Goal: Information Seeking & Learning: Check status

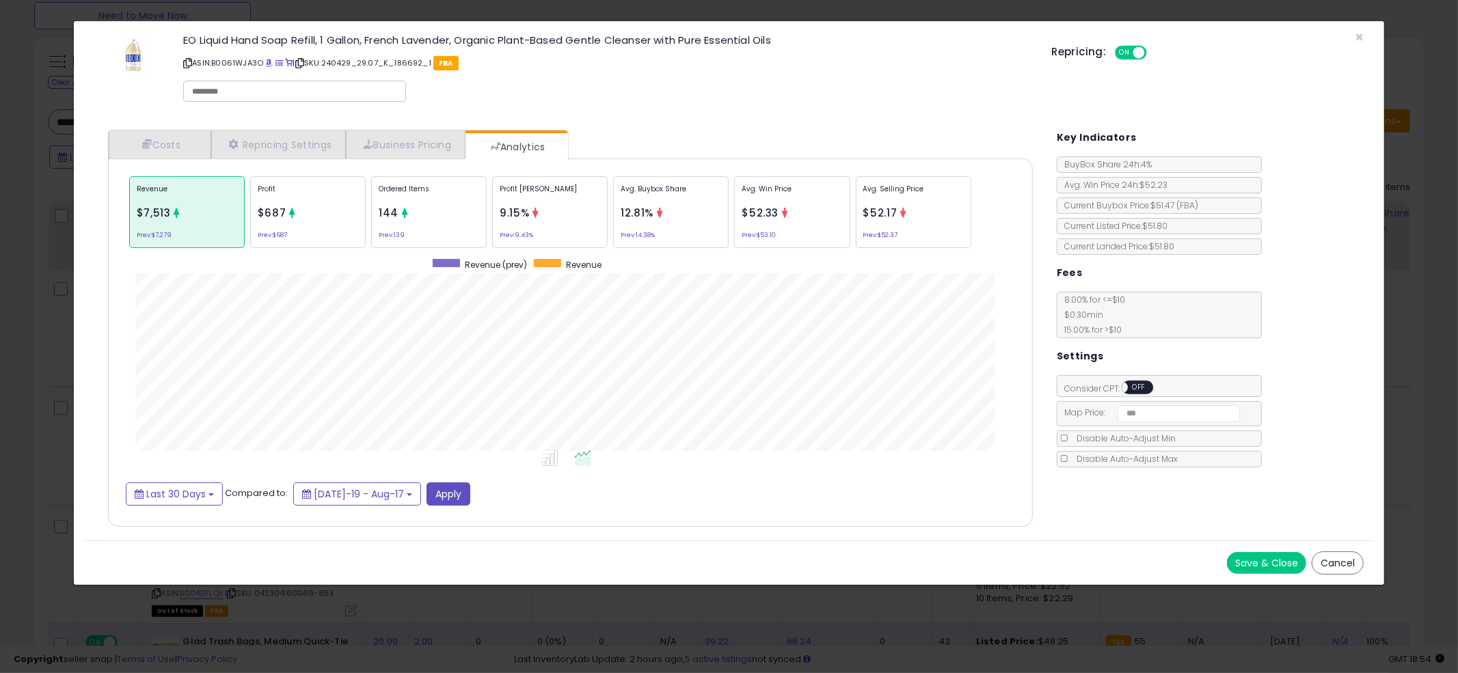
scroll to position [420, 952]
click at [53, 233] on div "× Close EO Liquid Hand Soap Refill, 1 Gallon, French Lavender, Organic Plant-Ba…" at bounding box center [729, 336] width 1458 height 673
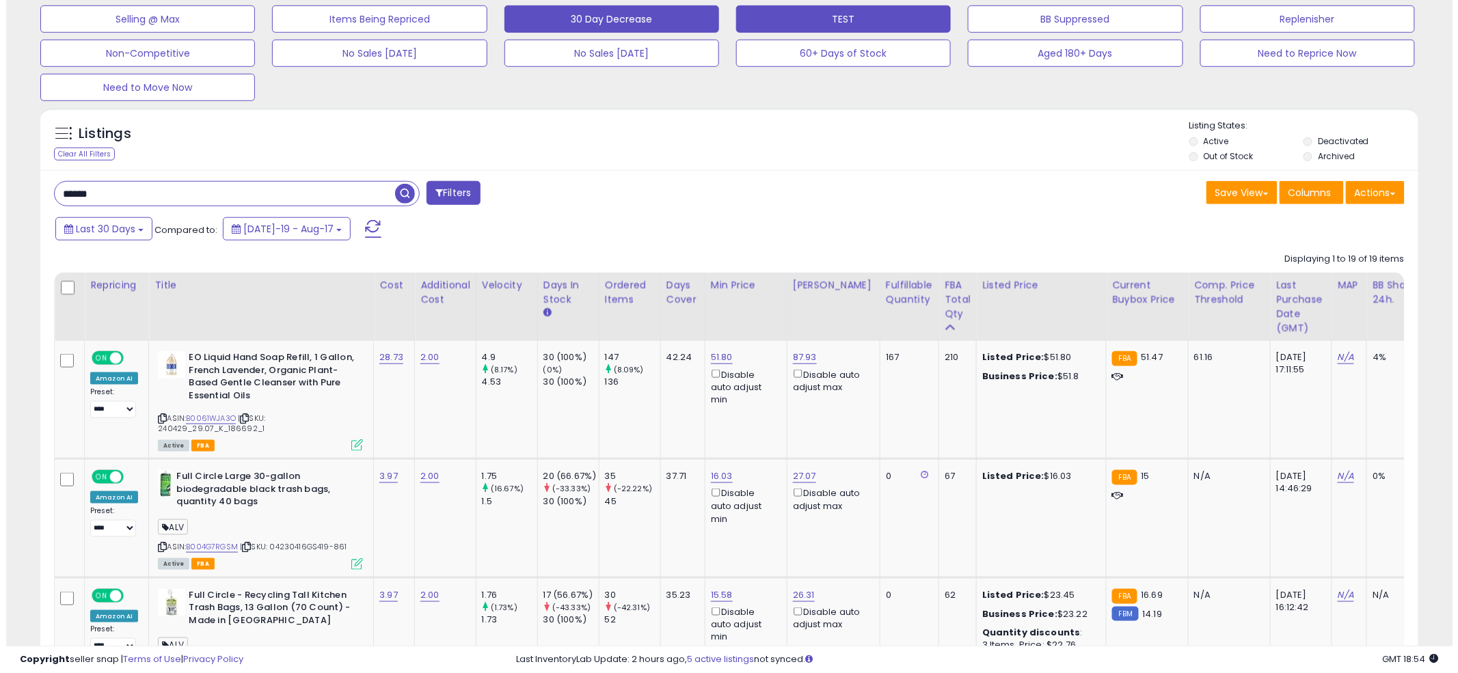
scroll to position [208, 0]
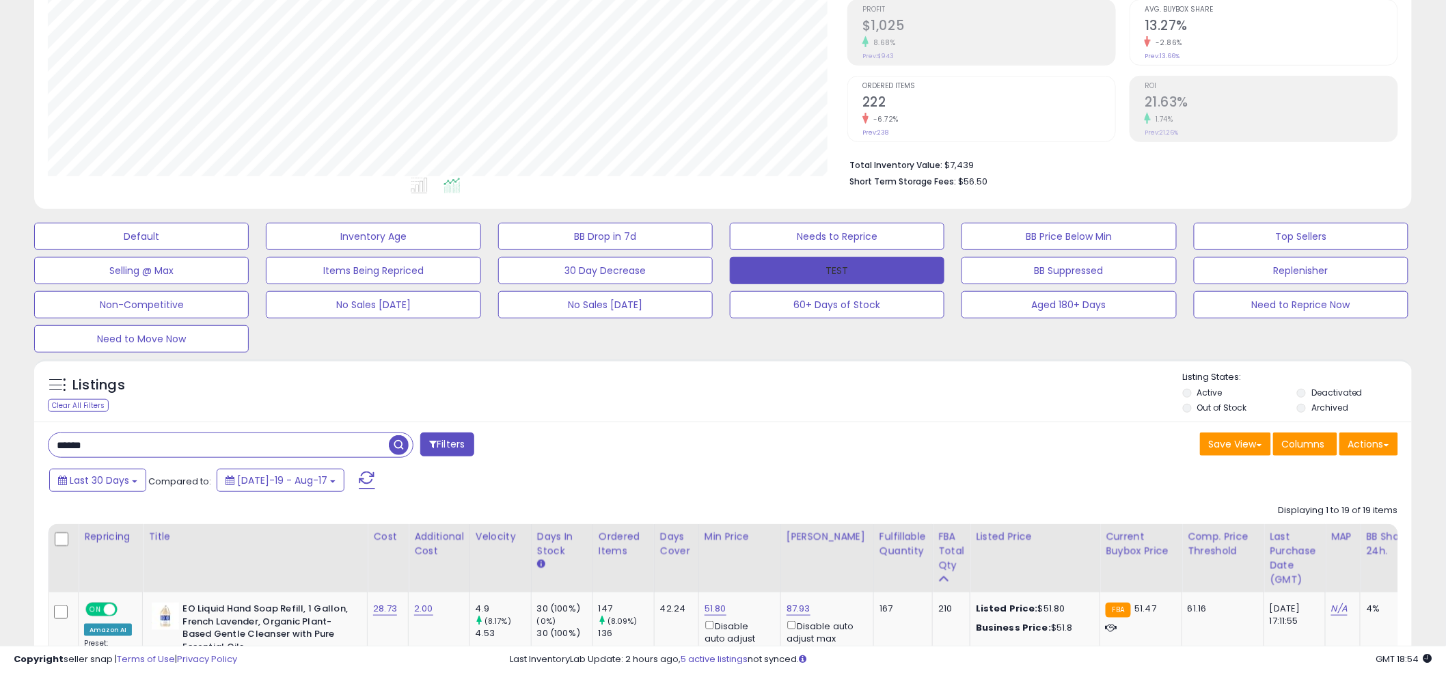
click at [825, 267] on button "TEST" at bounding box center [837, 270] width 215 height 27
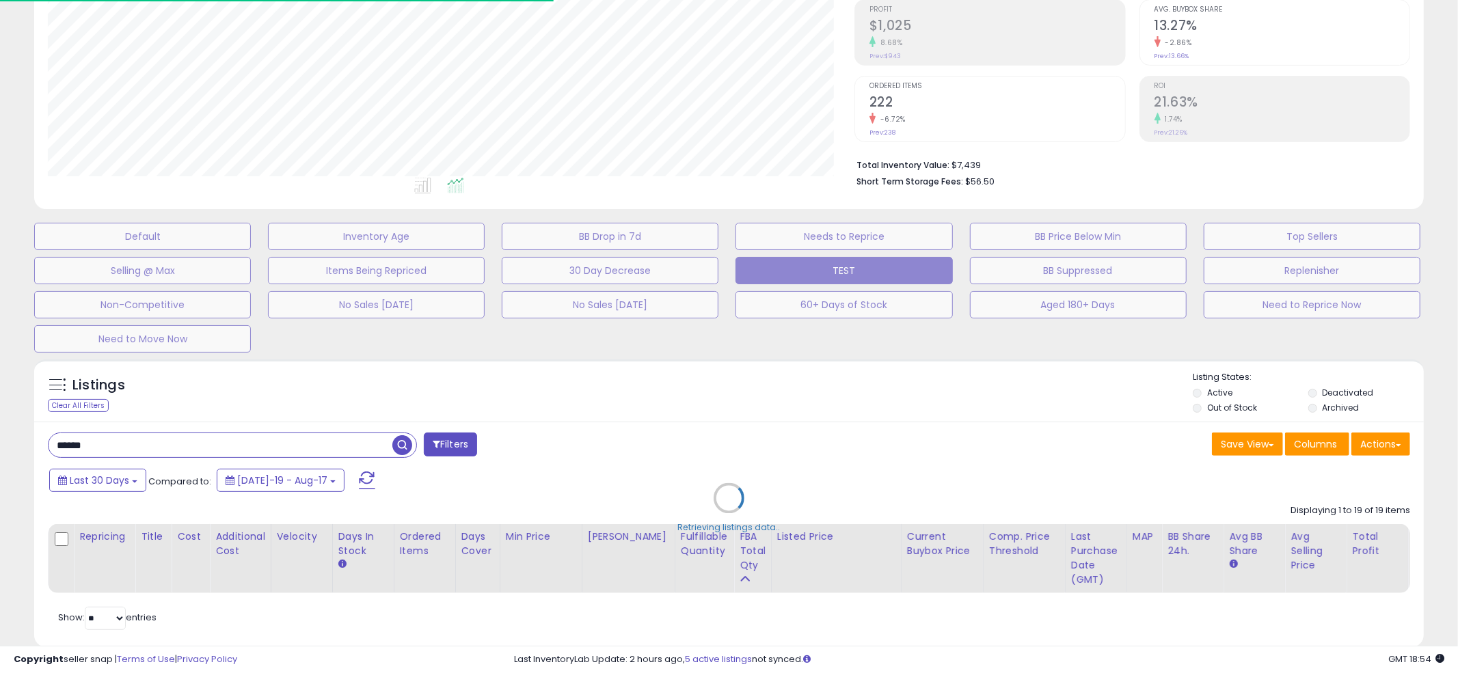
drag, startPoint x: 725, startPoint y: 390, endPoint x: 1140, endPoint y: 360, distance: 416.0
click at [725, 390] on div "Retrieving listings data.." at bounding box center [729, 509] width 1410 height 312
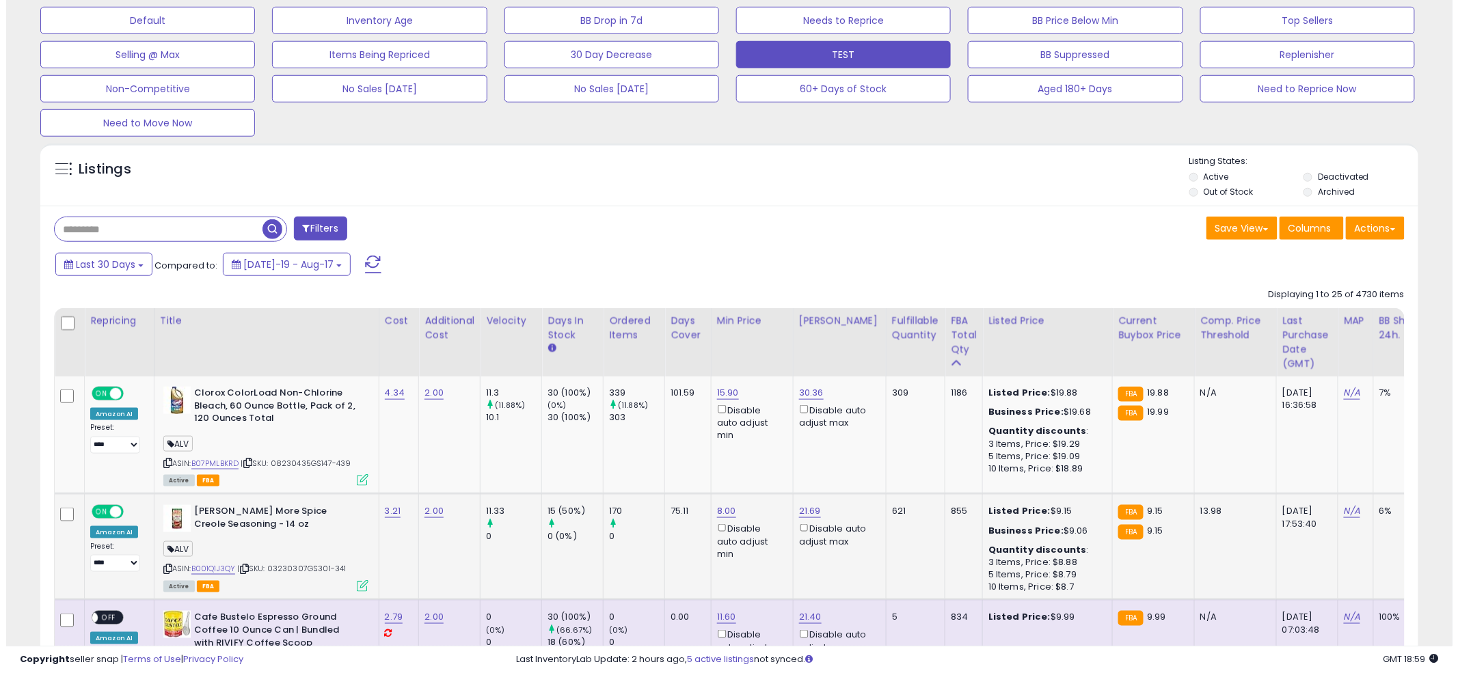
scroll to position [496, 0]
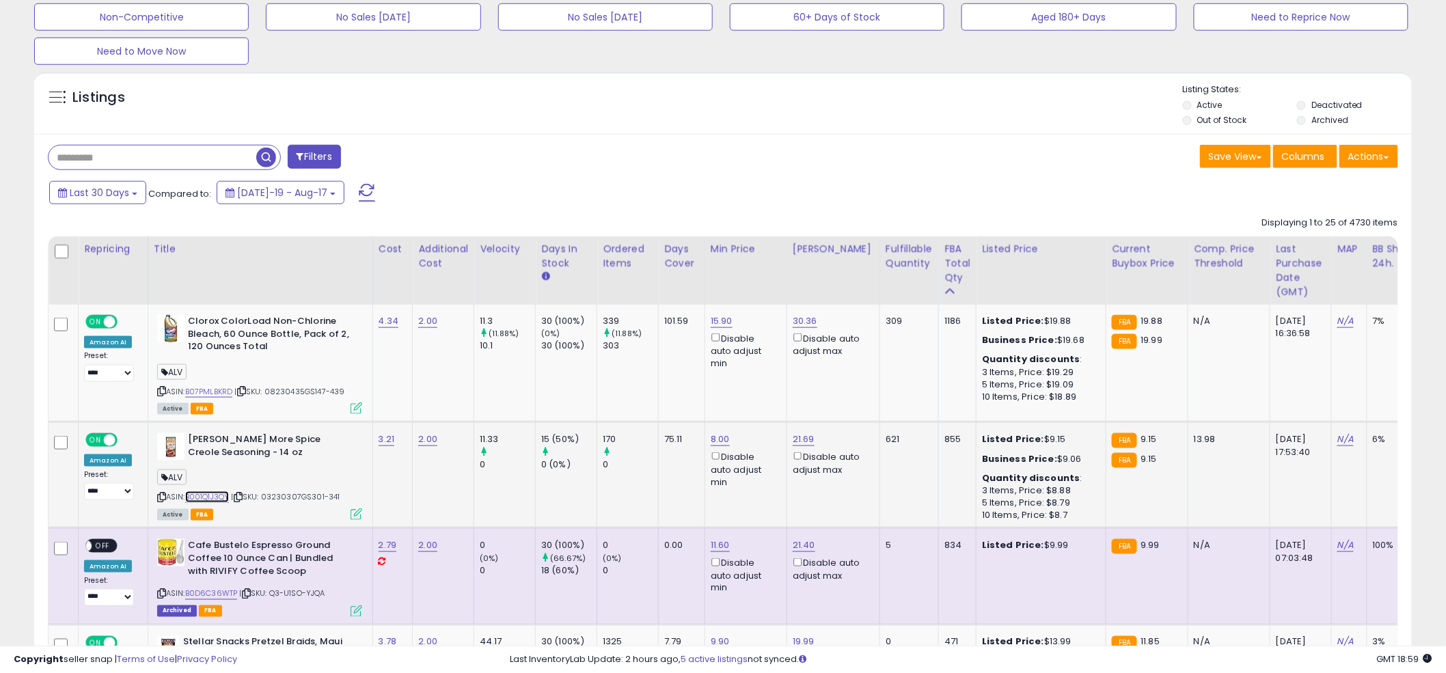
click at [205, 495] on link "B001Q1J3QY" at bounding box center [207, 497] width 44 height 12
click at [351, 515] on icon at bounding box center [357, 515] width 12 height 12
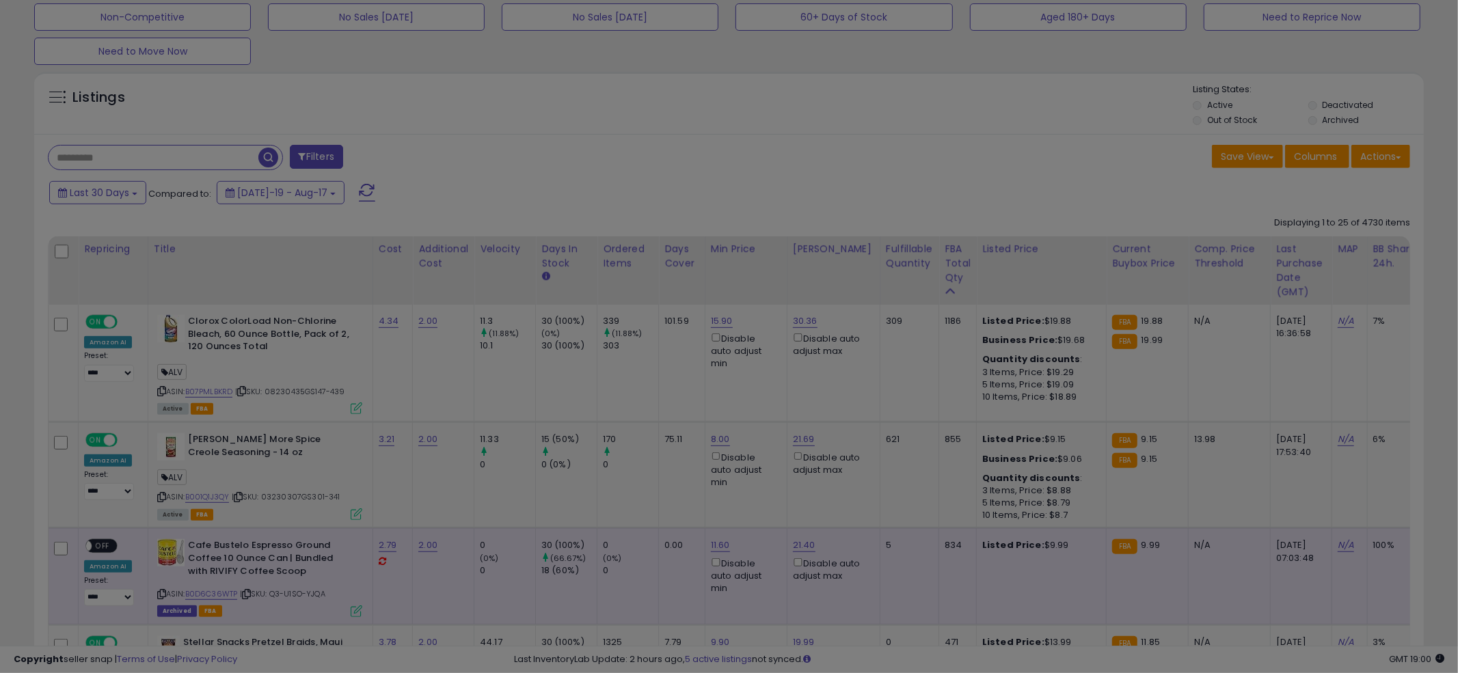
scroll to position [280, 807]
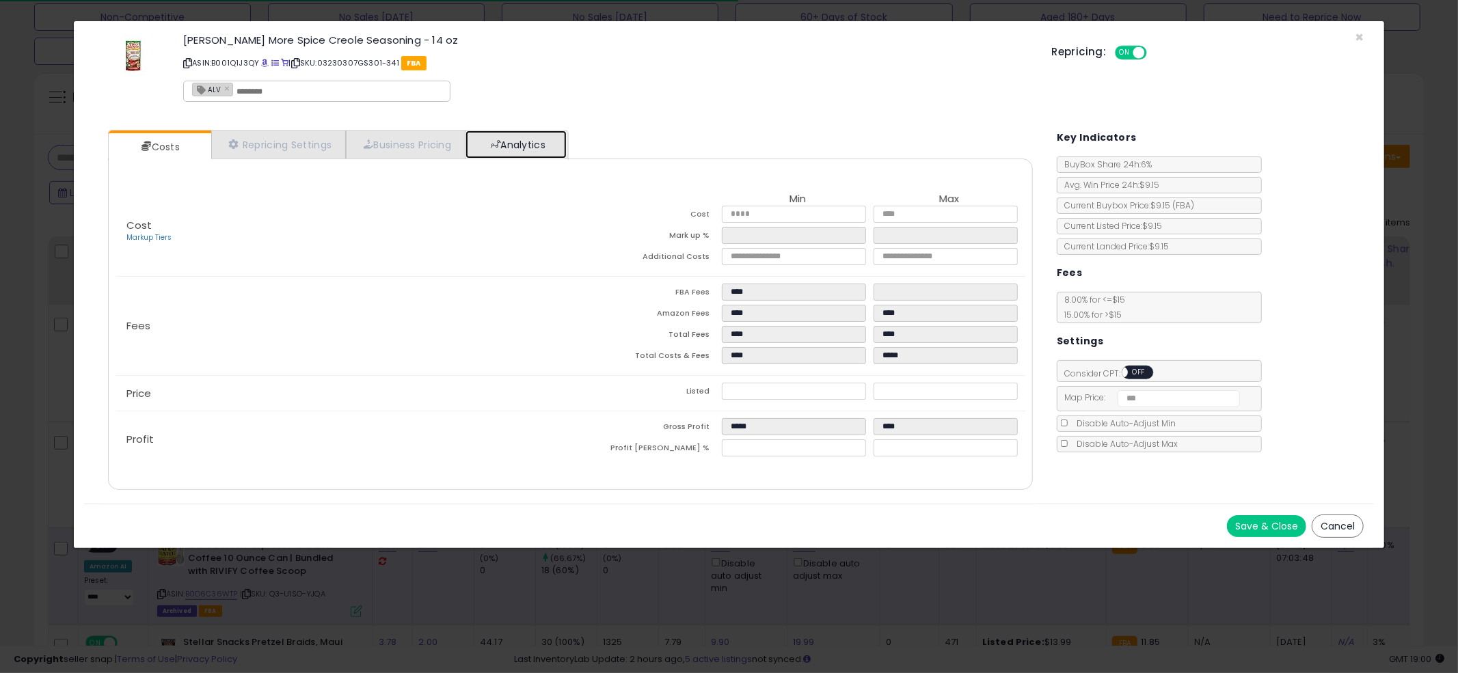
click at [543, 145] on link "Analytics" at bounding box center [516, 145] width 101 height 28
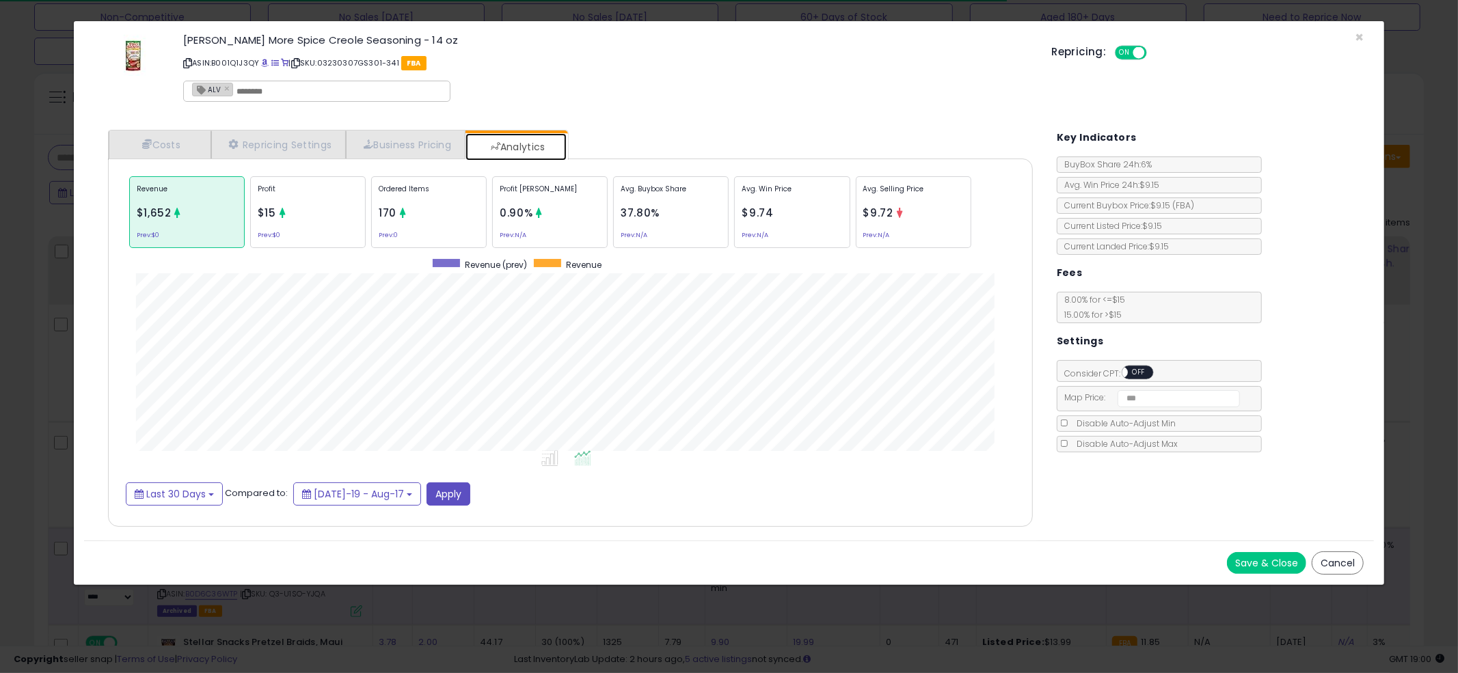
scroll to position [420, 952]
click at [170, 490] on span "Last 30 Days" at bounding box center [175, 494] width 59 height 14
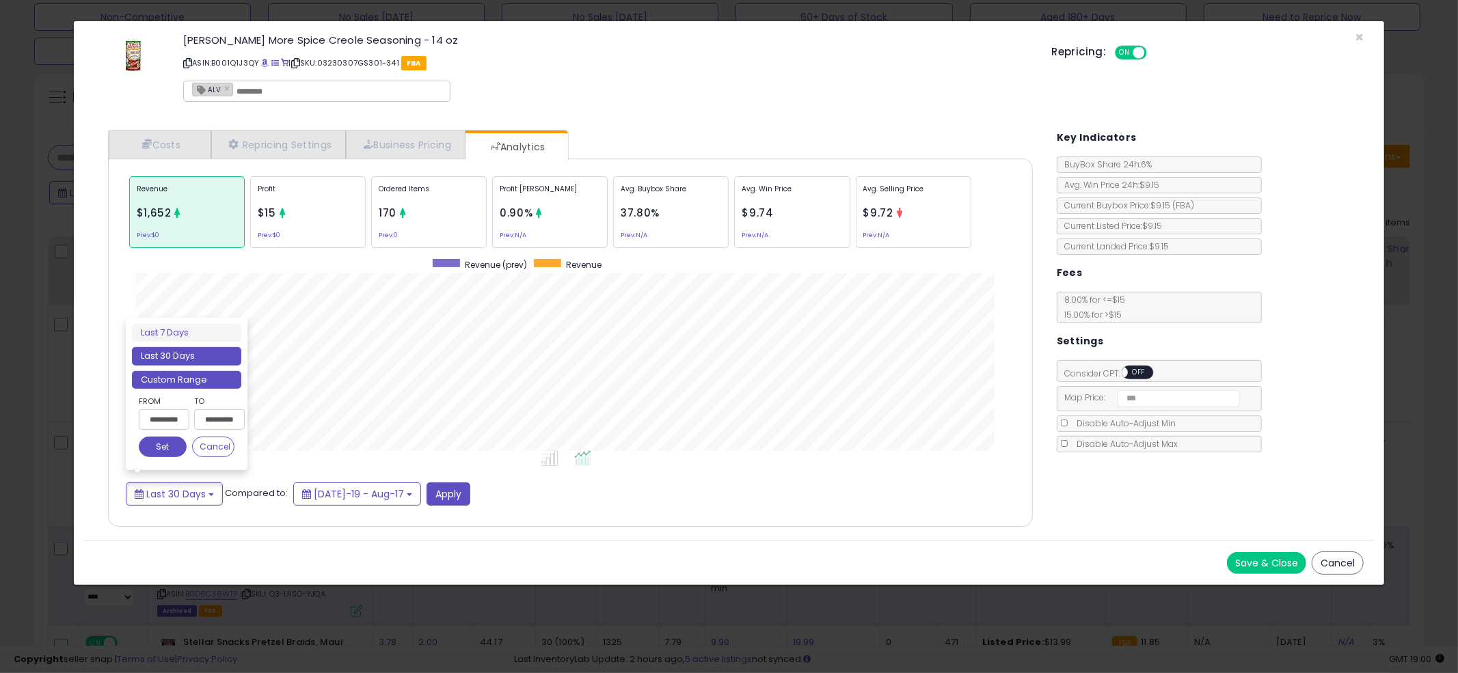
click at [203, 372] on li "Custom Range" at bounding box center [186, 380] width 109 height 18
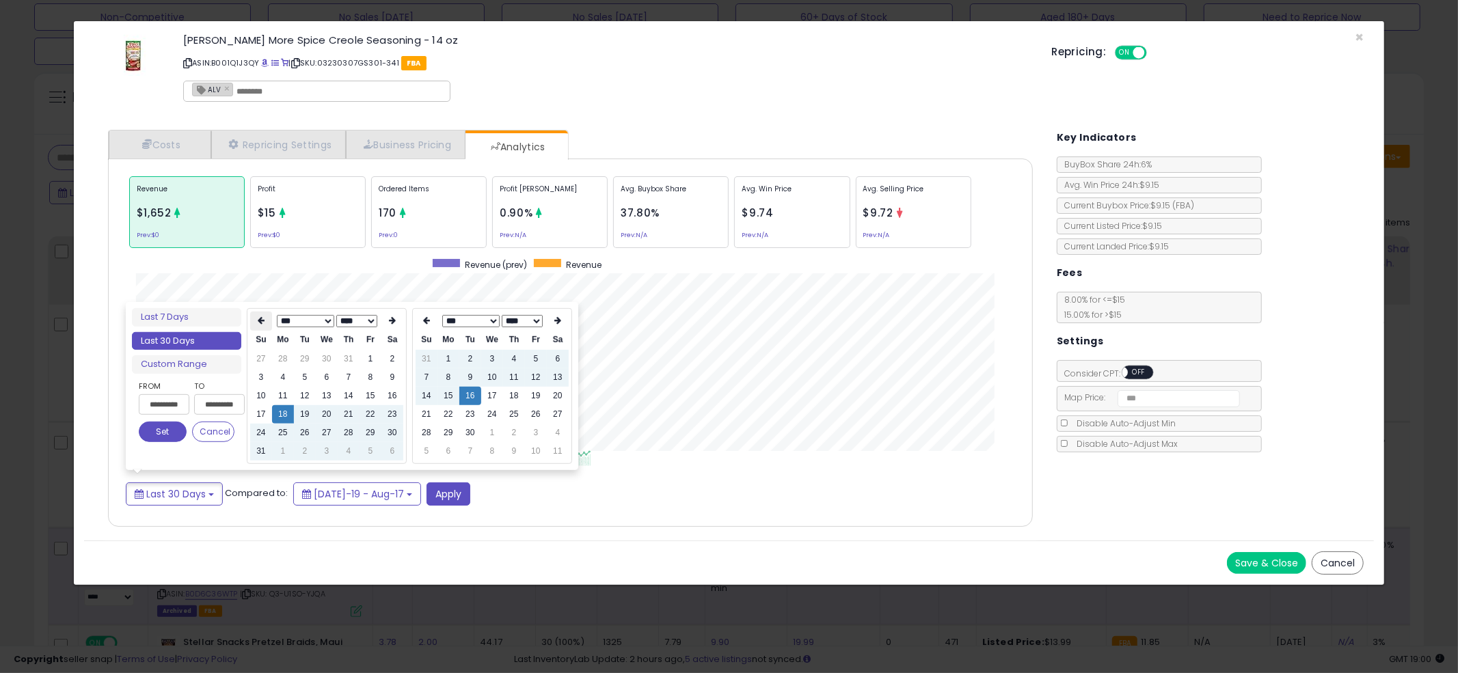
click at [262, 317] on icon at bounding box center [261, 321] width 7 height 8
click at [394, 362] on td "1" at bounding box center [392, 359] width 22 height 18
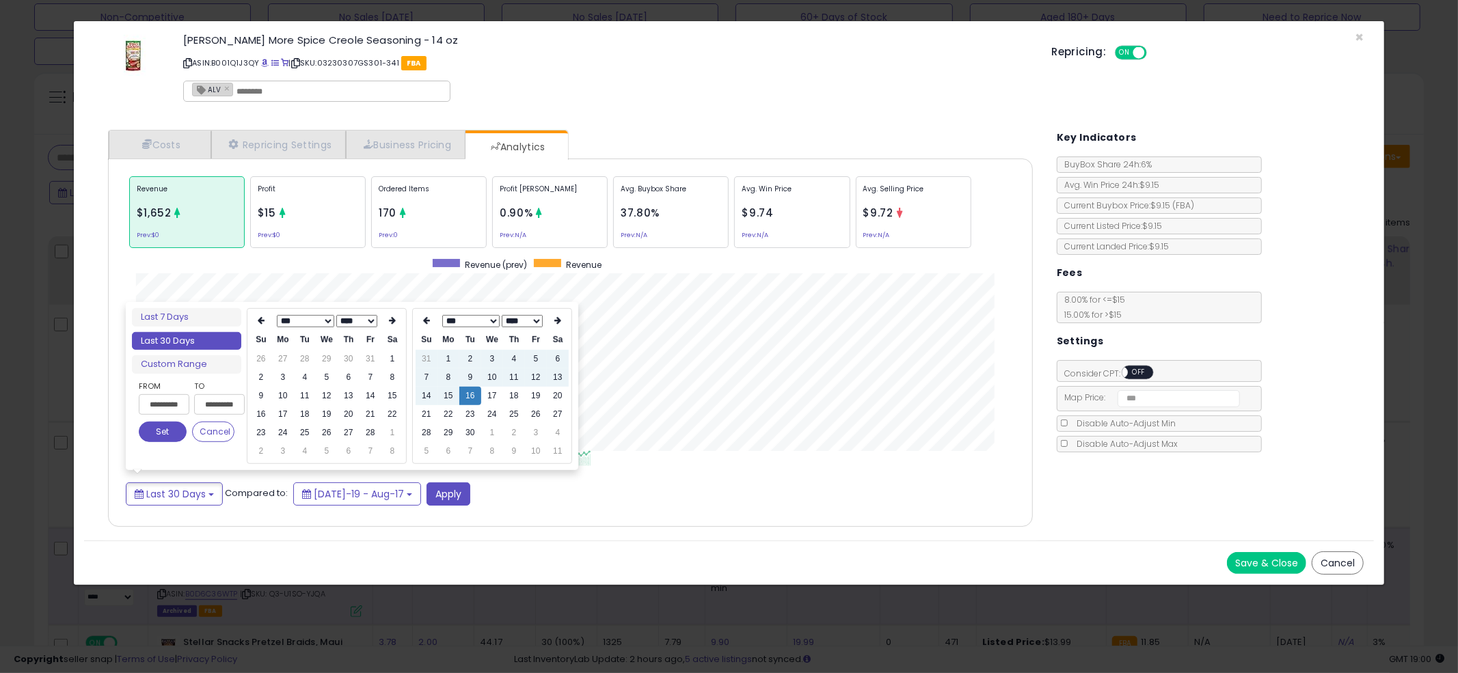
type input "**********"
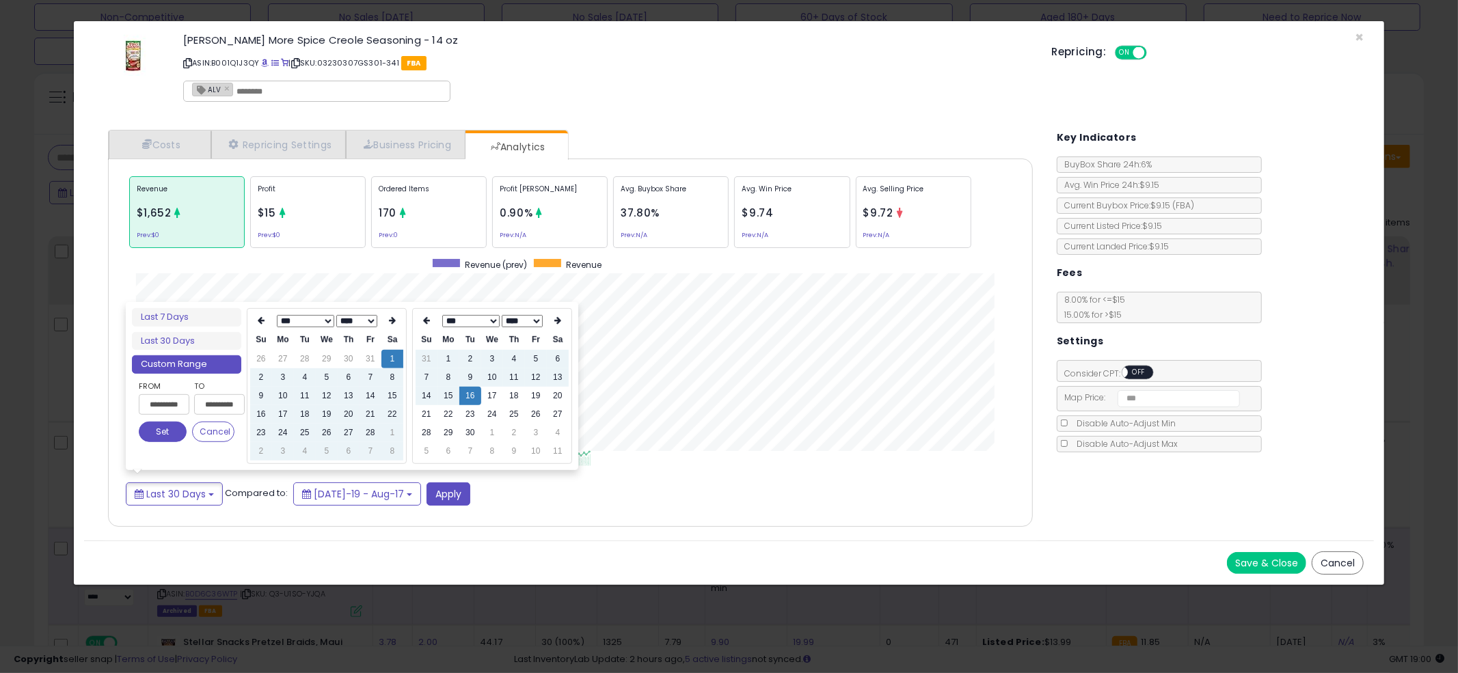
click at [148, 434] on button "Set" at bounding box center [163, 432] width 48 height 21
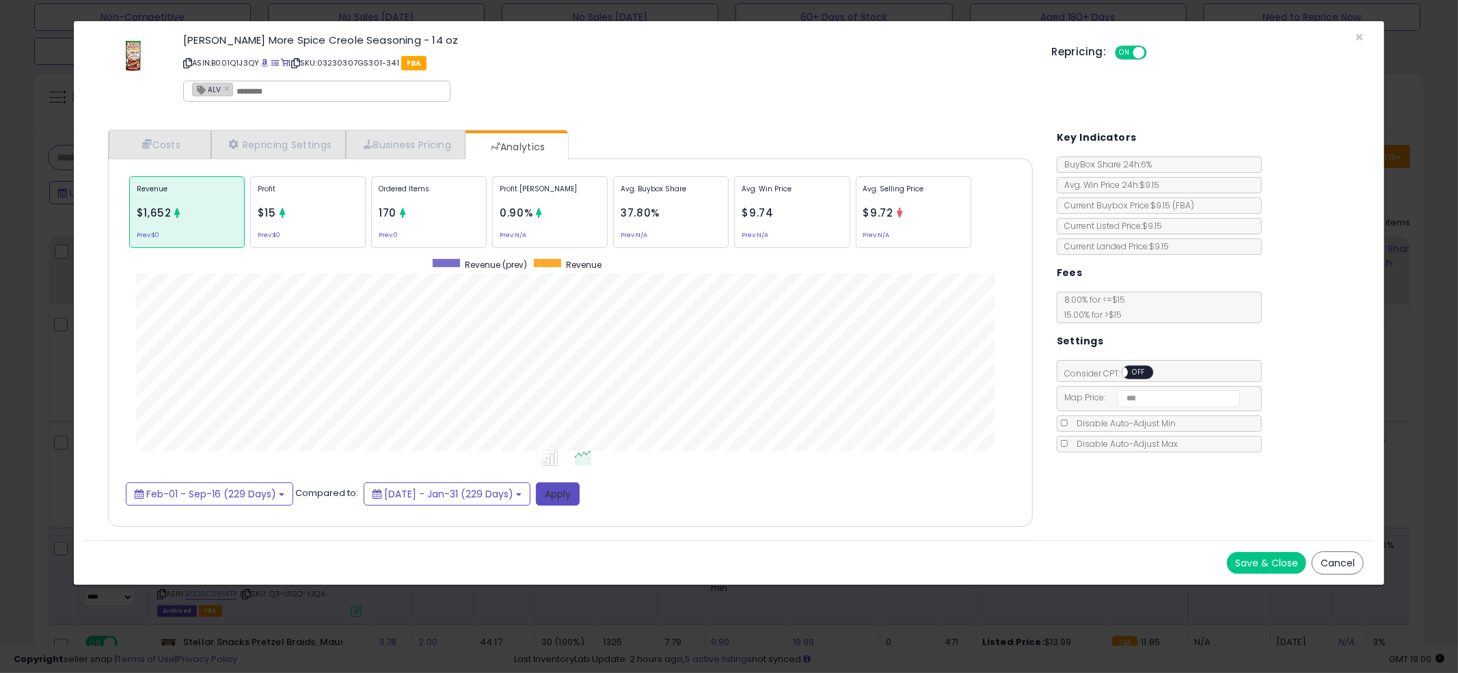
click at [580, 495] on button "Apply" at bounding box center [558, 494] width 44 height 23
click at [715, 95] on div "Tony Chacheres More Spice Creole Seasoning - 14 oz ASIN: B001Q1J3QY | SKU: 0323…" at bounding box center [607, 70] width 868 height 78
click at [393, 214] on span "331" at bounding box center [387, 213] width 17 height 14
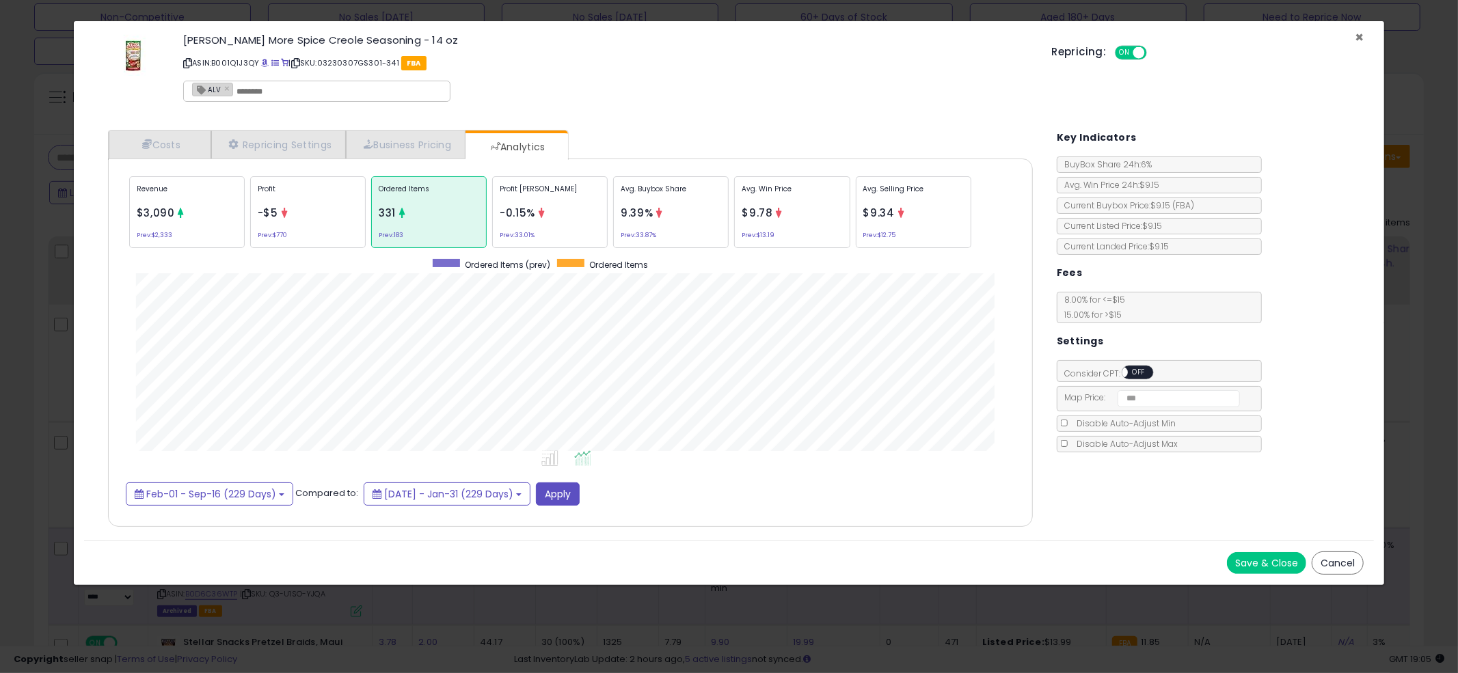
click at [1358, 36] on span "×" at bounding box center [1359, 37] width 9 height 20
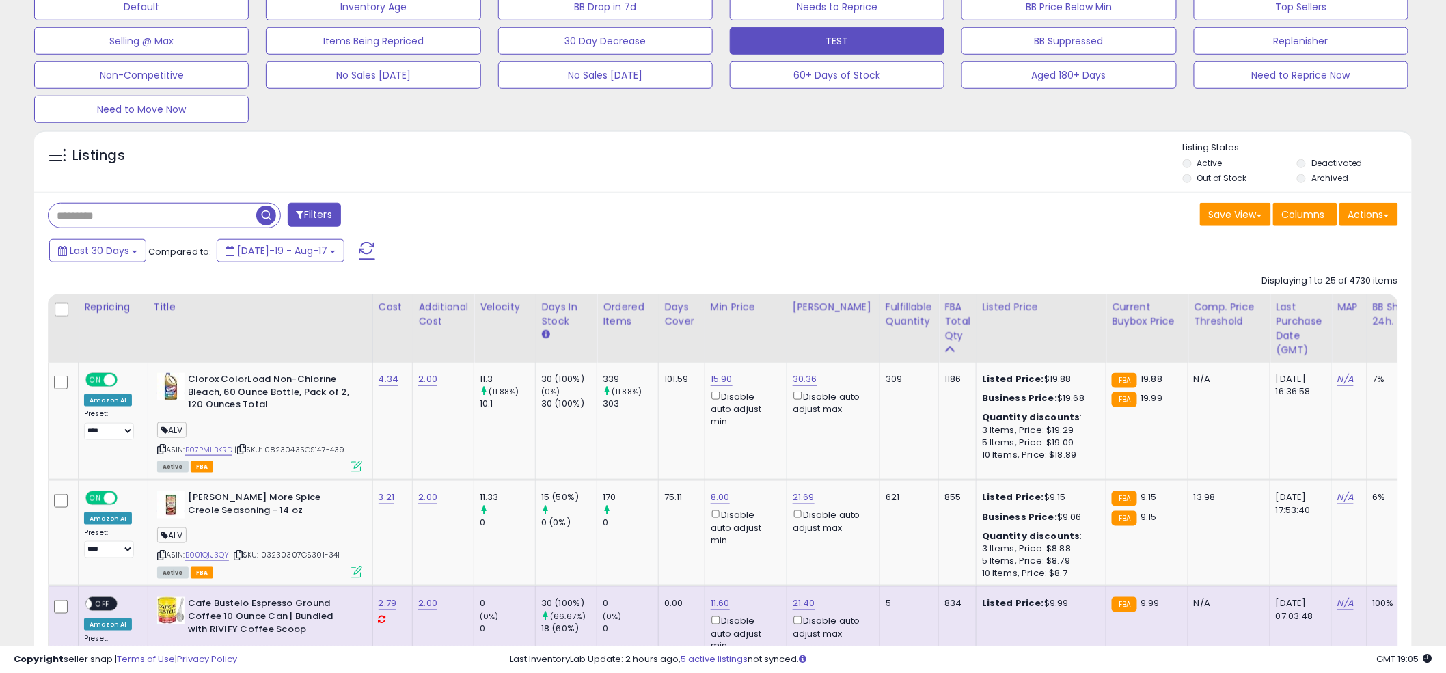
scroll to position [0, 0]
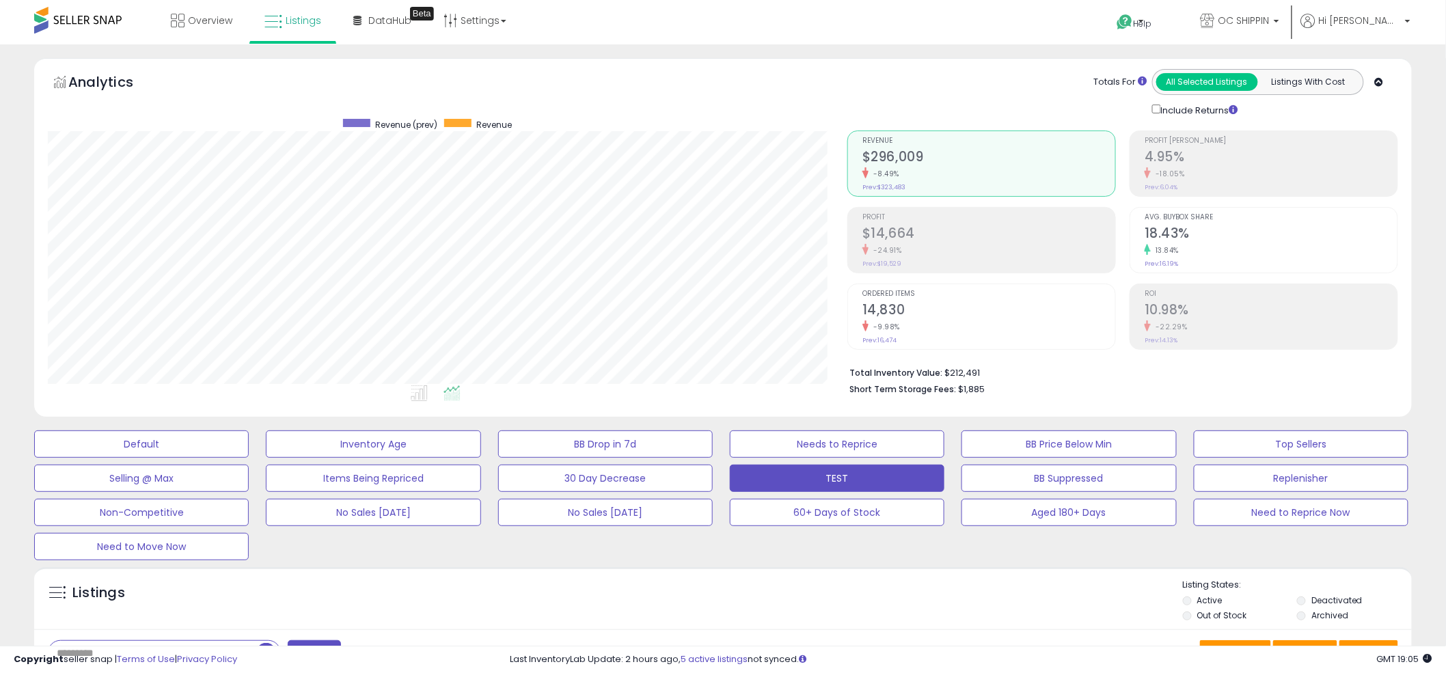
click at [713, 77] on div "Analytics Totals For All Selected Listings Listings With Cost Include Returns" at bounding box center [723, 93] width 1351 height 48
click at [221, 625] on div "Listings" at bounding box center [723, 602] width 1378 height 46
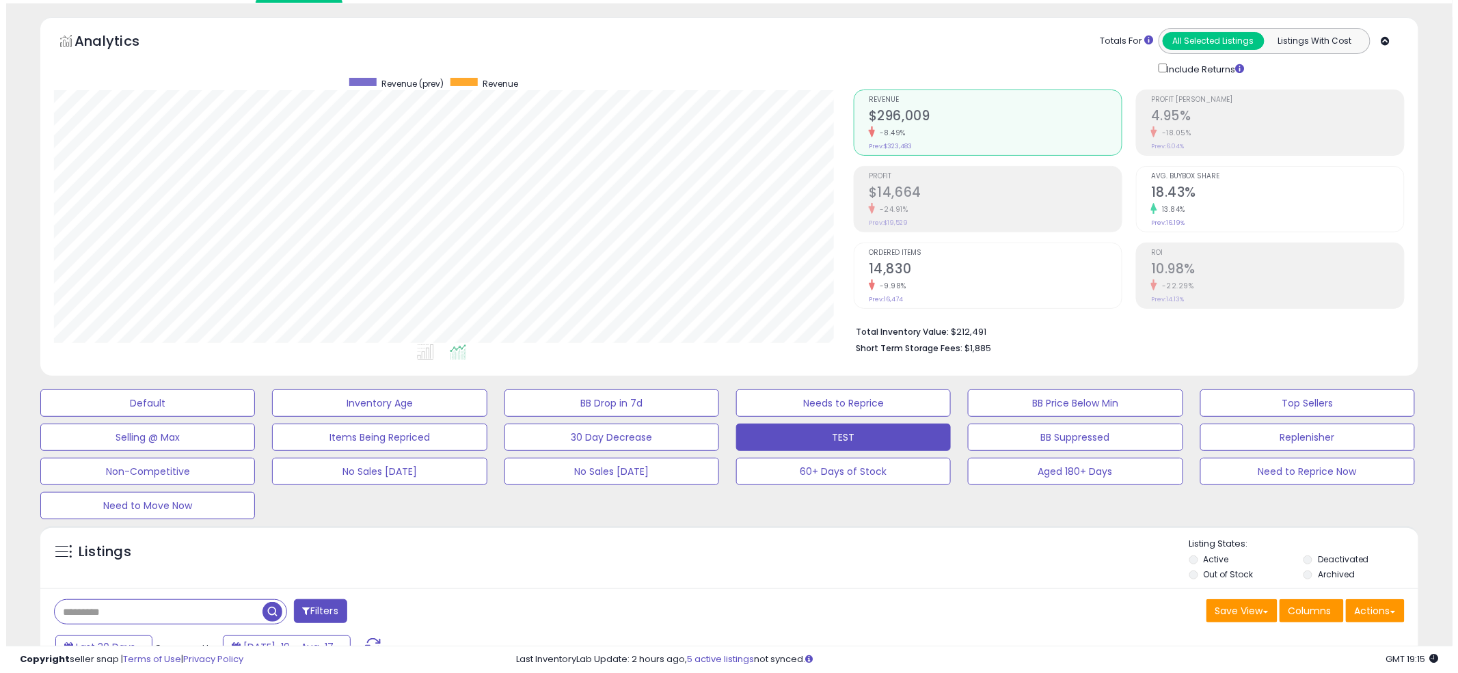
scroll to position [68, 0]
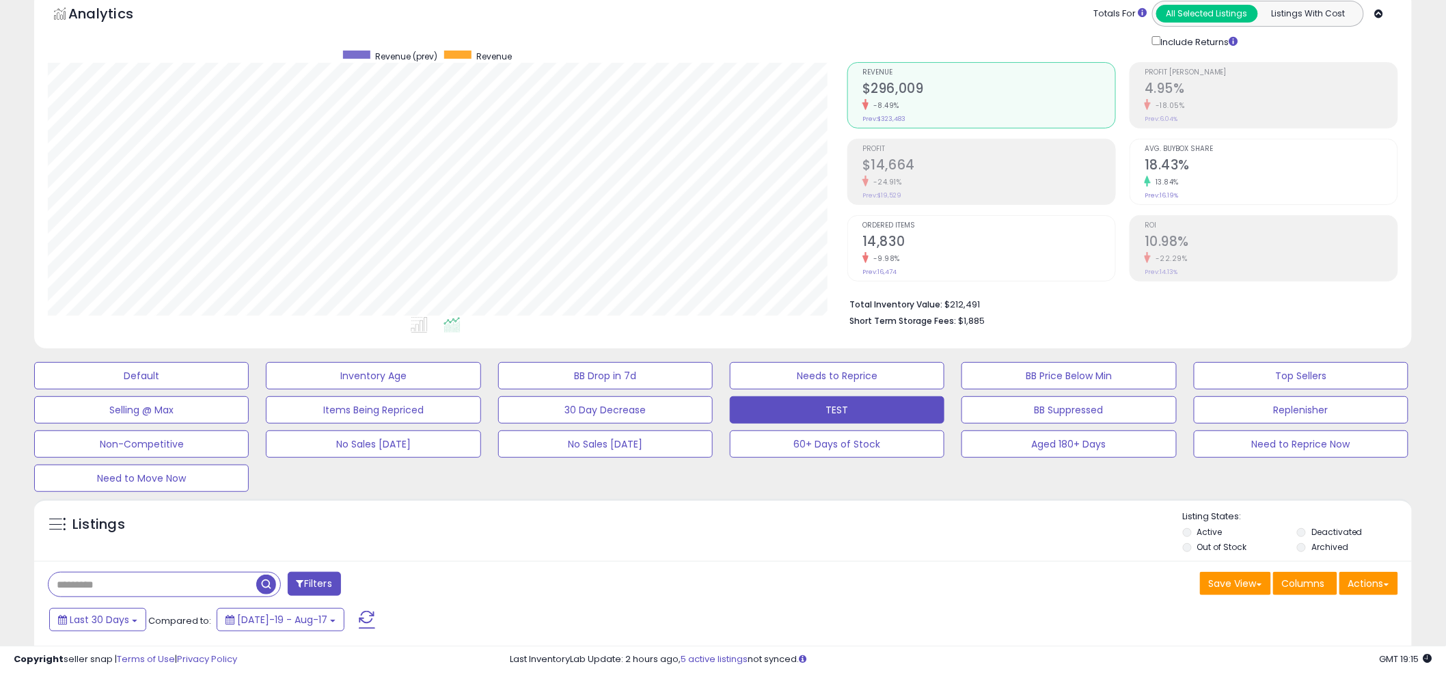
click at [154, 591] on input "text" at bounding box center [153, 585] width 208 height 24
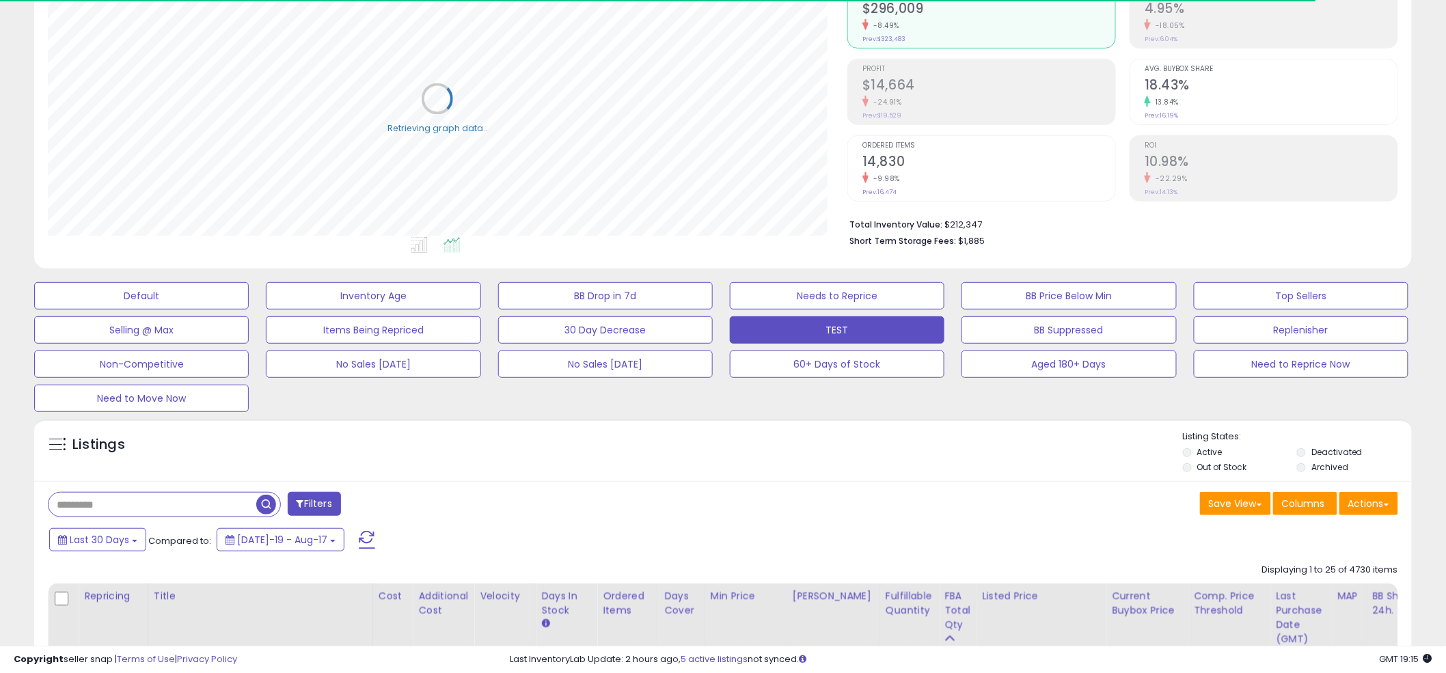
scroll to position [487, 0]
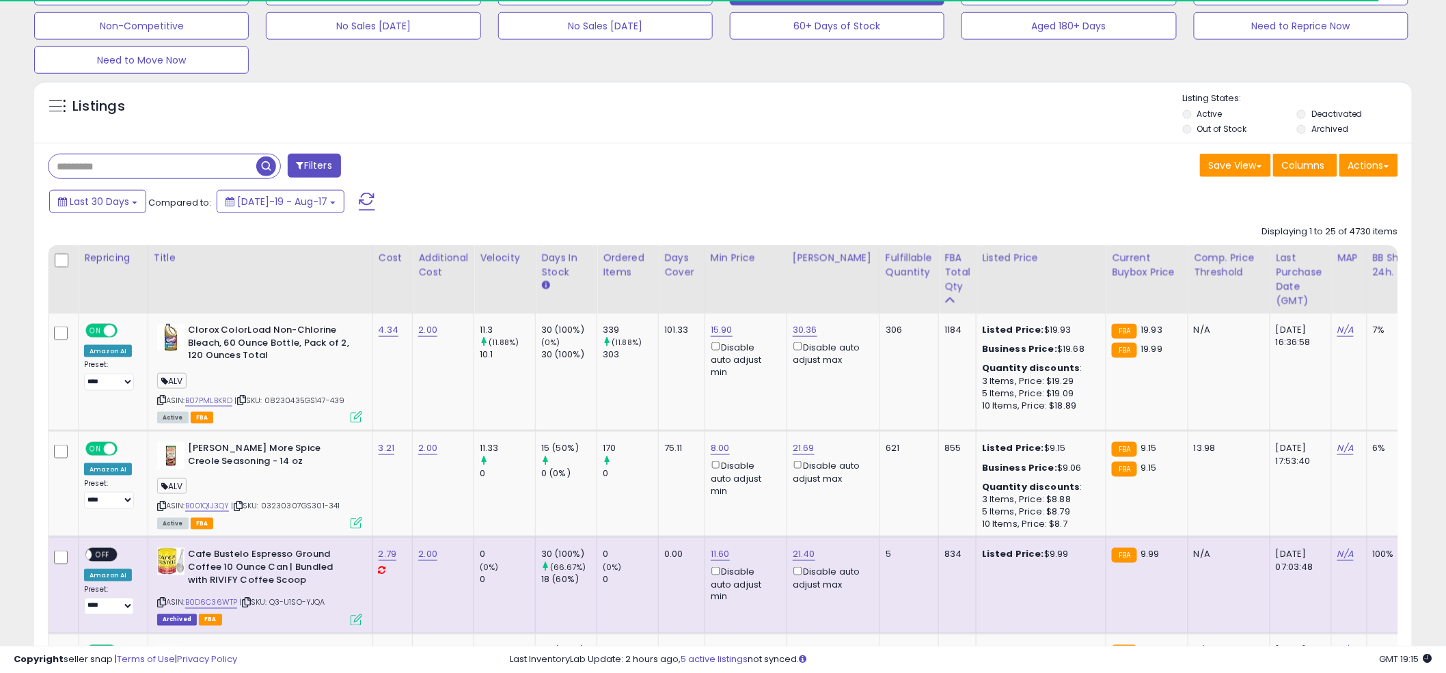
click at [72, 169] on input "text" at bounding box center [153, 166] width 208 height 24
paste input "**********"
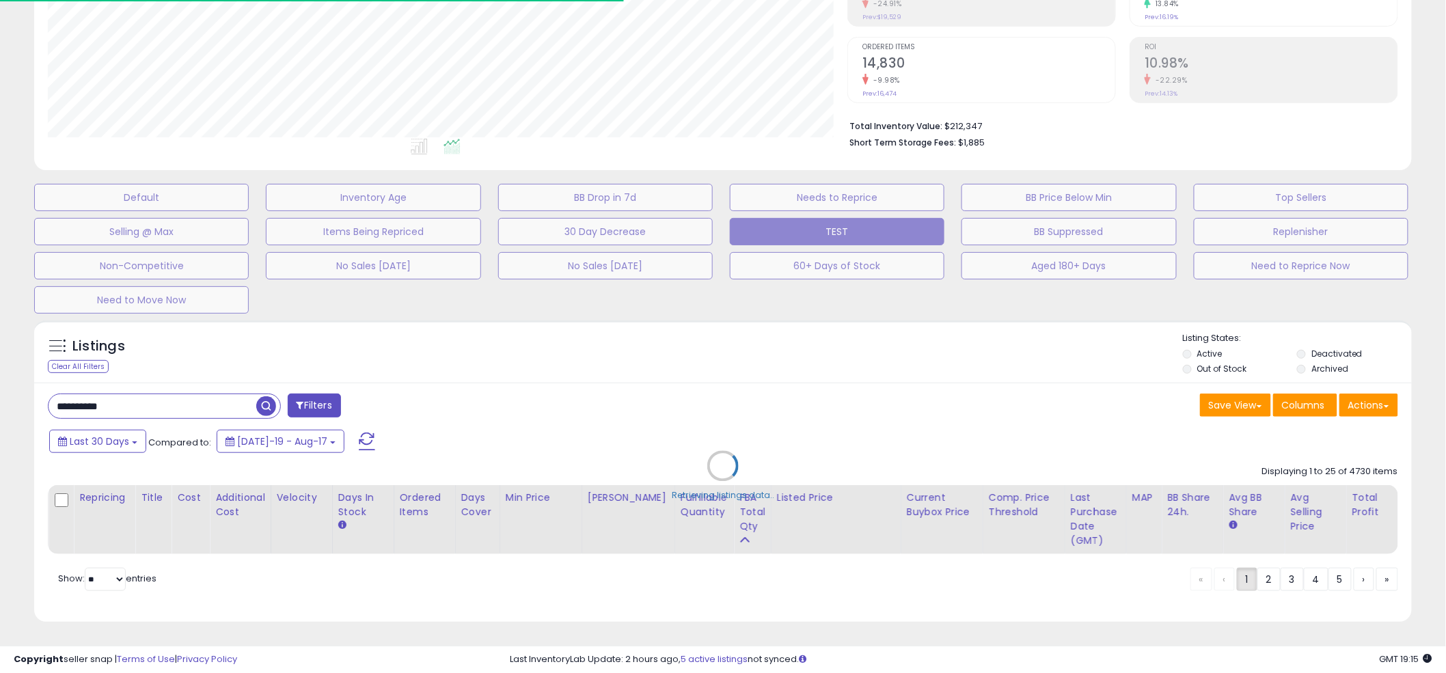
scroll to position [683286, 682765]
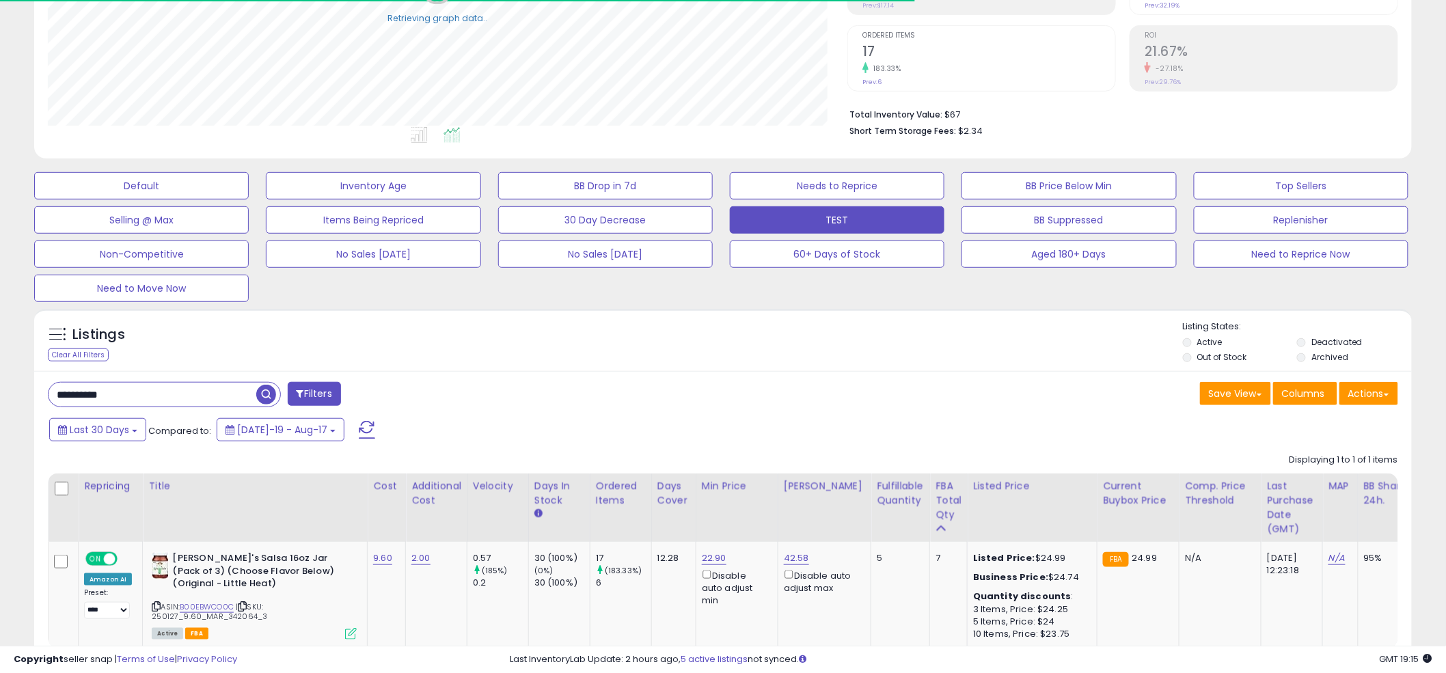
click at [715, 328] on div "Listings Clear All Filters Listing States:" at bounding box center [723, 344] width 1378 height 46
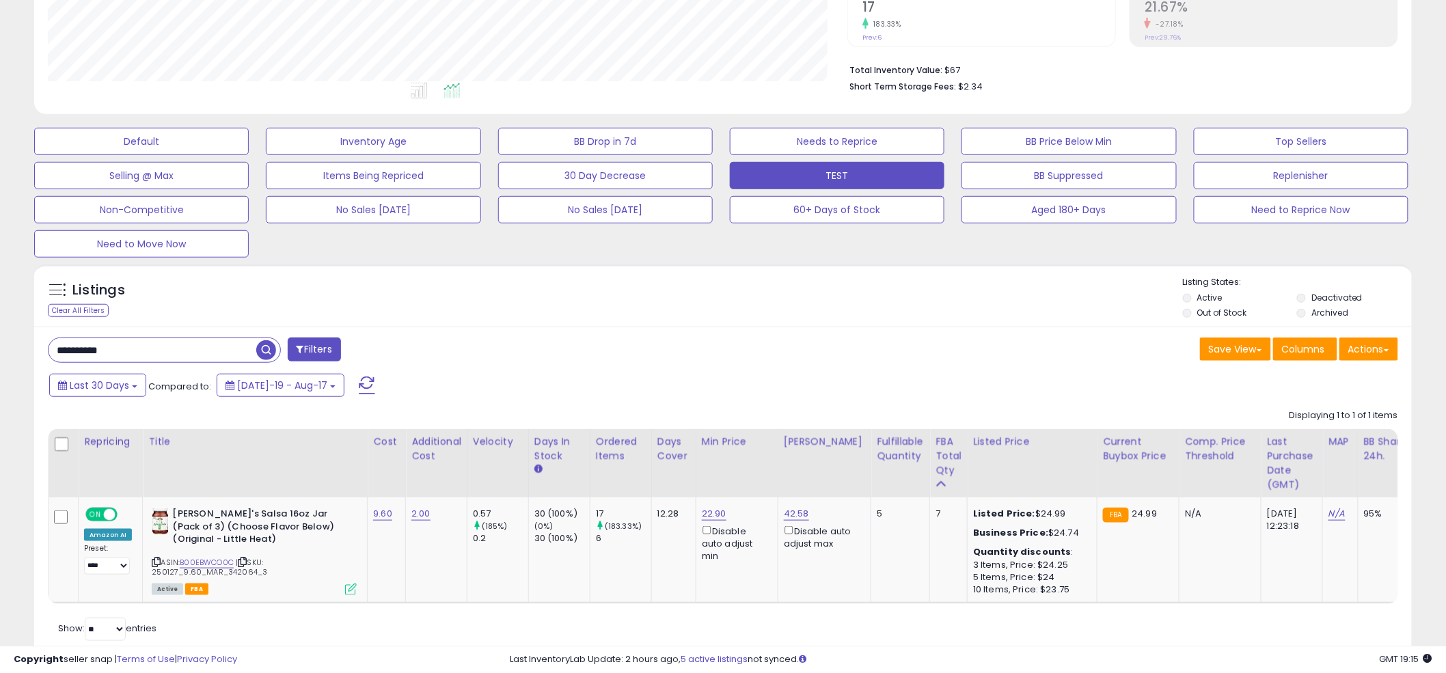
scroll to position [304, 0]
click at [209, 558] on link "B00EBWCO0C" at bounding box center [207, 562] width 54 height 12
click at [144, 348] on input "**********" at bounding box center [153, 350] width 208 height 24
paste input "text"
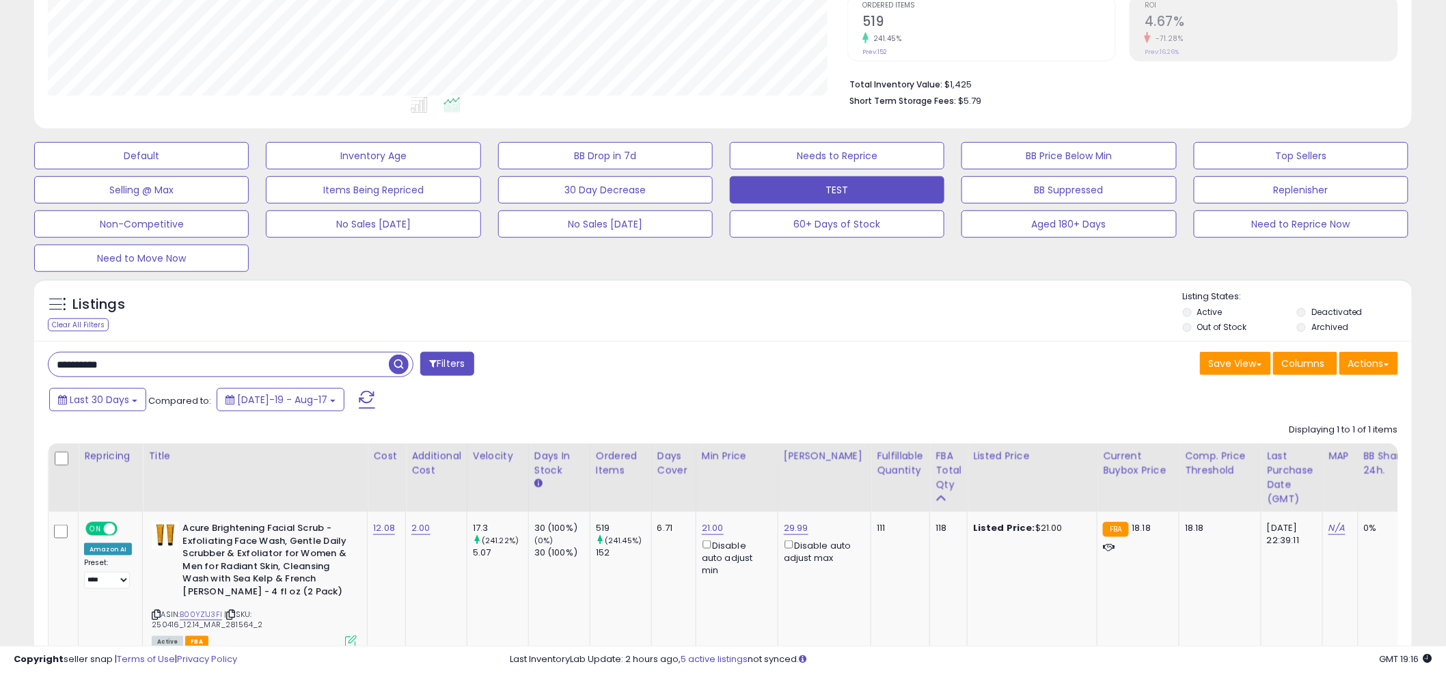
scroll to position [314, 0]
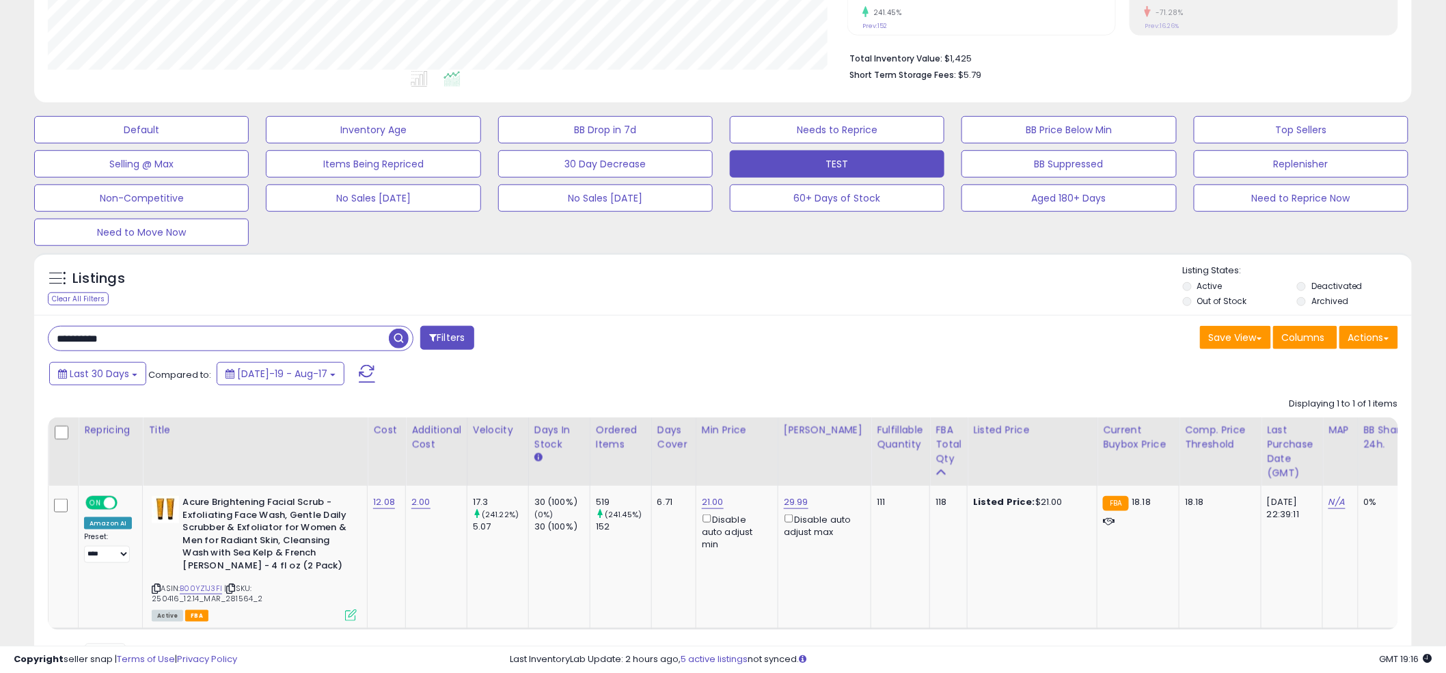
click at [720, 286] on div "Listings Clear All Filters Listing States:" at bounding box center [723, 288] width 1378 height 46
paste input "text"
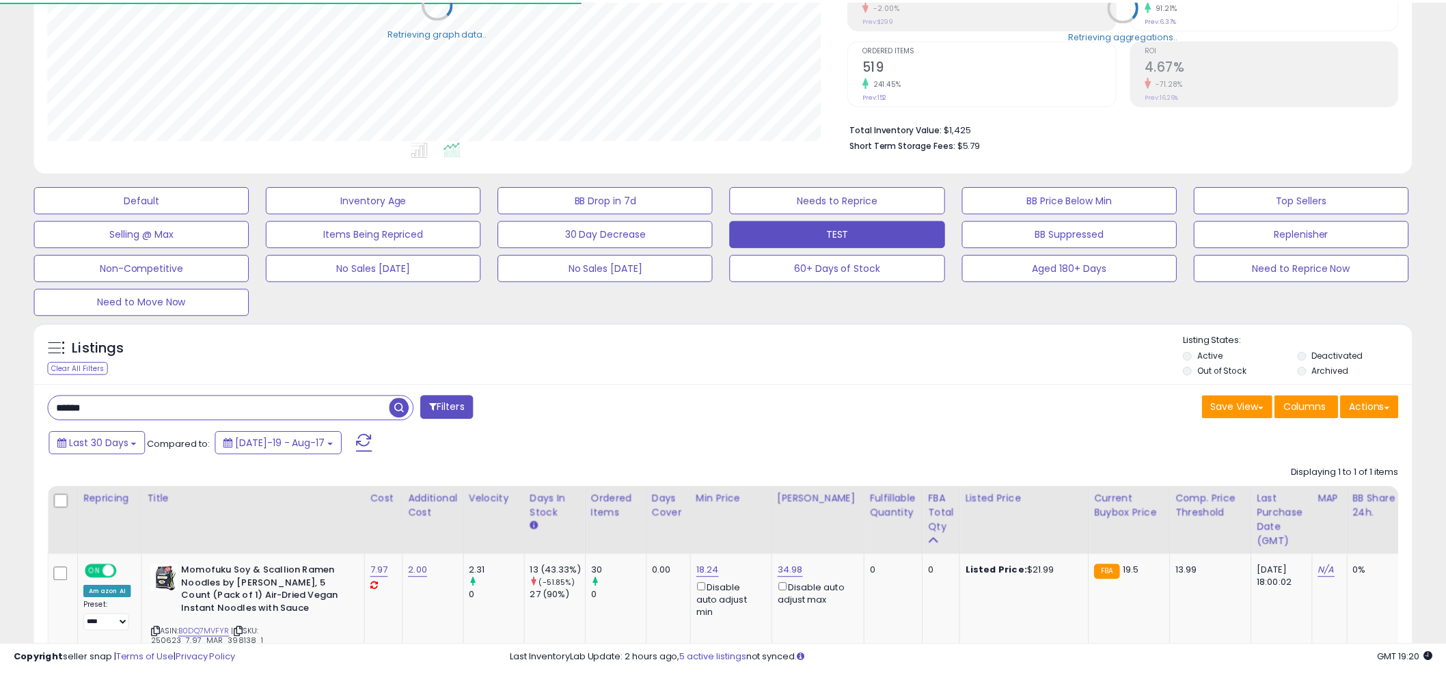
scroll to position [683286, 682765]
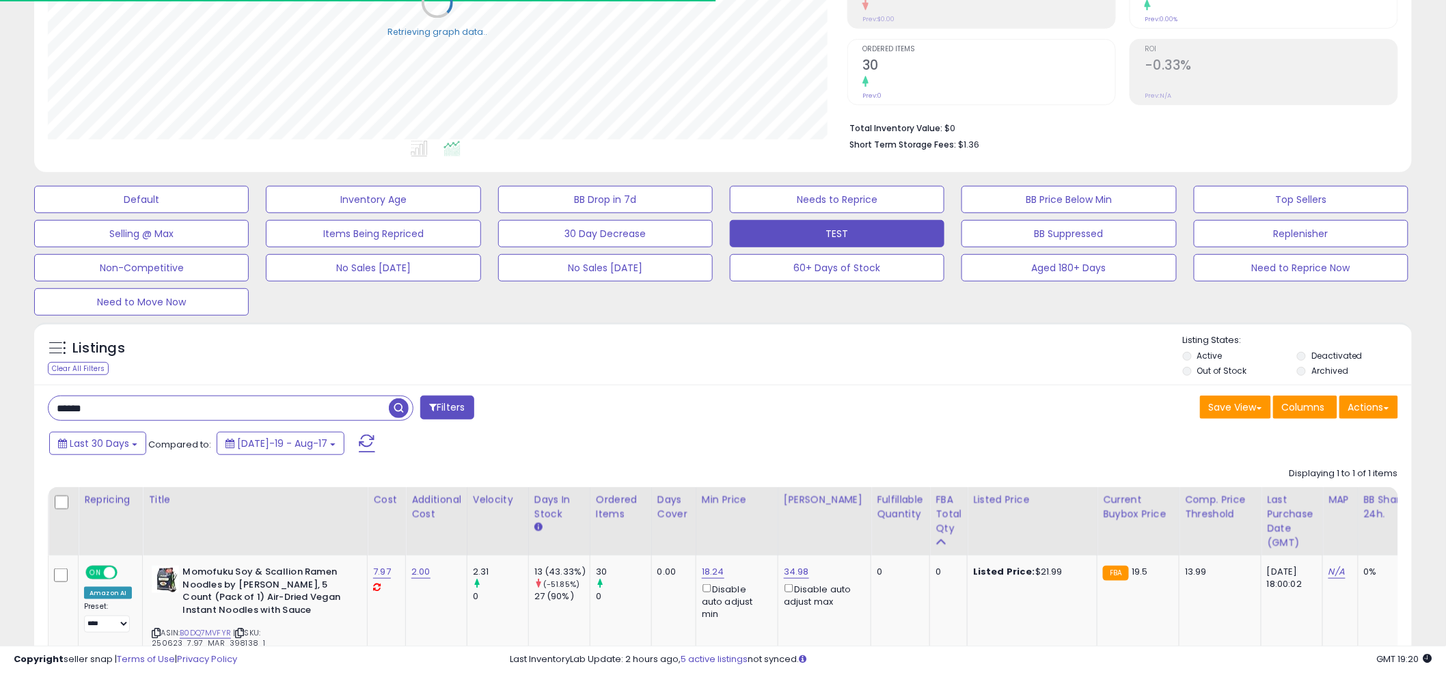
click at [716, 347] on div "Listings Clear All Filters Listing States:" at bounding box center [723, 357] width 1378 height 46
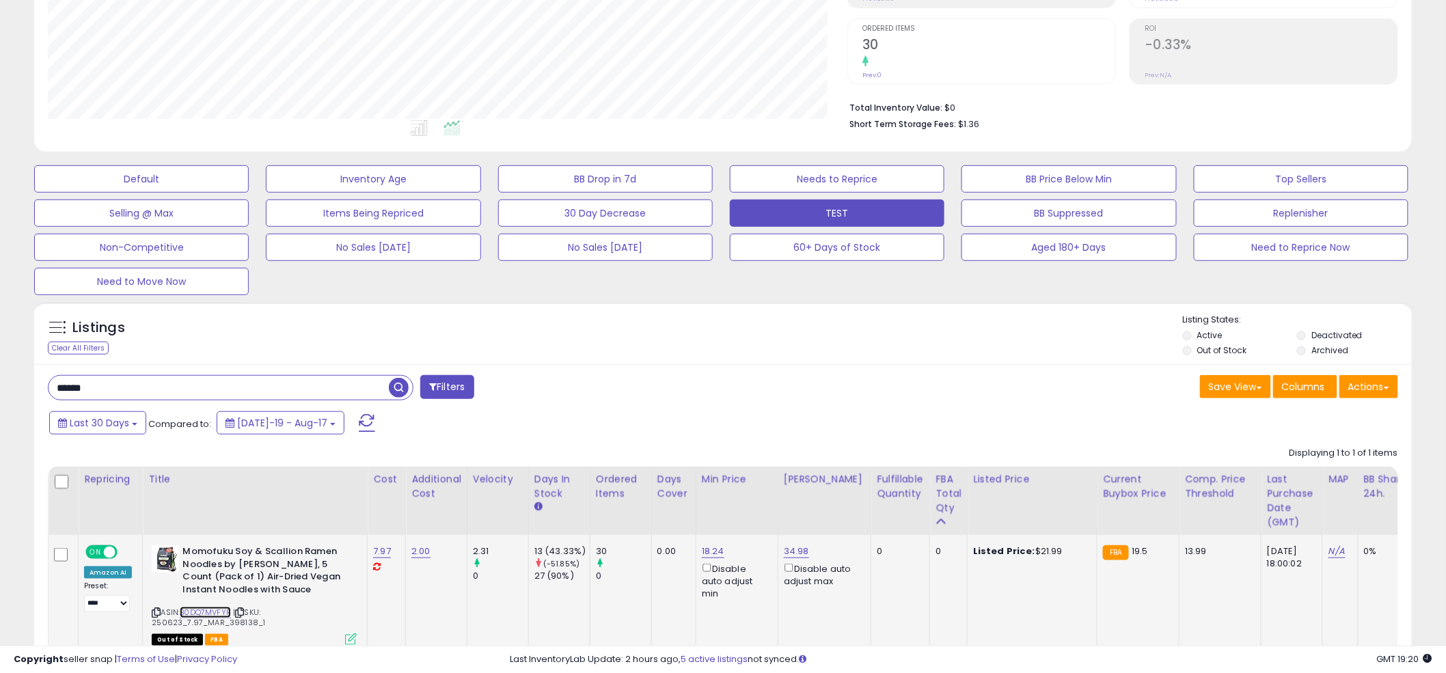
click at [201, 612] on link "B0DQ7MVFYR" at bounding box center [205, 613] width 51 height 12
click at [712, 338] on div "Listings Clear All Filters Listing States:" at bounding box center [723, 337] width 1378 height 46
click at [724, 314] on div "Listings Clear All Filters Listing States:" at bounding box center [723, 337] width 1378 height 46
paste input "****"
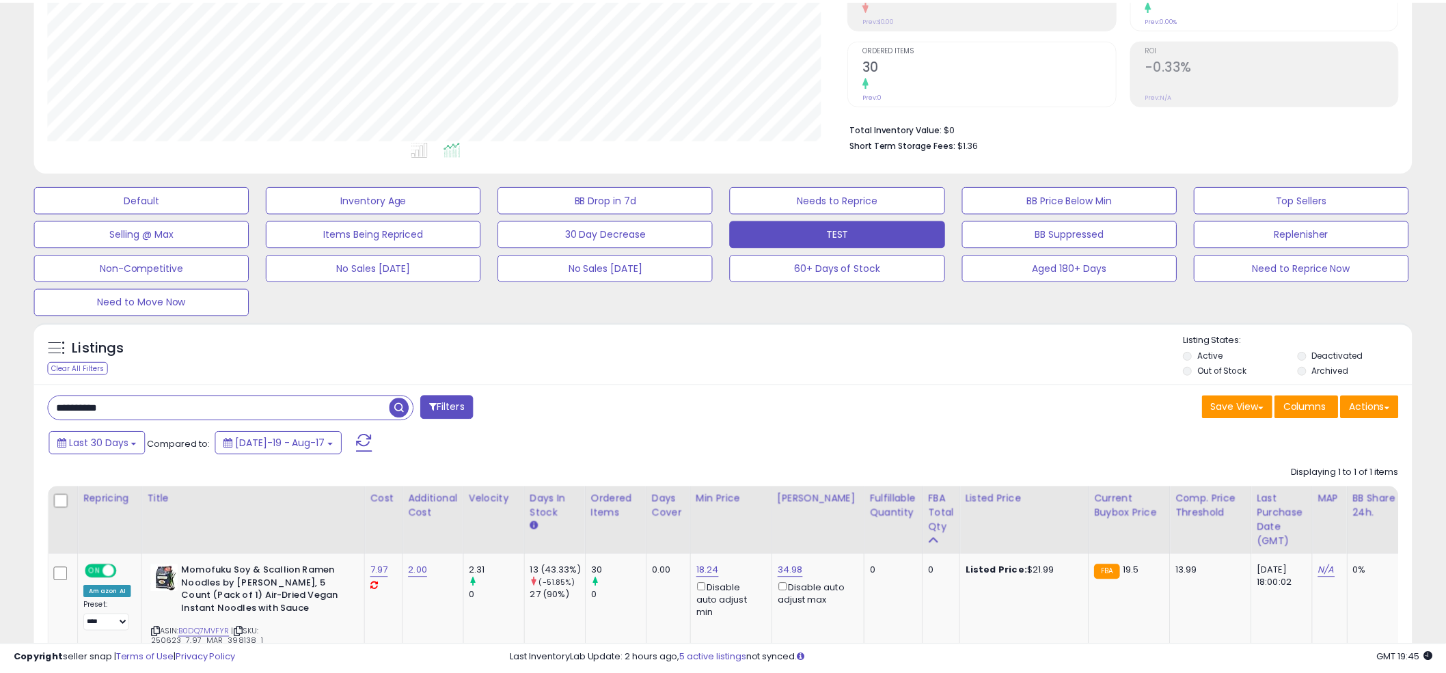
scroll to position [280, 807]
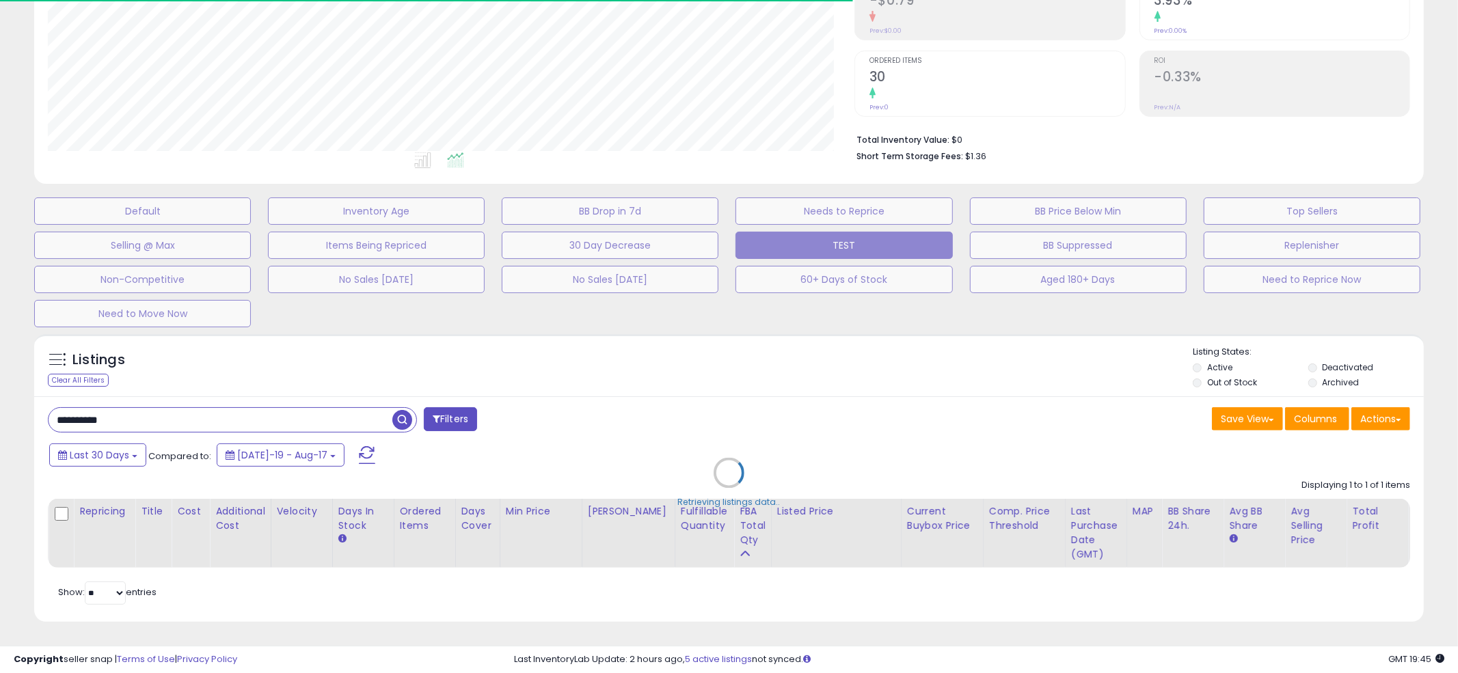
click at [723, 345] on div "Listings Clear All Filters Active" at bounding box center [729, 478] width 1390 height 288
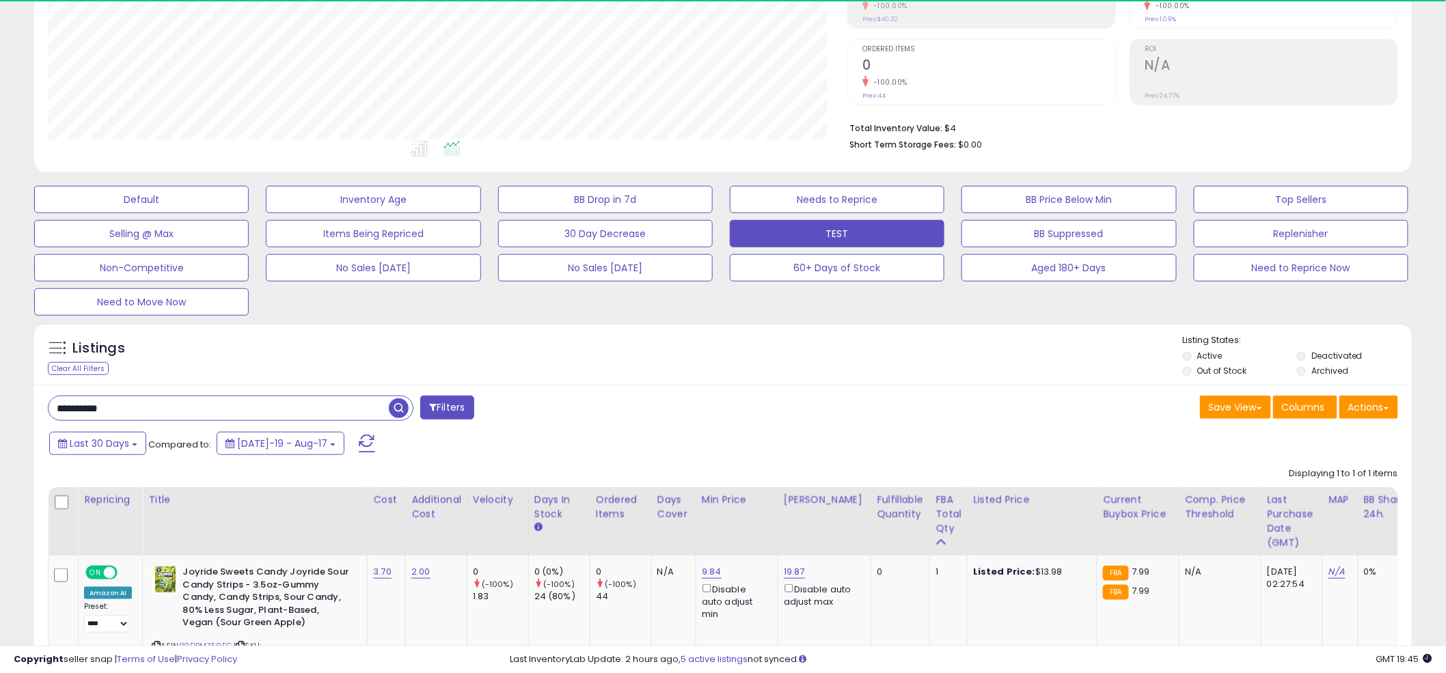
scroll to position [280, 800]
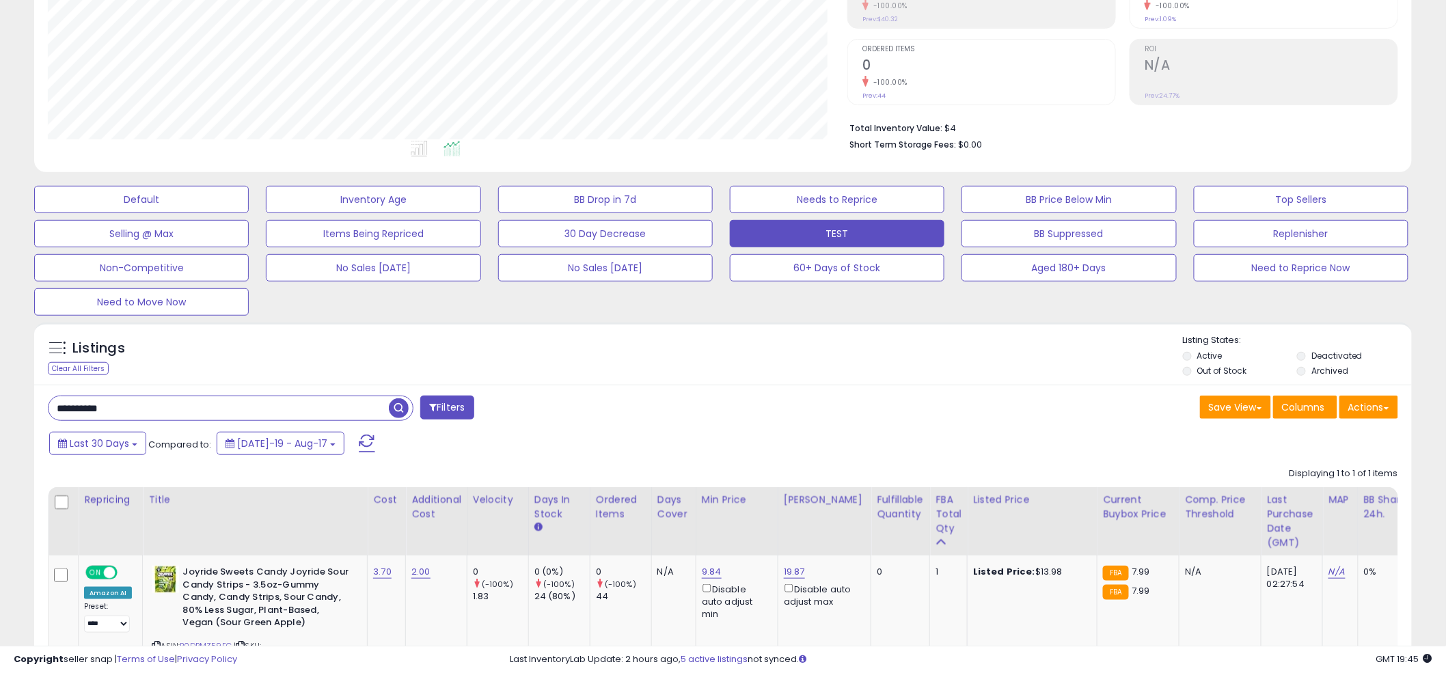
click at [723, 338] on div "Listings Clear All Filters Listing States:" at bounding box center [723, 357] width 1378 height 46
click at [717, 329] on div "Listings Clear All Filters" at bounding box center [723, 354] width 1378 height 63
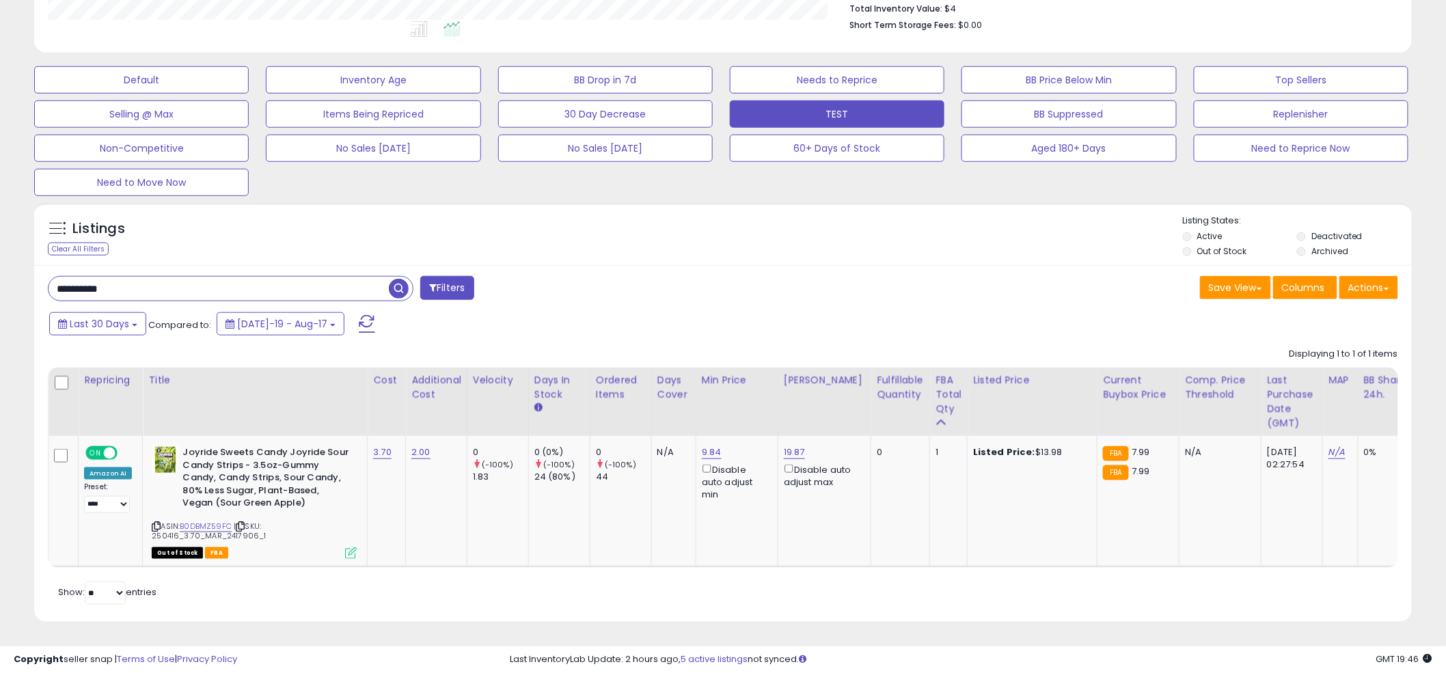
scroll to position [246, 0]
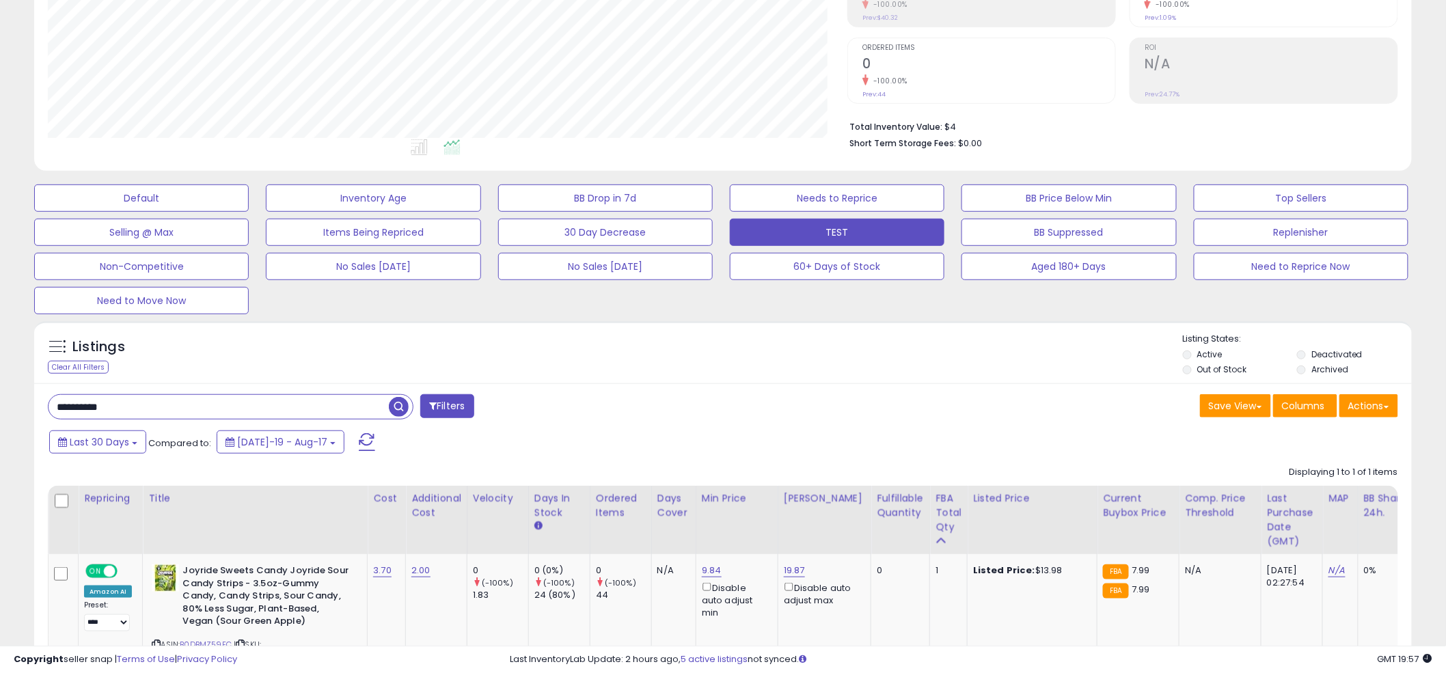
paste input "text"
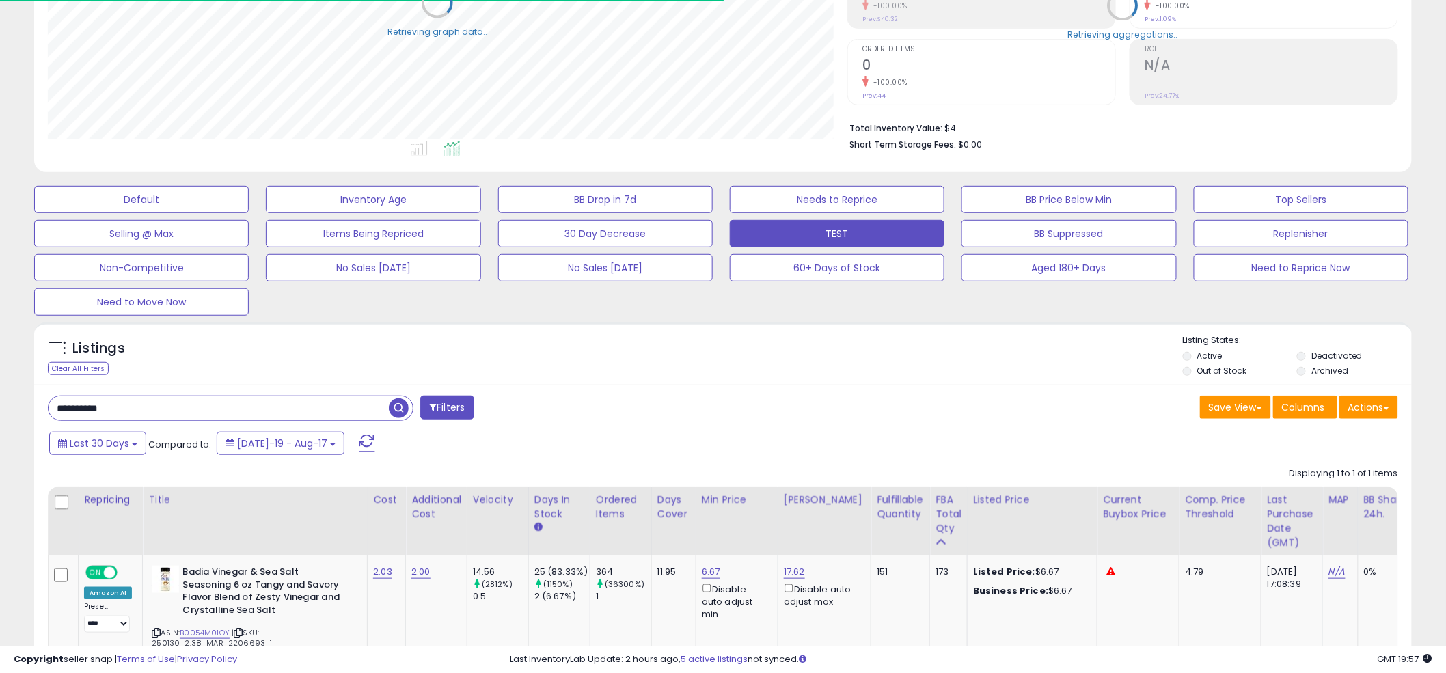
scroll to position [683286, 682765]
click at [705, 334] on div "Listings Clear All Filters Listing States:" at bounding box center [723, 357] width 1378 height 46
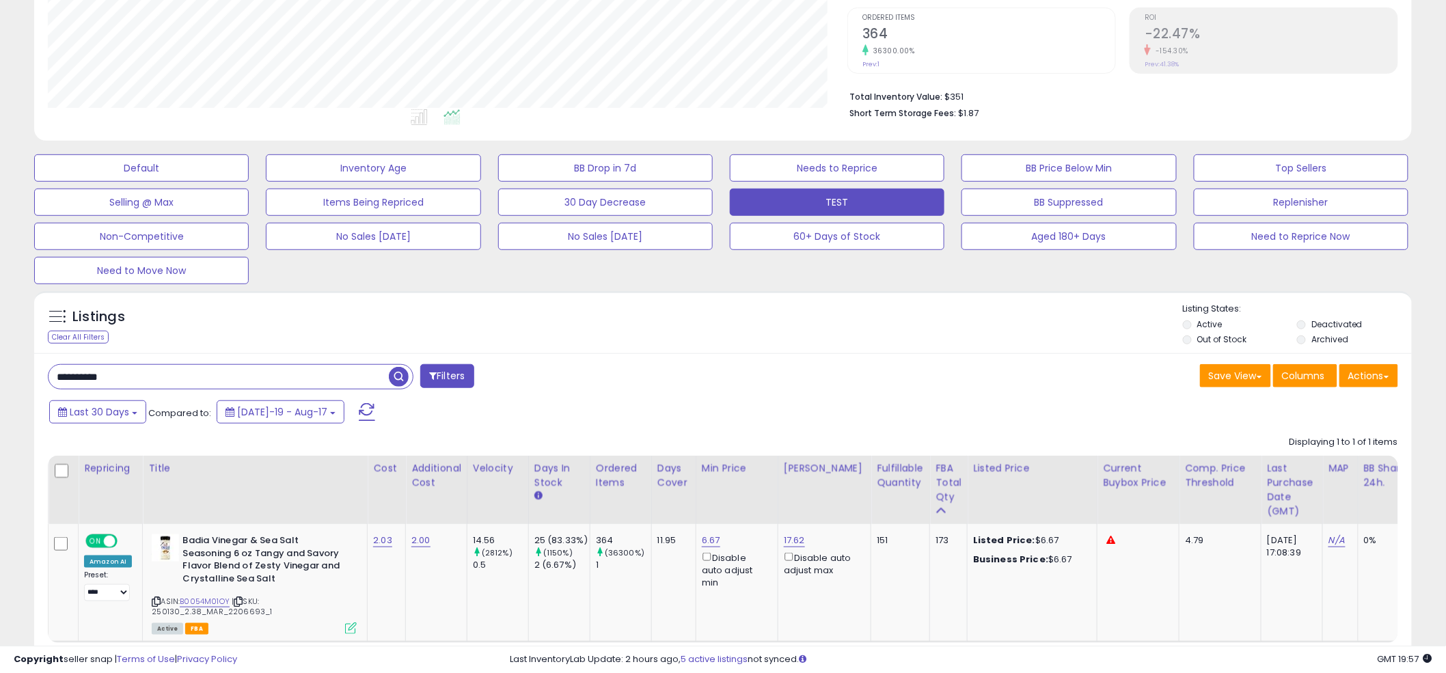
scroll to position [296, 0]
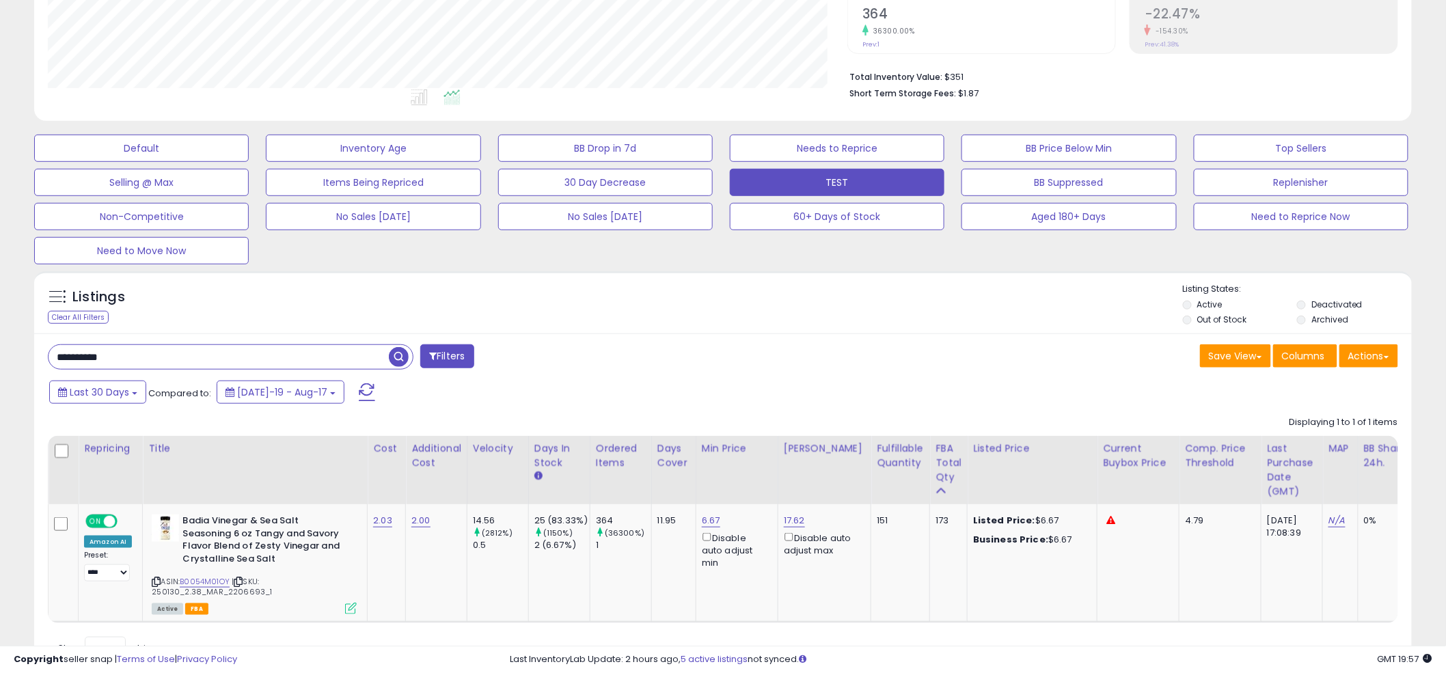
click at [728, 326] on div "Listings Clear All Filters Listing States:" at bounding box center [723, 306] width 1378 height 46
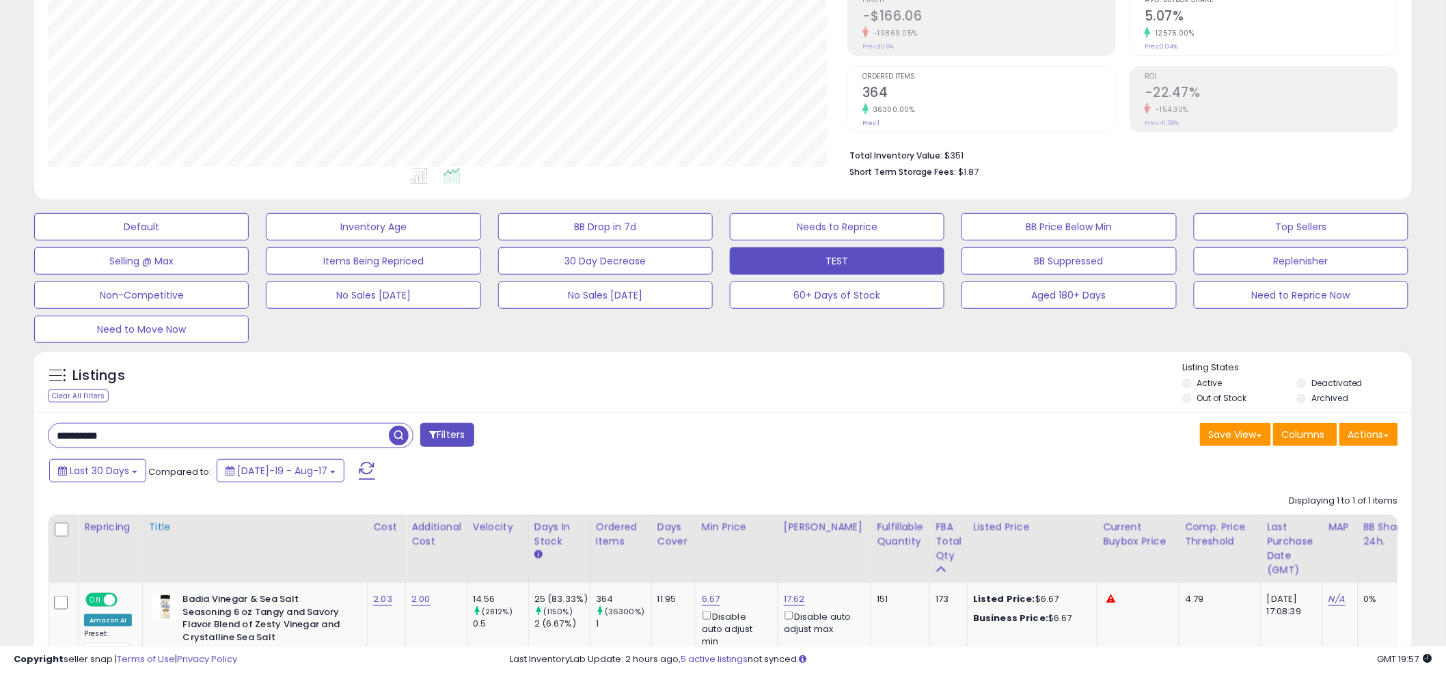
scroll to position [294, 0]
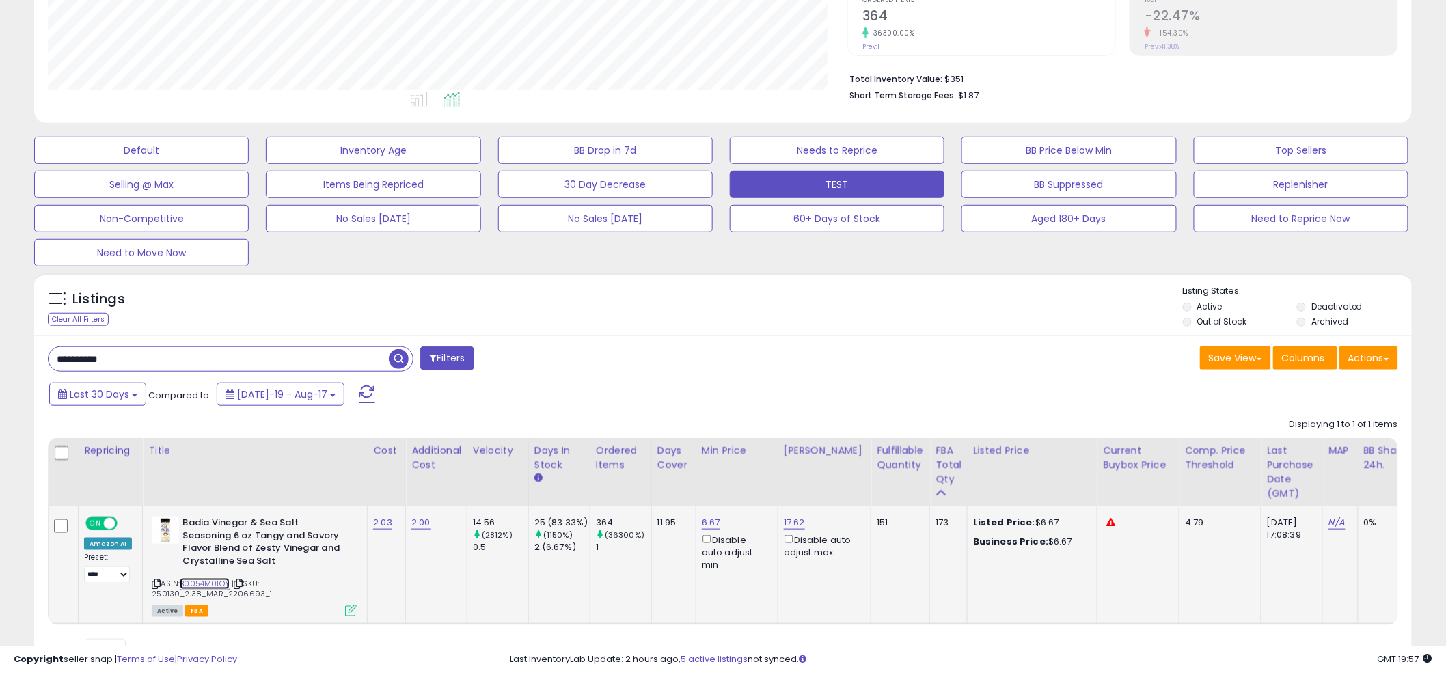
click at [195, 585] on link "B0054M01OY" at bounding box center [205, 584] width 50 height 12
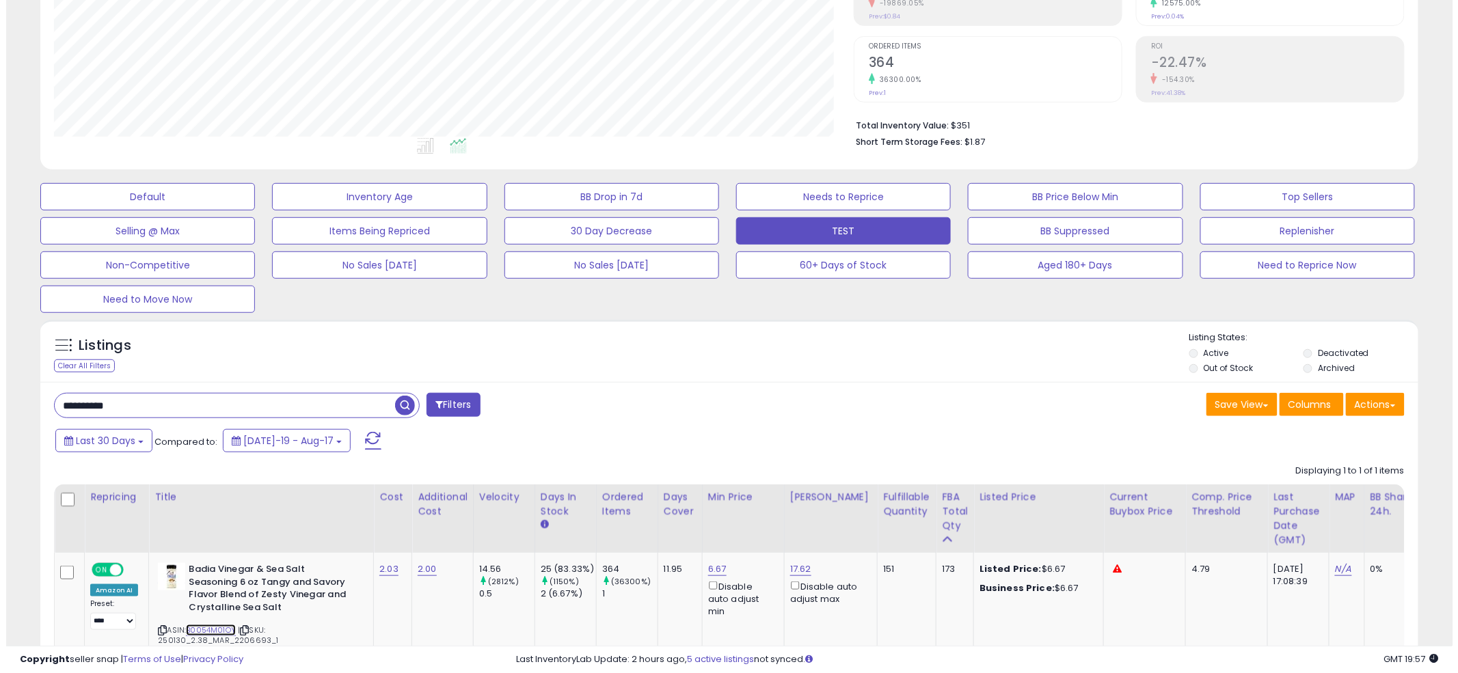
scroll to position [204, 0]
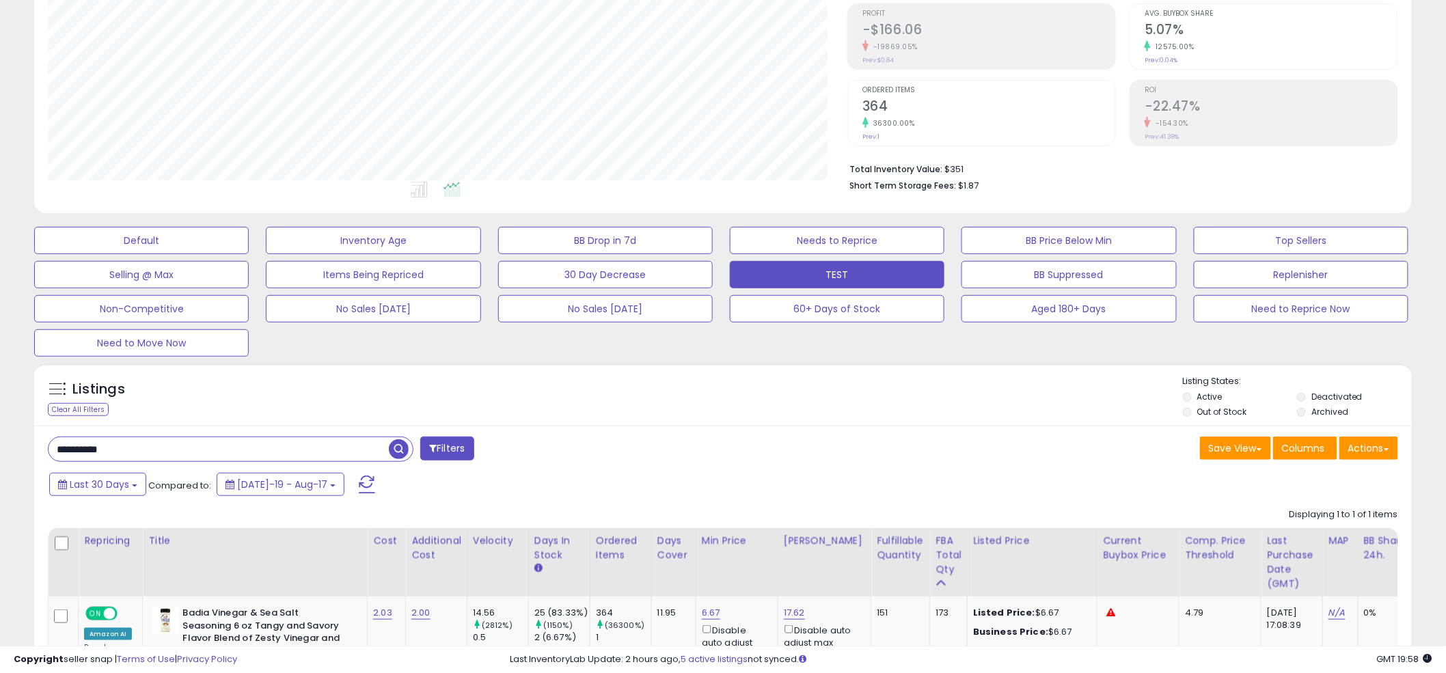
paste input "text"
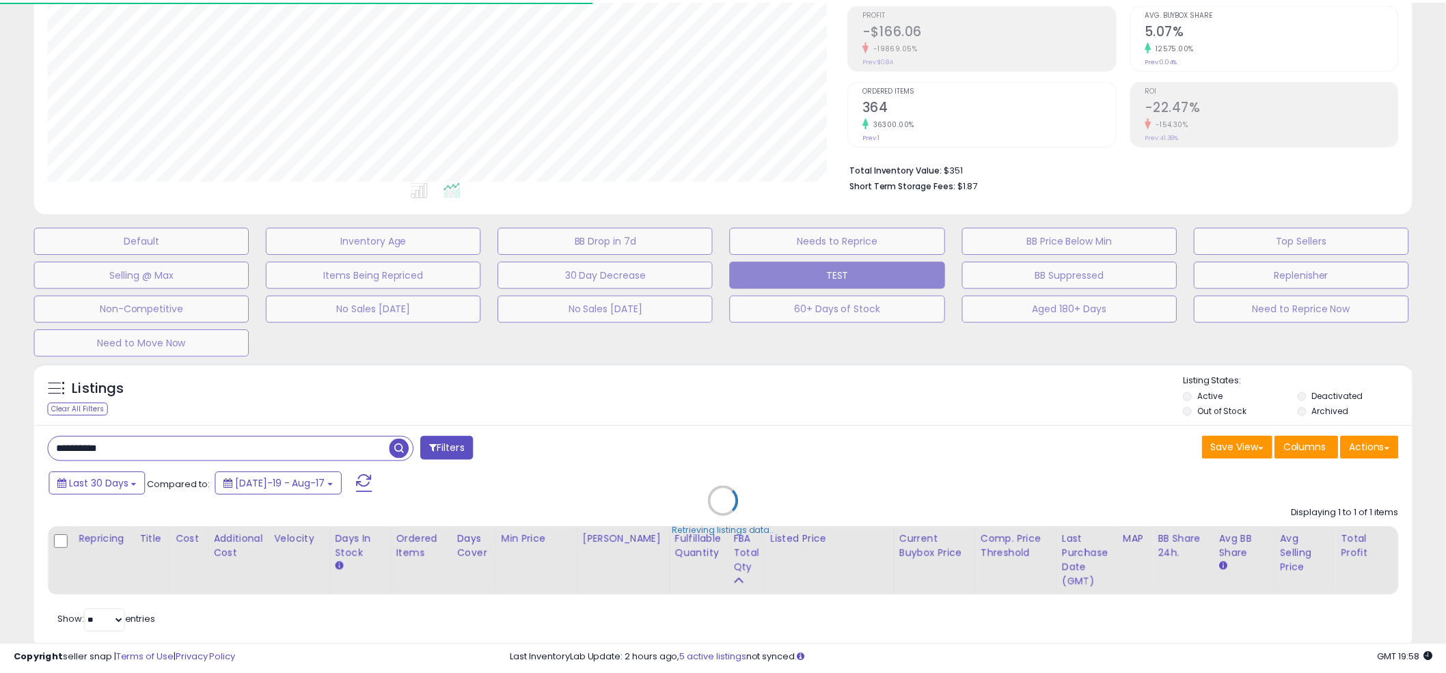
scroll to position [683286, 682765]
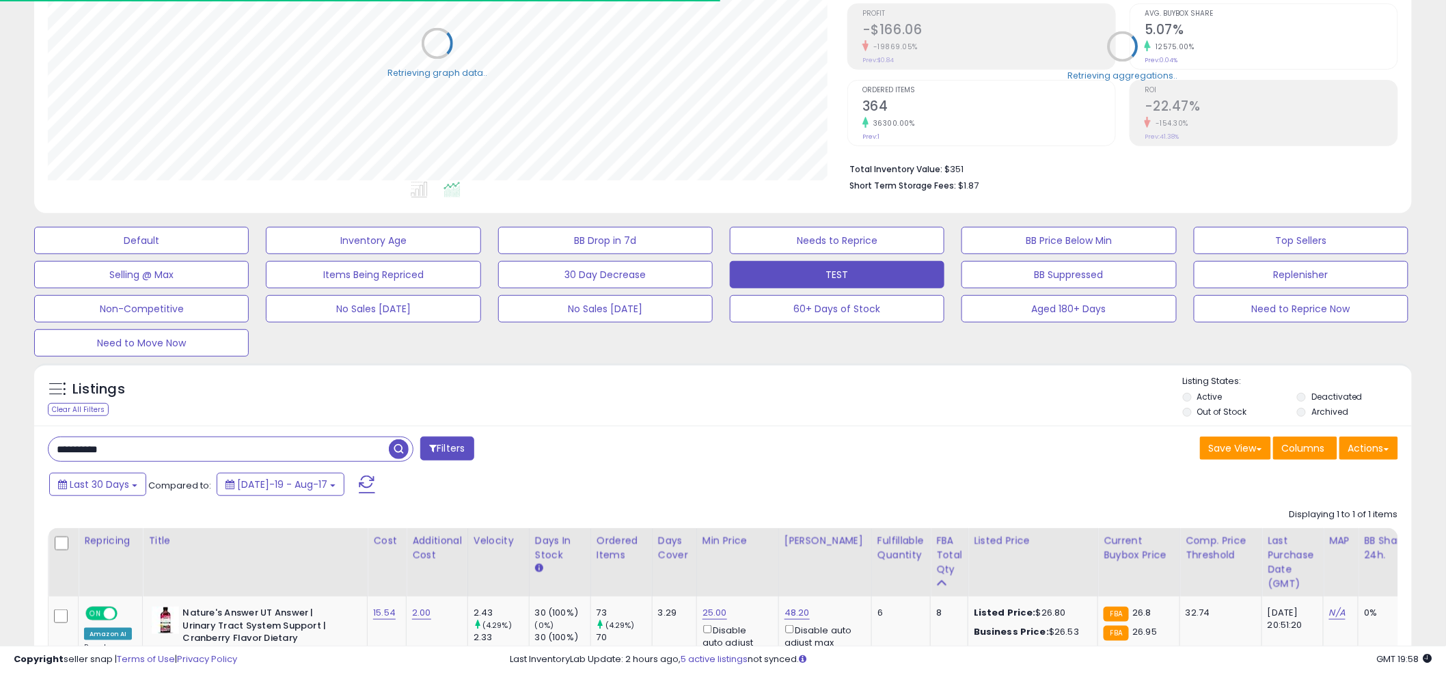
click at [716, 400] on div "Listings Clear All Filters Listing States:" at bounding box center [723, 398] width 1378 height 46
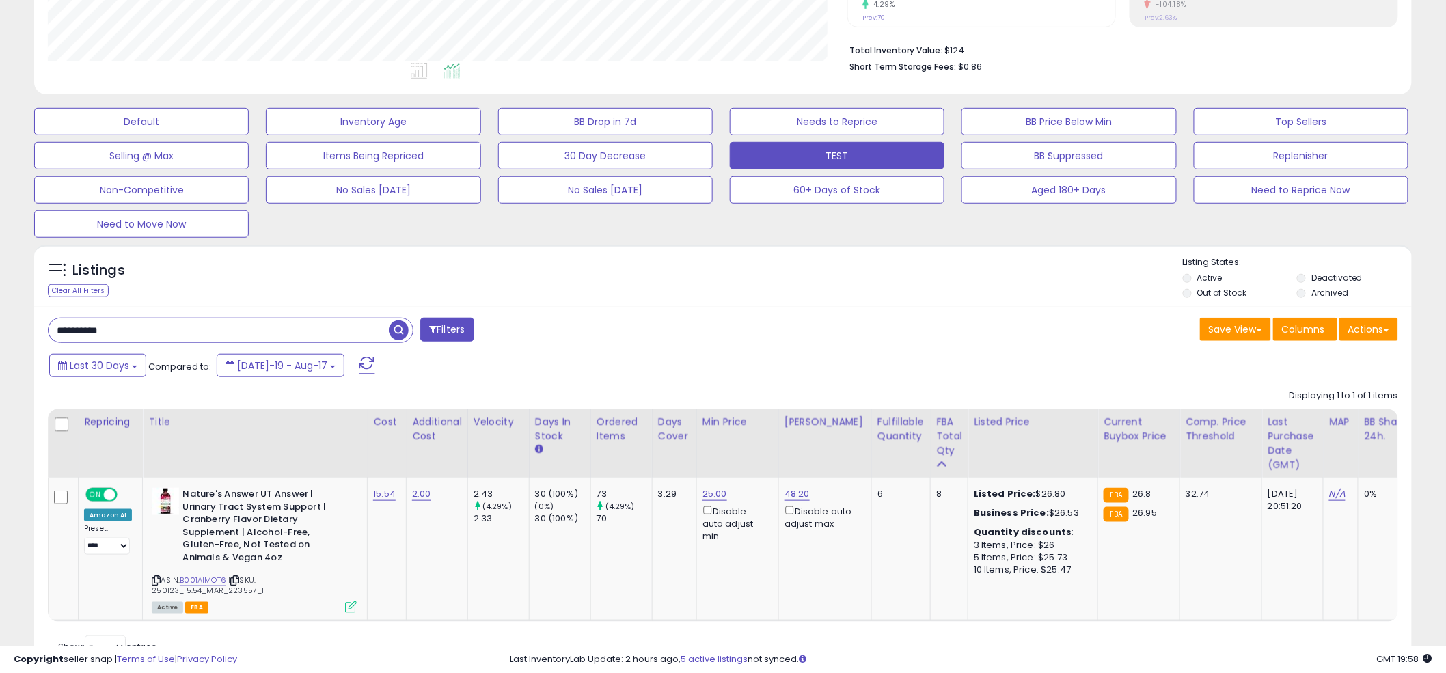
scroll to position [388, 0]
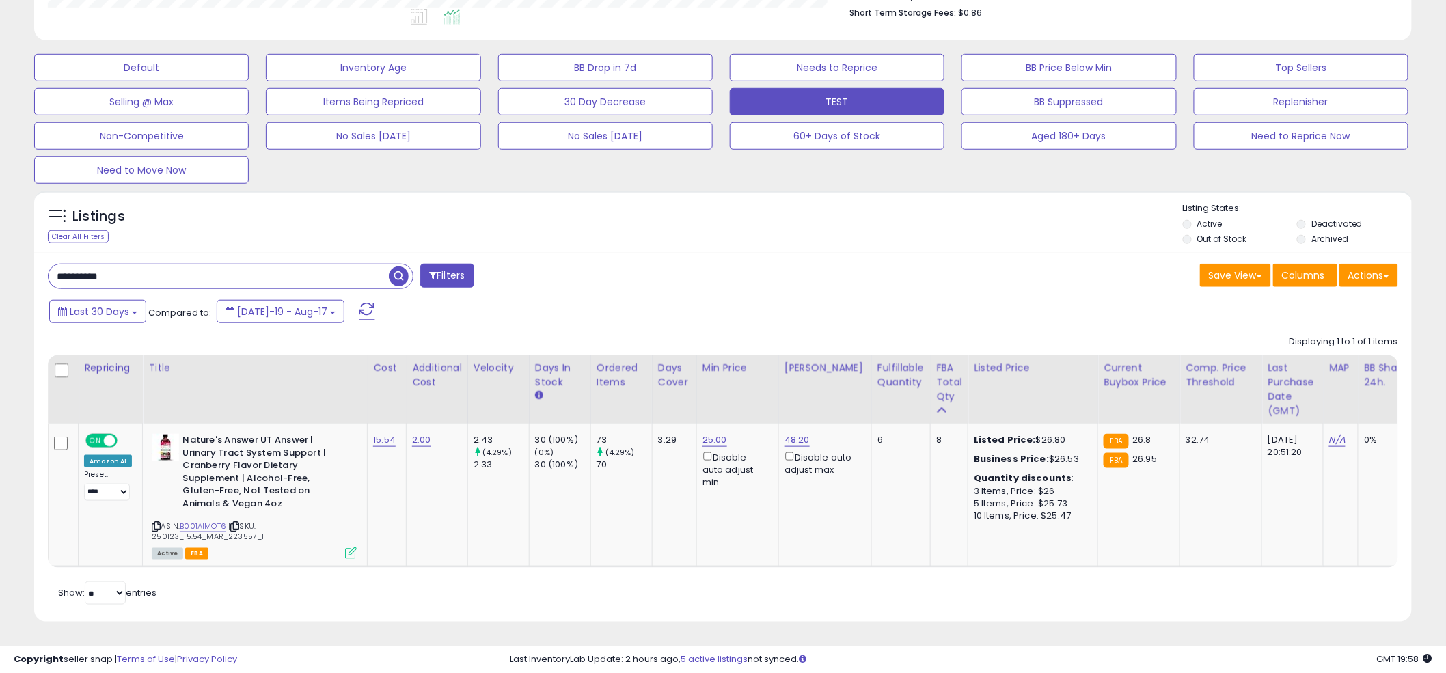
click at [714, 234] on div "Listings Clear All Filters Listing States:" at bounding box center [723, 225] width 1378 height 46
paste input "text"
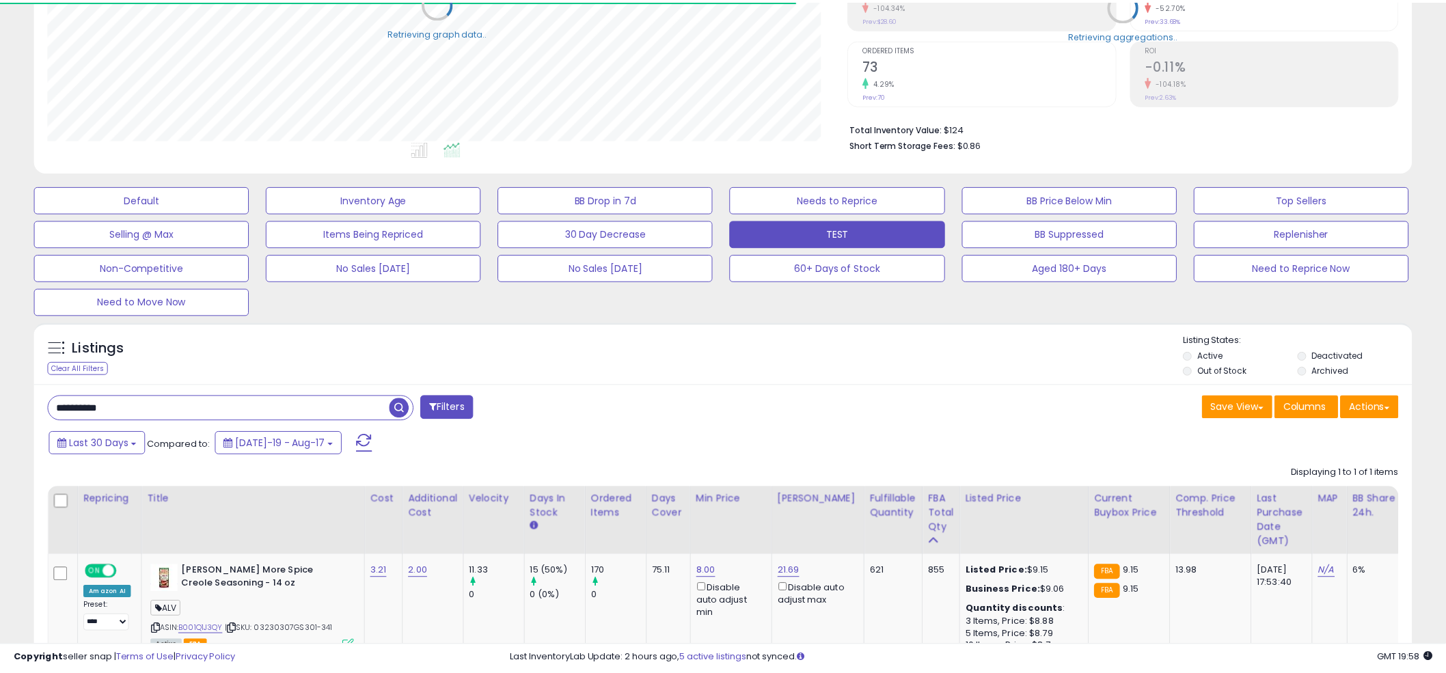
scroll to position [683286, 682765]
click at [710, 349] on div "Listings Clear All Filters Listing States:" at bounding box center [723, 357] width 1378 height 46
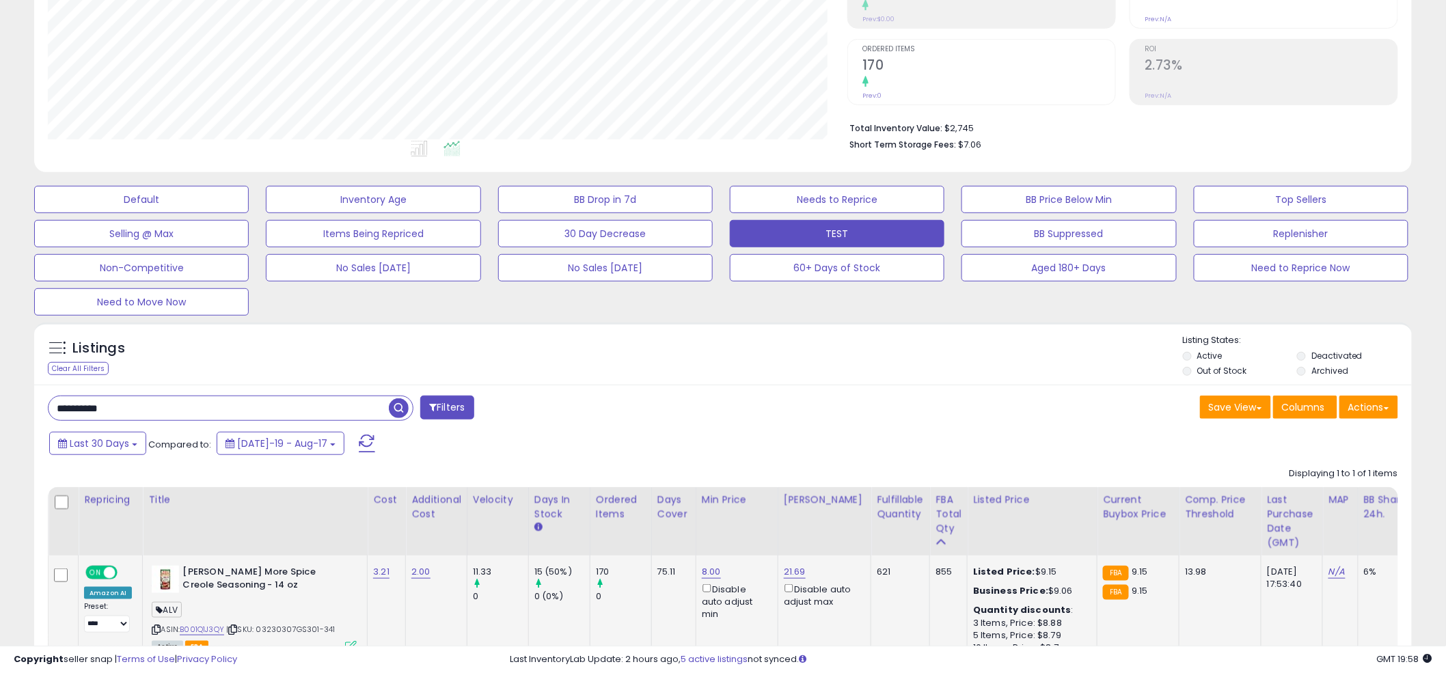
scroll to position [249, 0]
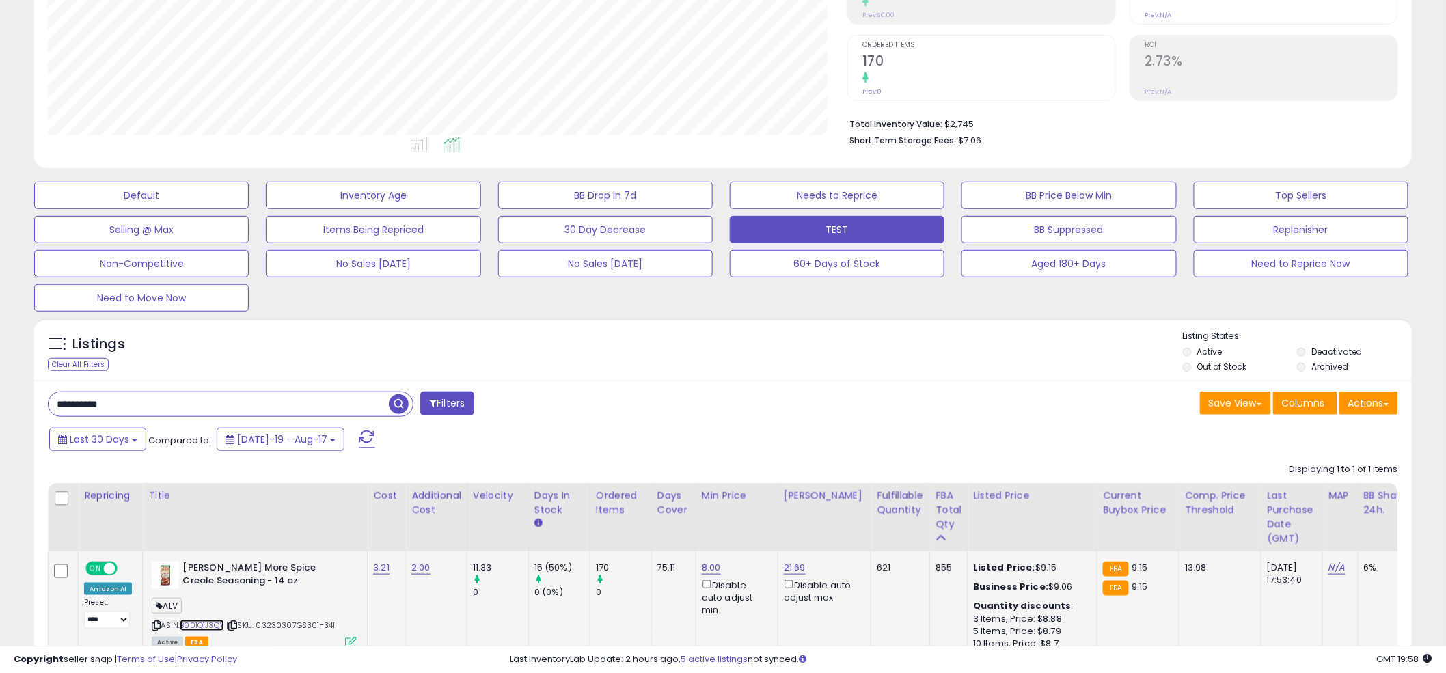
click at [211, 623] on link "B001Q1J3QY" at bounding box center [202, 626] width 44 height 12
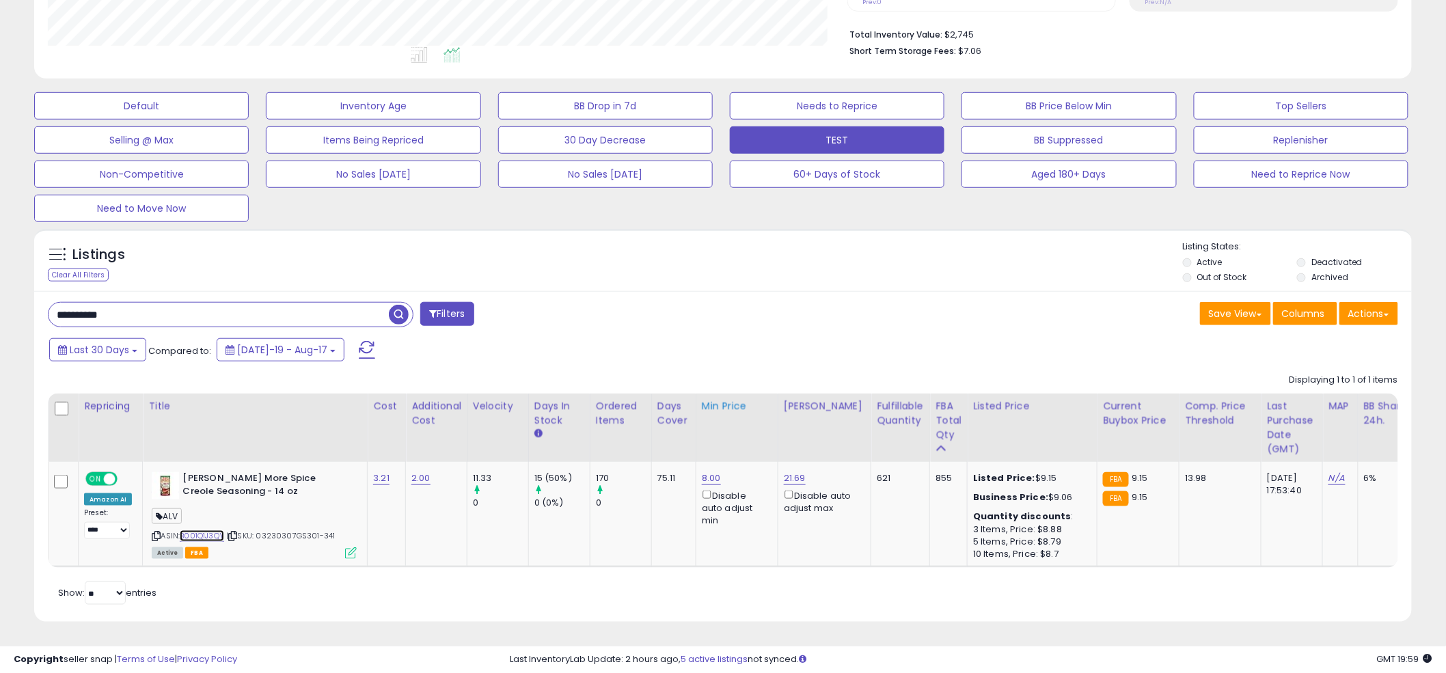
scroll to position [350, 0]
paste input "text"
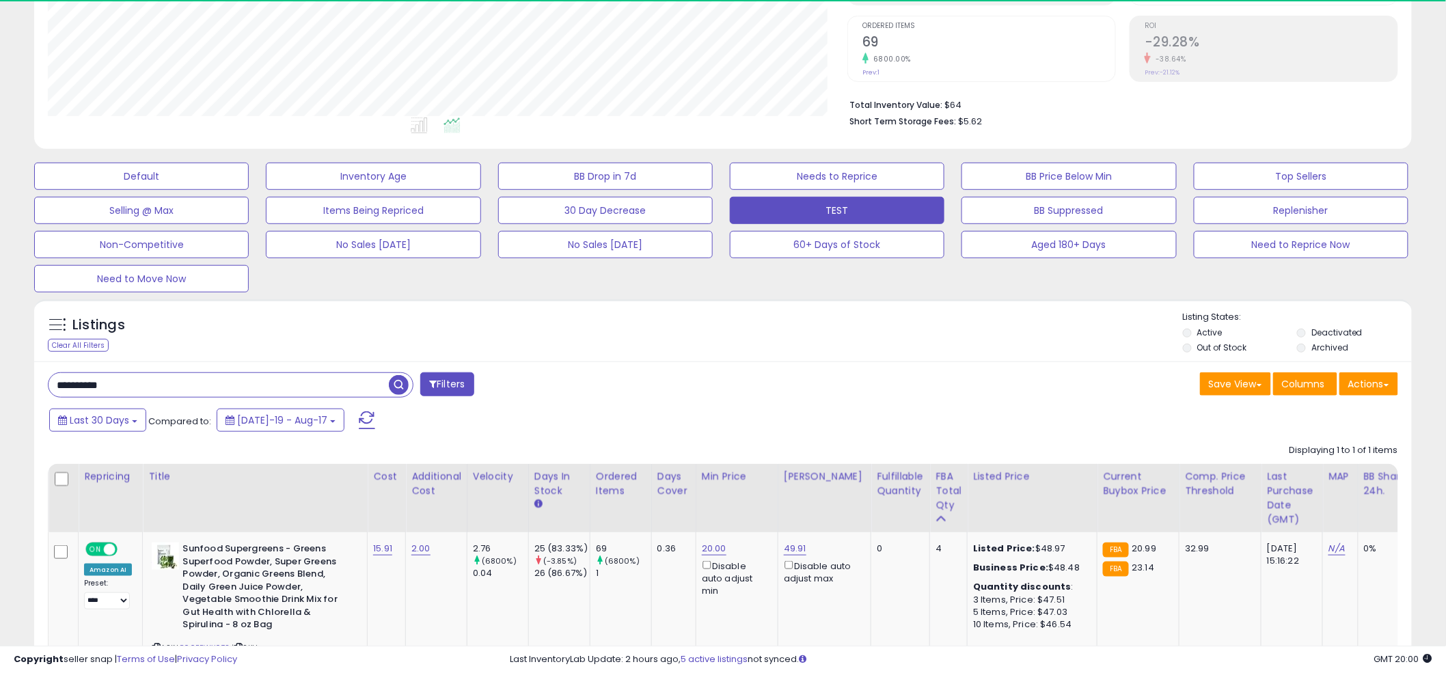
scroll to position [280, 800]
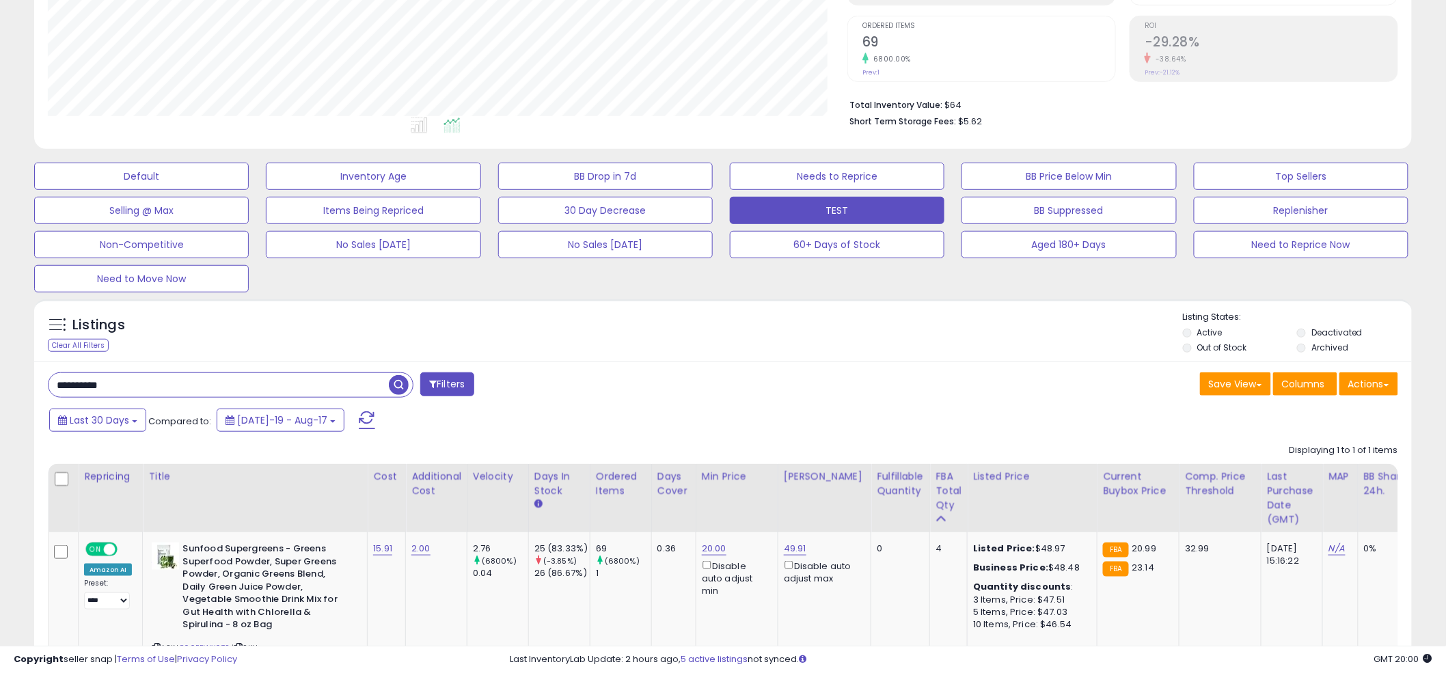
click at [740, 363] on div "**********" at bounding box center [723, 552] width 1378 height 381
paste input "text"
type input "**********"
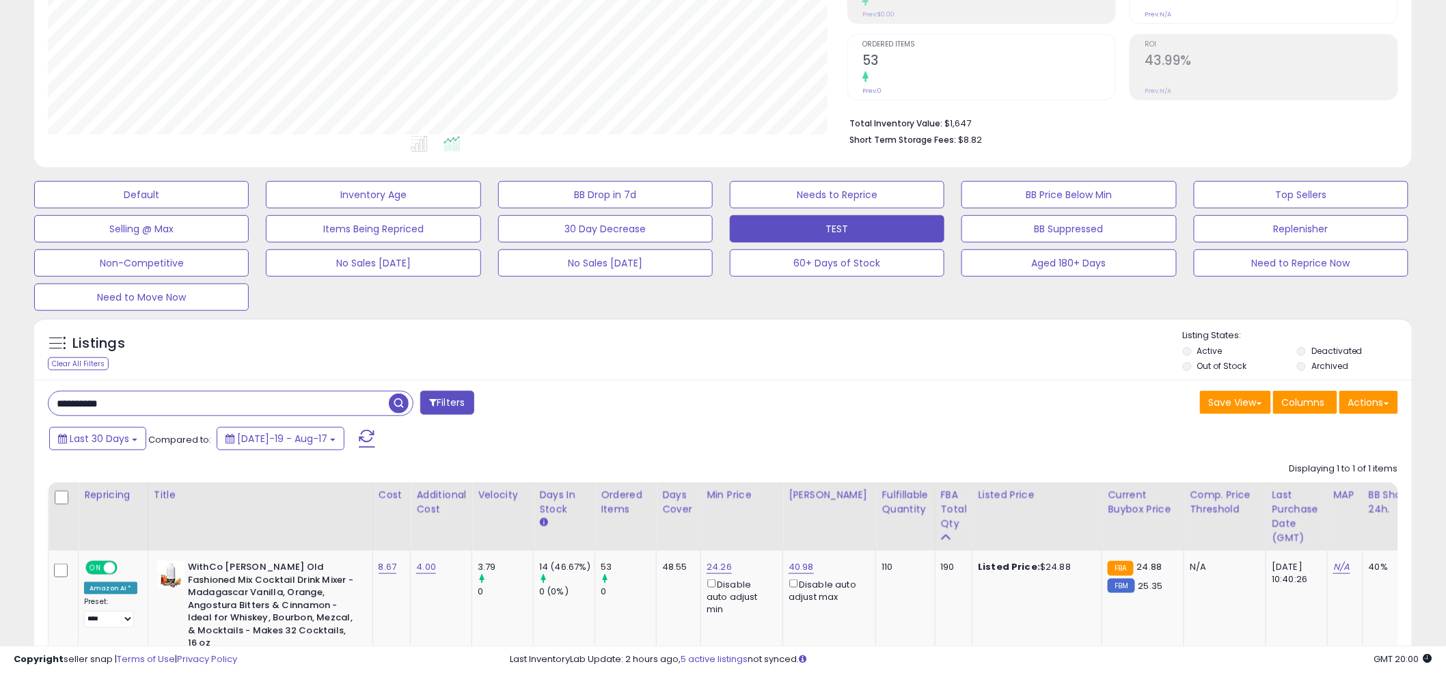
scroll to position [251, 0]
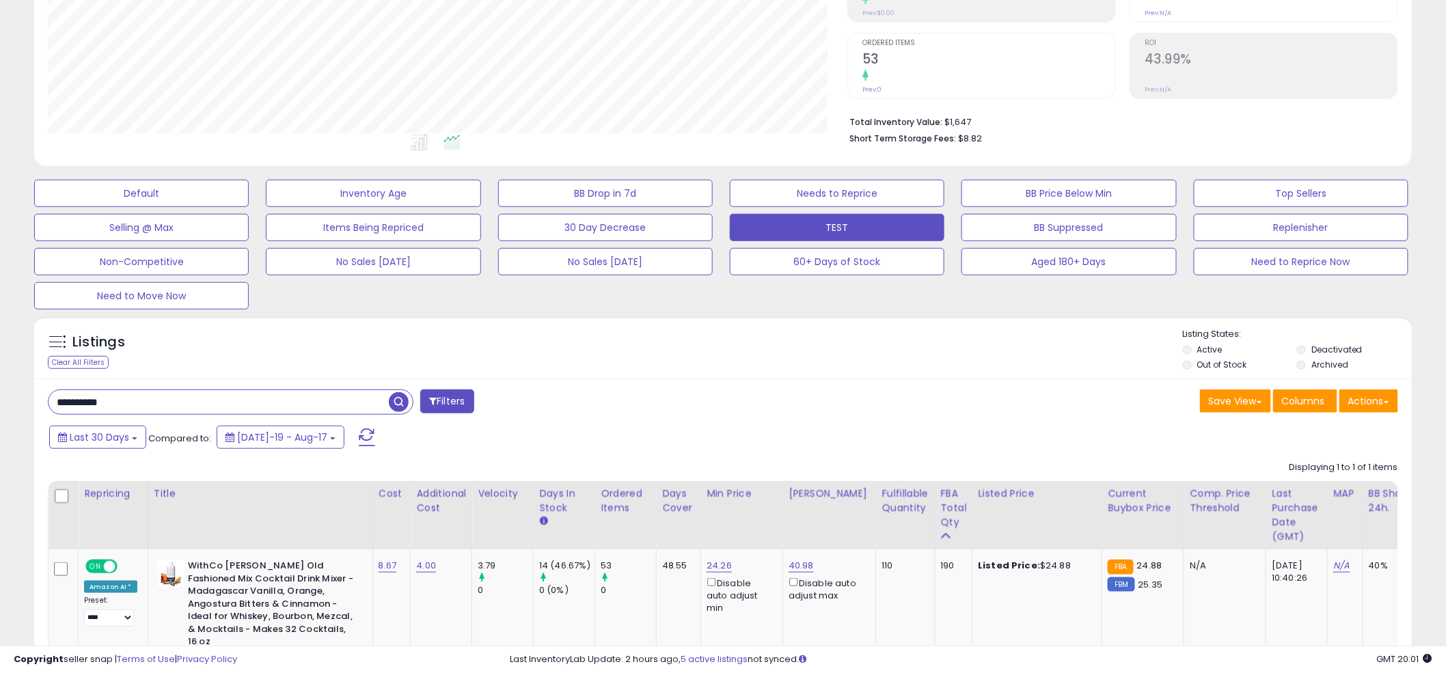
click at [715, 342] on div "Listings Clear All Filters Listing States:" at bounding box center [723, 351] width 1378 height 46
click at [715, 348] on div "Listings Clear All Filters Listing States:" at bounding box center [723, 351] width 1378 height 46
click at [702, 319] on div "Listings Clear All Filters" at bounding box center [723, 347] width 1378 height 63
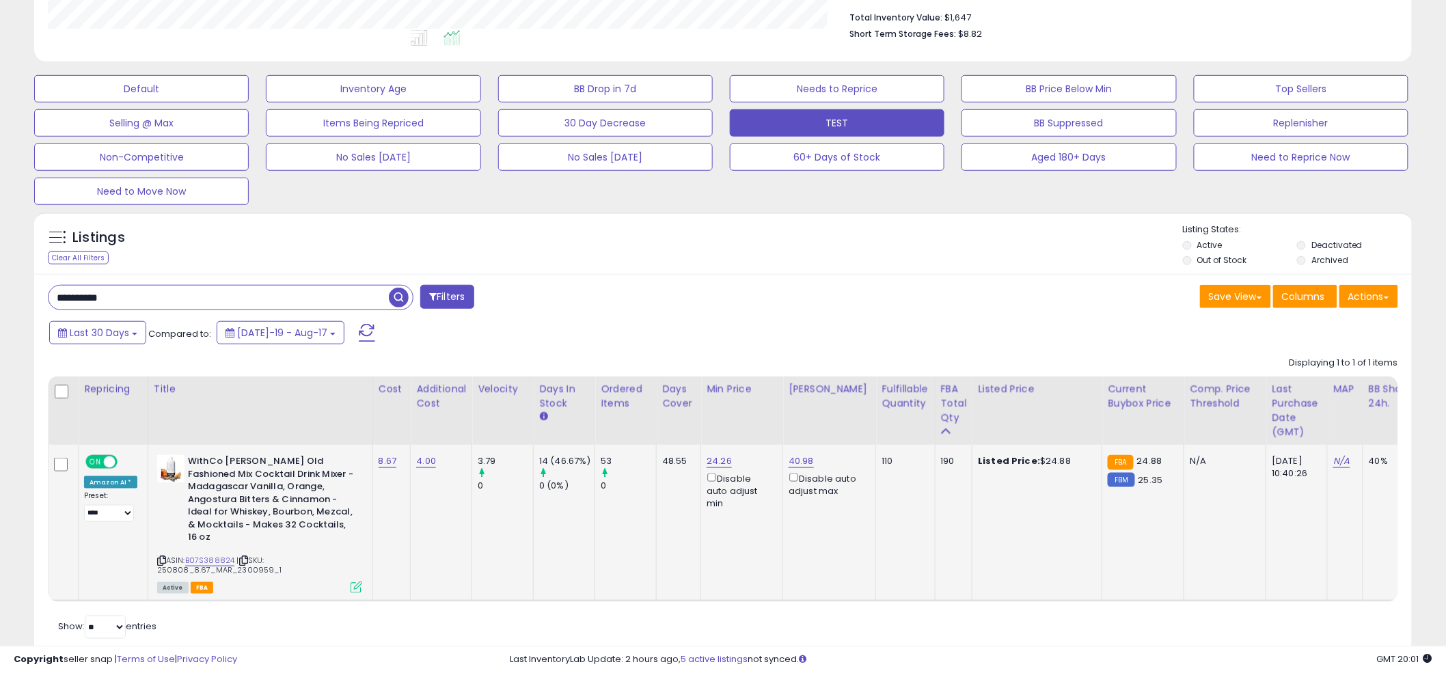
scroll to position [388, 0]
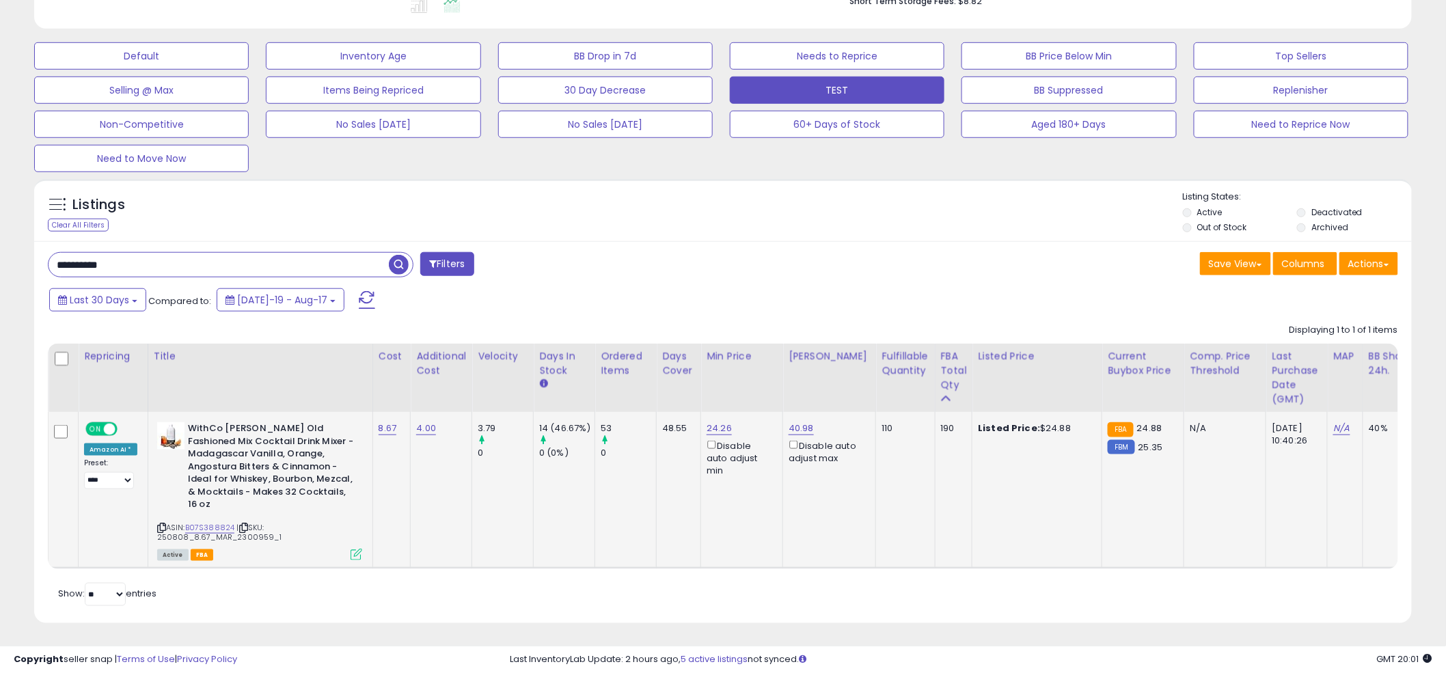
click at [197, 507] on div "ASIN: B07S388824 | SKU: 250808_8.67_MAR_2300959_1 Active FBA" at bounding box center [259, 490] width 205 height 137
click at [197, 522] on link "B07S388824" at bounding box center [210, 528] width 50 height 12
drag, startPoint x: 229, startPoint y: 526, endPoint x: 263, endPoint y: 526, distance: 34.2
click at [263, 526] on span "| SKU: 250808_8.67_MAR_2300959_1" at bounding box center [219, 532] width 124 height 21
copy span "2300959"
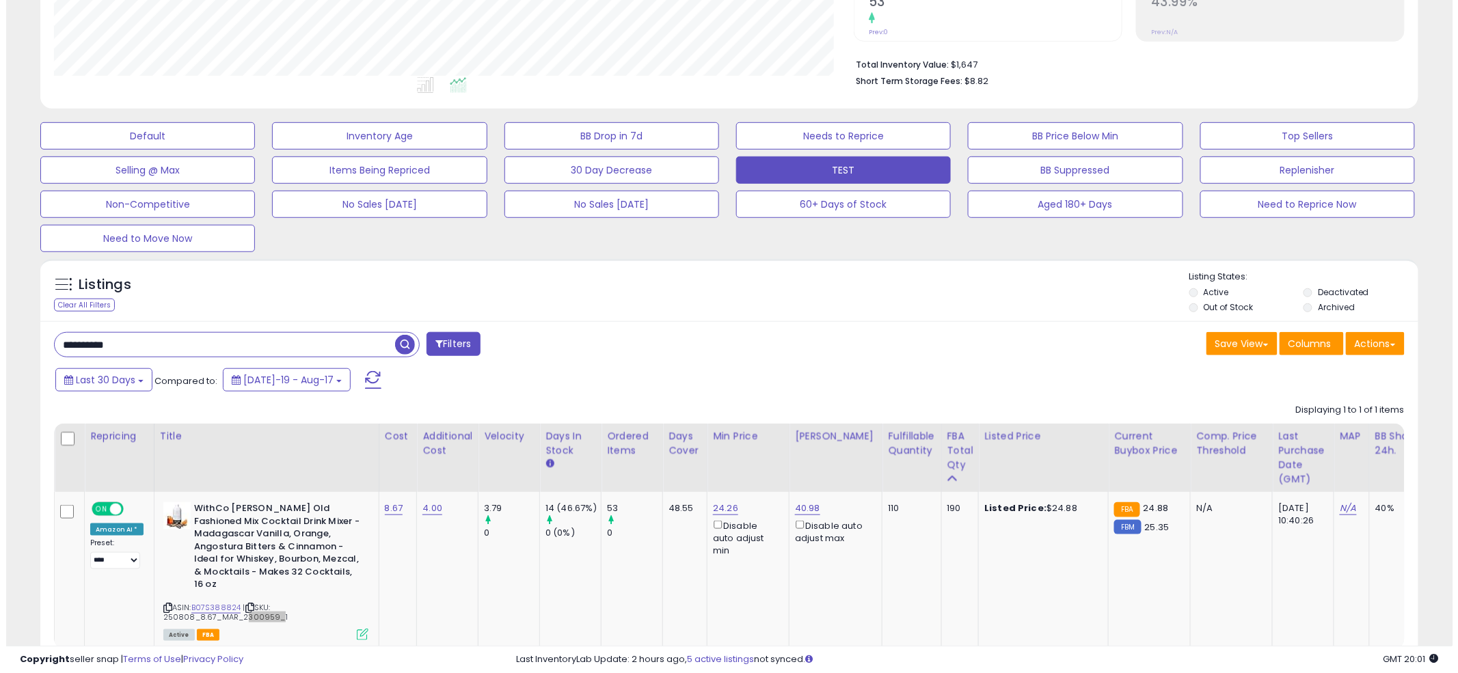
scroll to position [0, 0]
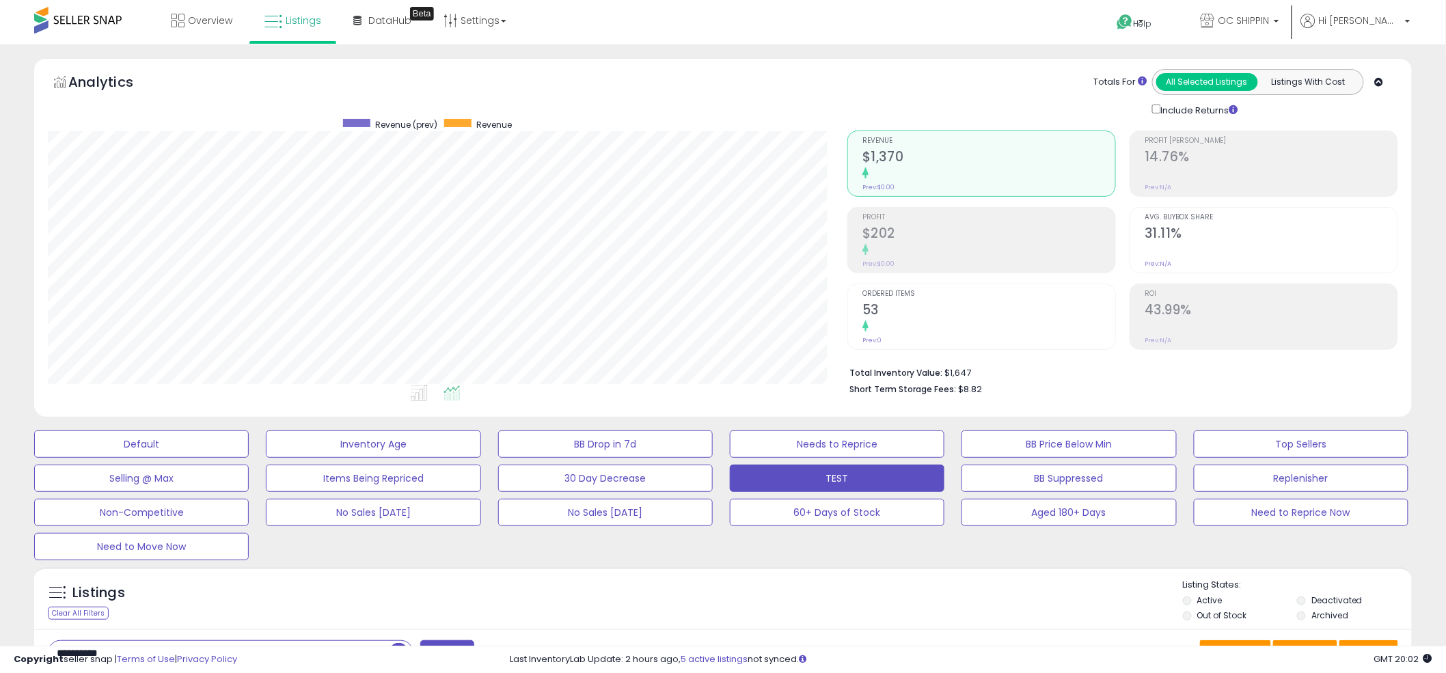
click at [712, 384] on ul at bounding box center [421, 395] width 811 height 25
click at [712, 395] on ul at bounding box center [421, 395] width 811 height 25
click at [867, 345] on div "Retrieving graph data.. Revenue (prev) Revenue" at bounding box center [723, 239] width 1371 height 327
click at [880, 336] on small "Prev: 0" at bounding box center [872, 340] width 19 height 8
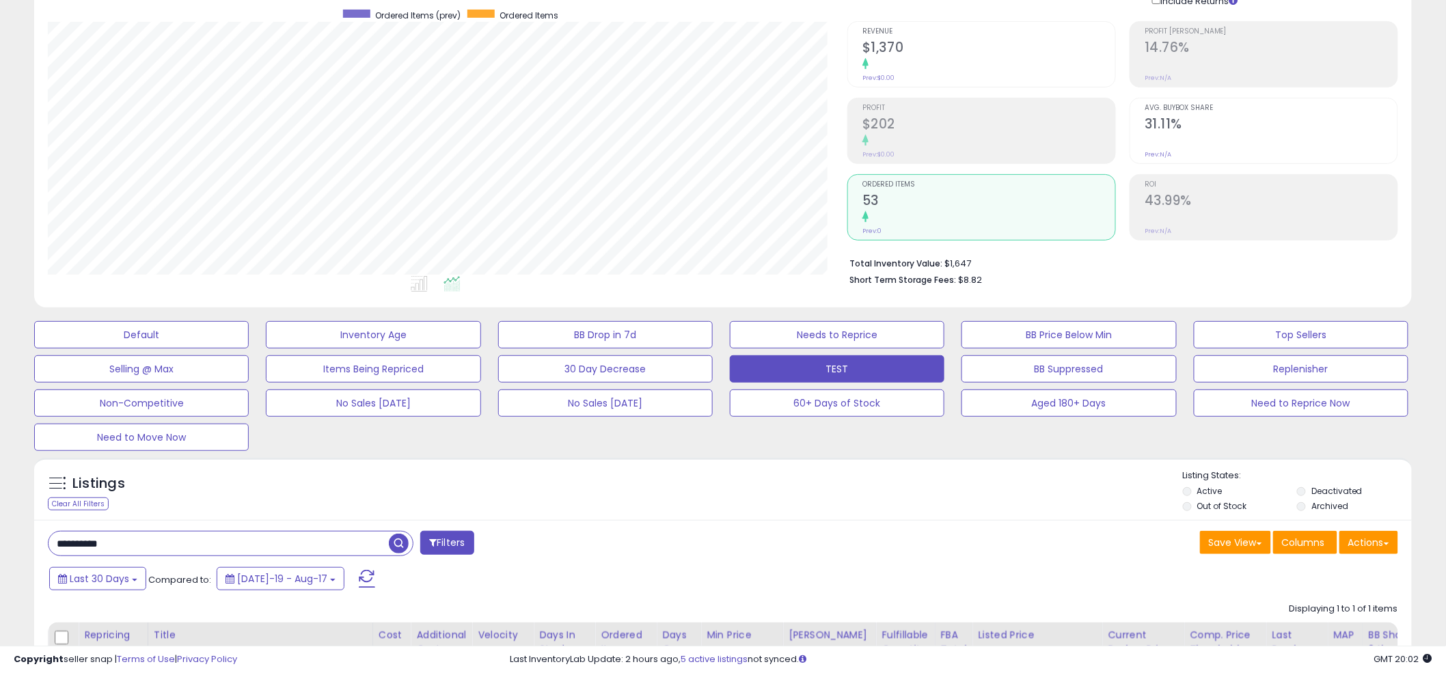
scroll to position [272, 0]
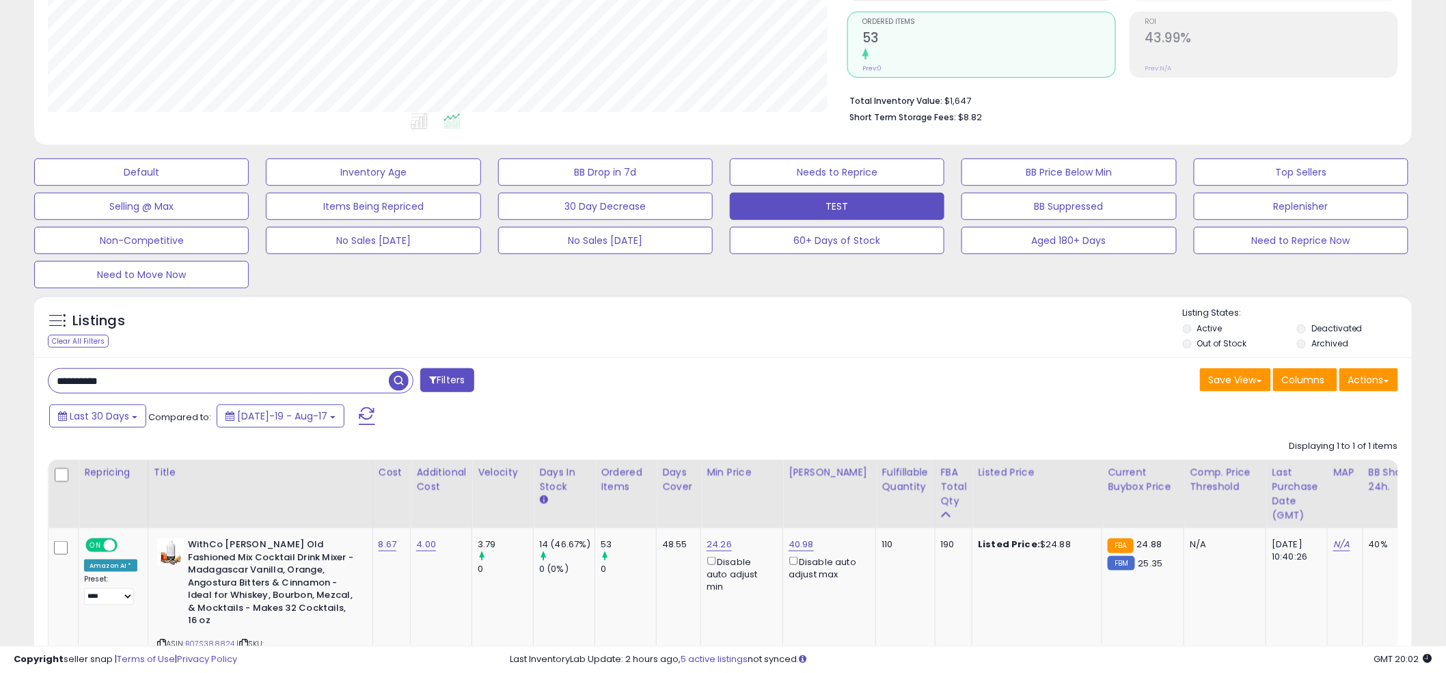
click at [628, 393] on div "**********" at bounding box center [381, 381] width 686 height 27
click at [687, 333] on div "Listings Clear All Filters Listing States:" at bounding box center [723, 330] width 1378 height 46
click at [712, 310] on div "Listings Clear All Filters Listing States:" at bounding box center [723, 330] width 1378 height 46
click at [712, 345] on div "Listings Clear All Filters Listing States:" at bounding box center [723, 330] width 1378 height 46
click at [700, 323] on div "Listings Clear All Filters Listing States:" at bounding box center [723, 330] width 1378 height 46
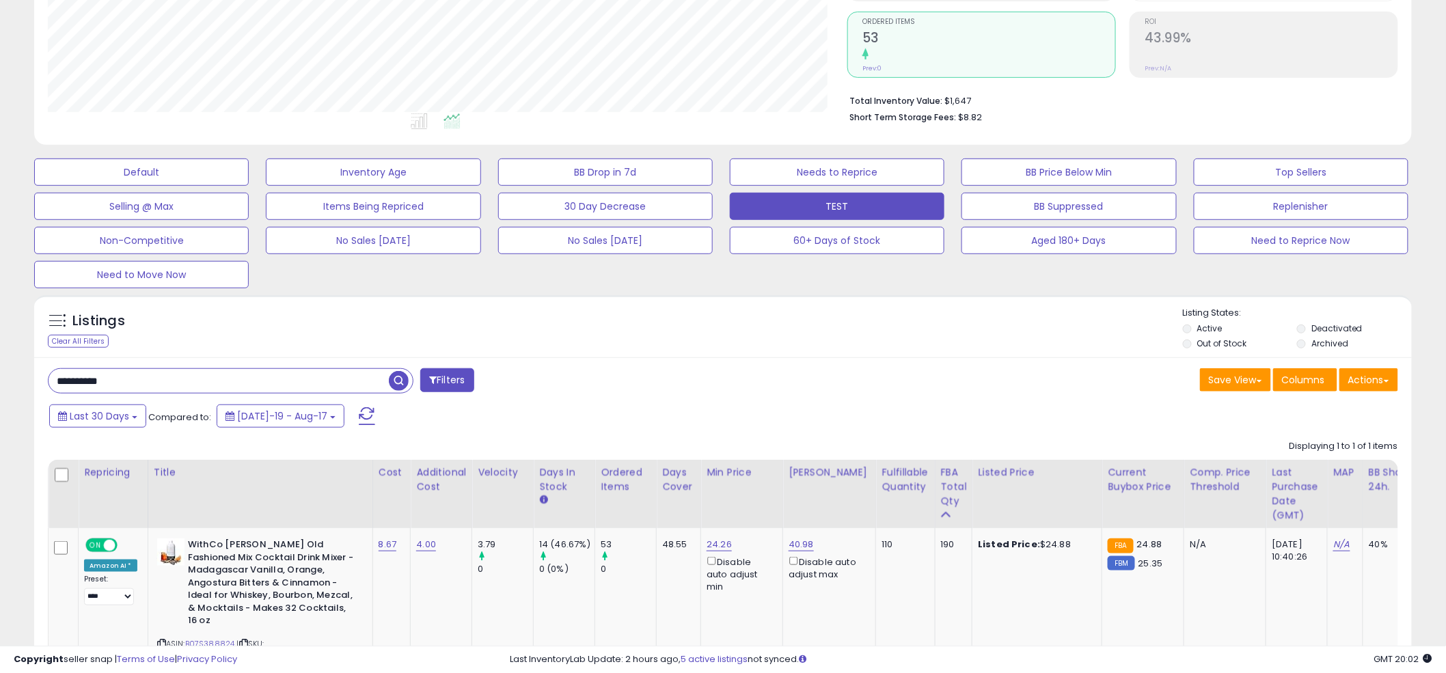
click at [740, 312] on div "Listings Clear All Filters Listing States:" at bounding box center [723, 330] width 1378 height 46
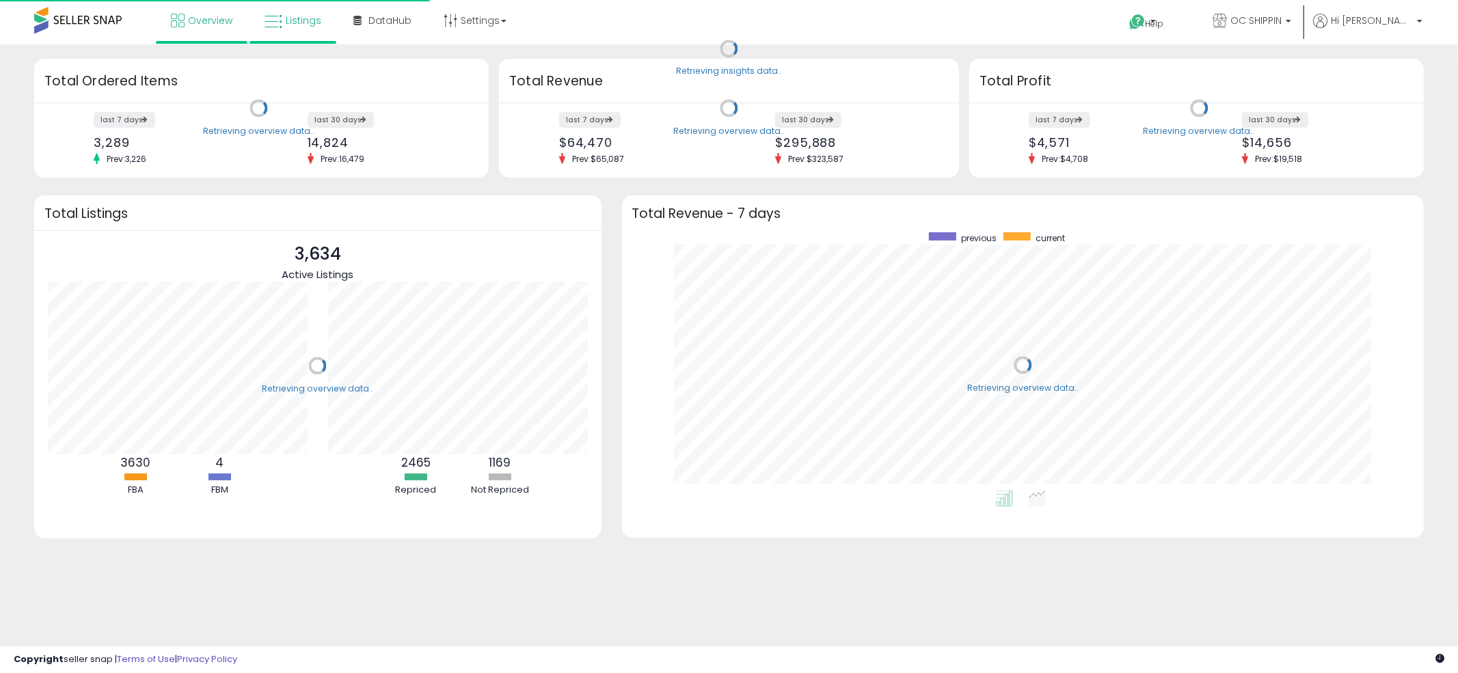
scroll to position [258, 775]
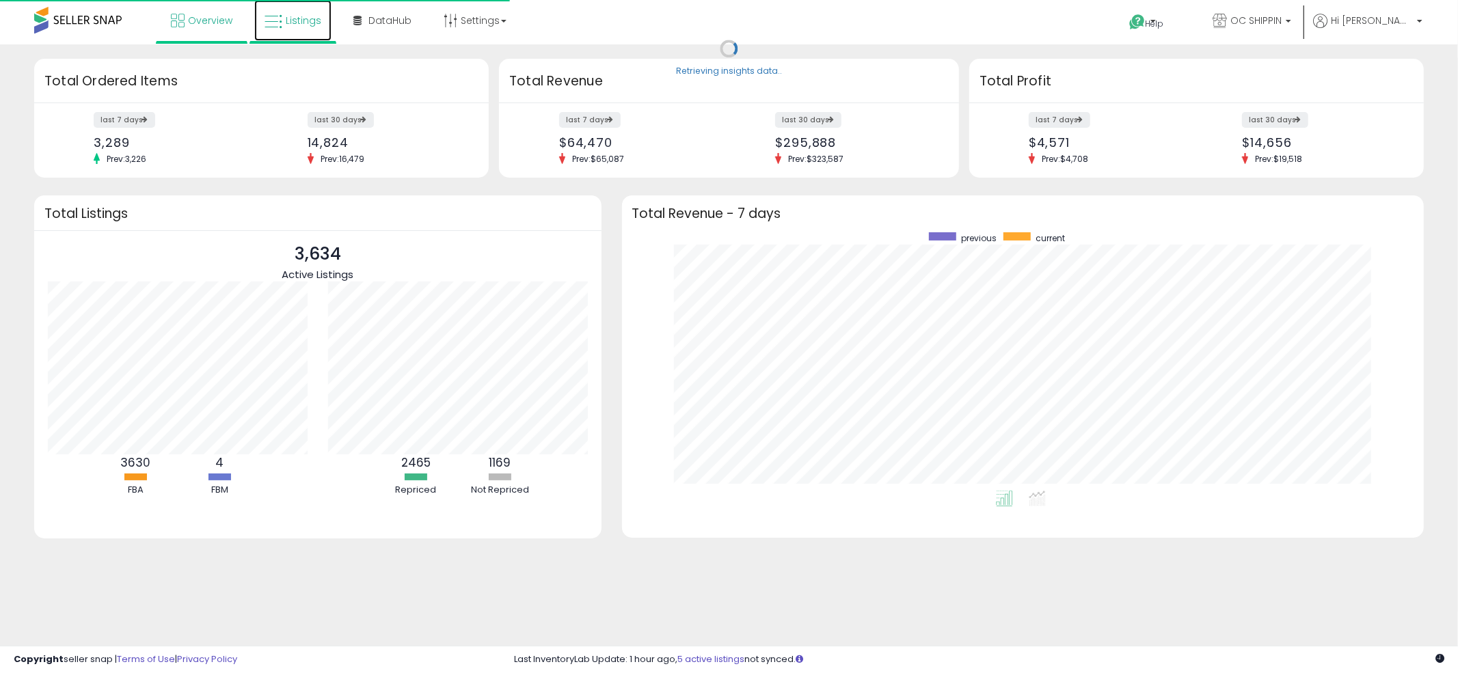
click at [302, 21] on span "Listings" at bounding box center [304, 21] width 36 height 14
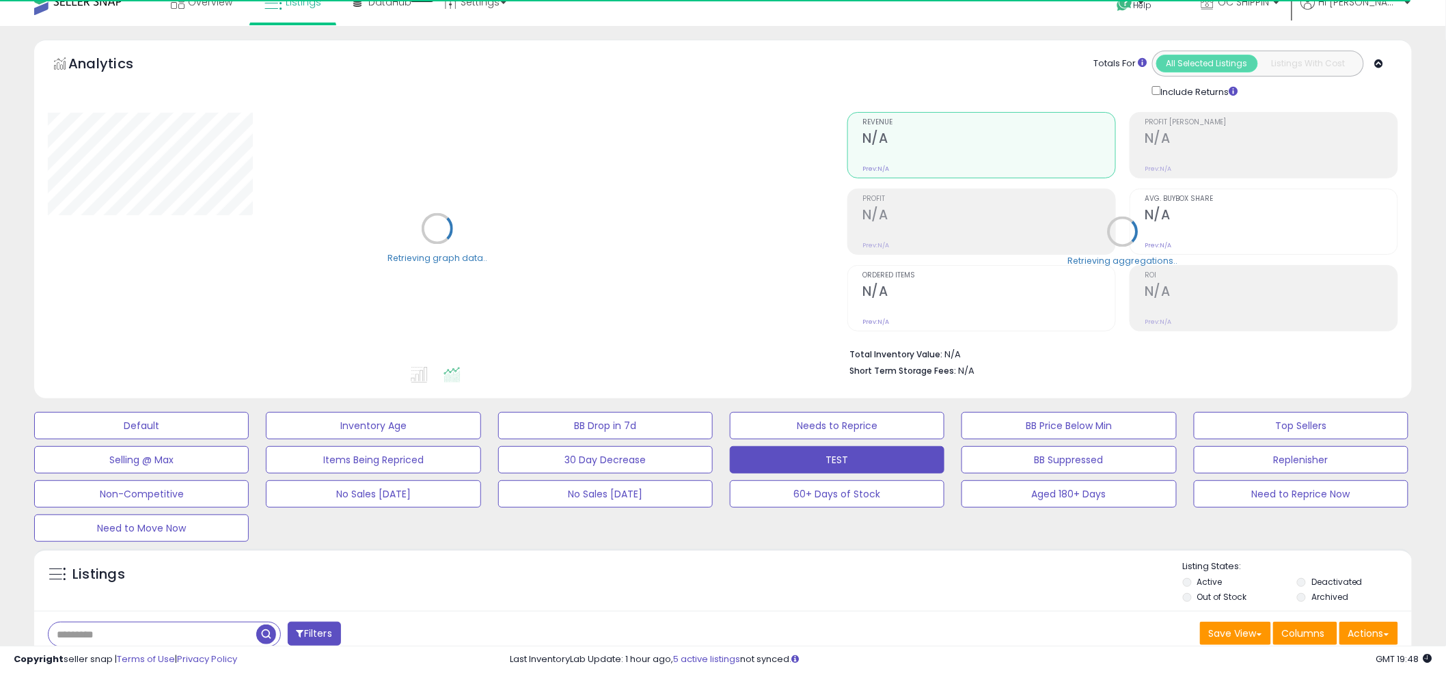
scroll to position [29, 0]
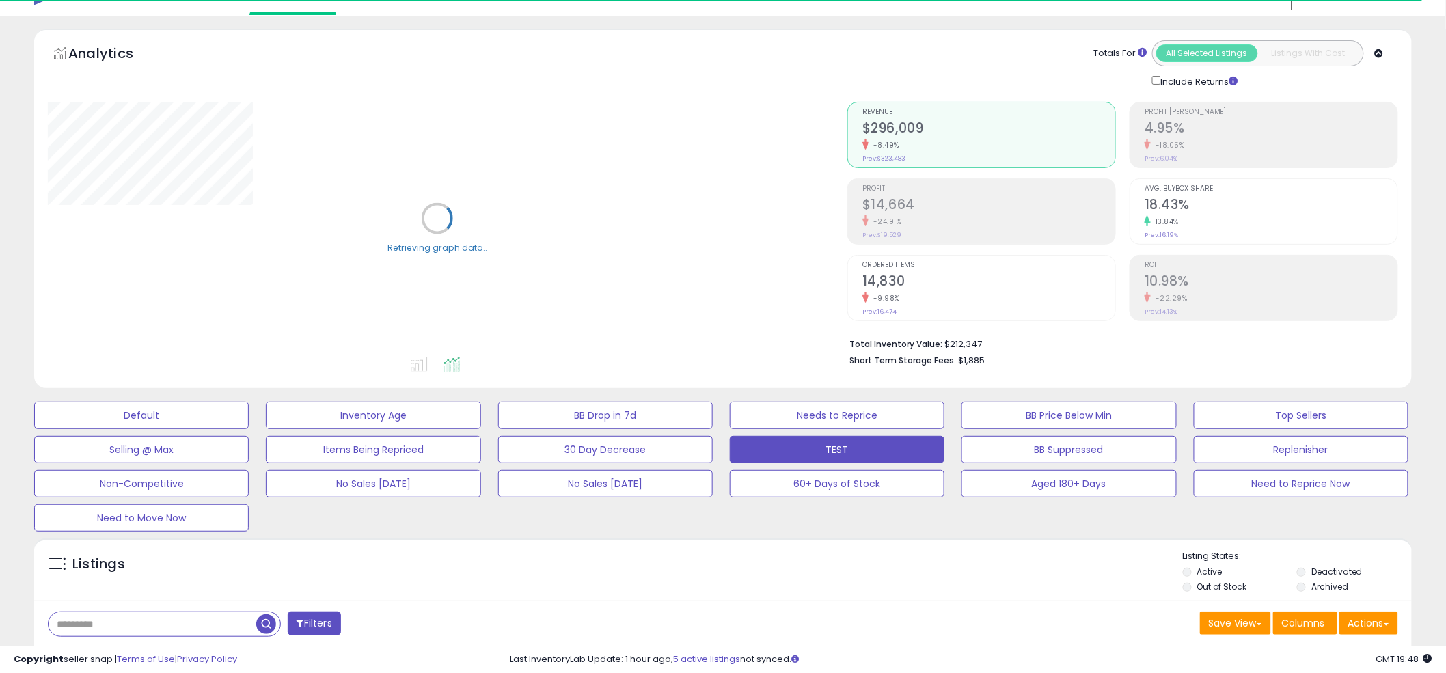
drag, startPoint x: 135, startPoint y: 621, endPoint x: 107, endPoint y: 626, distance: 28.6
click at [135, 621] on input "text" at bounding box center [153, 624] width 208 height 24
paste input "**********"
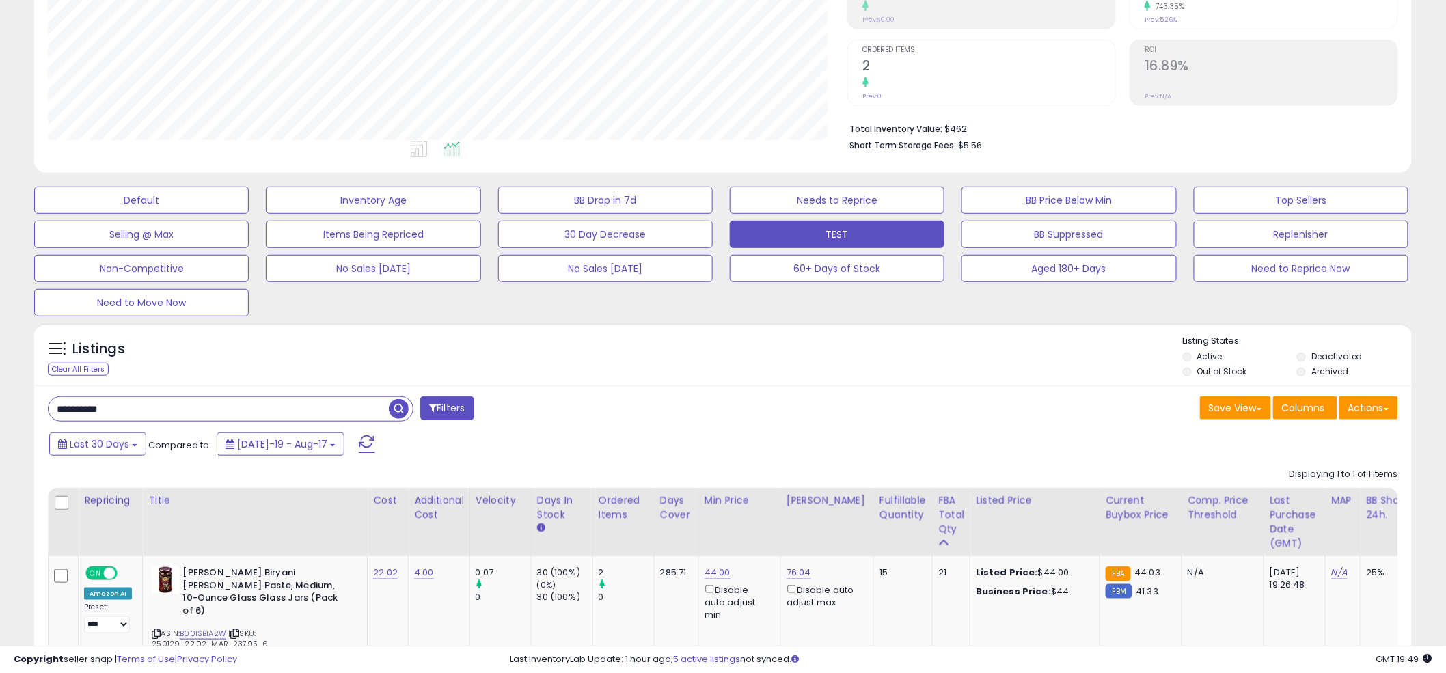
scroll to position [284, 0]
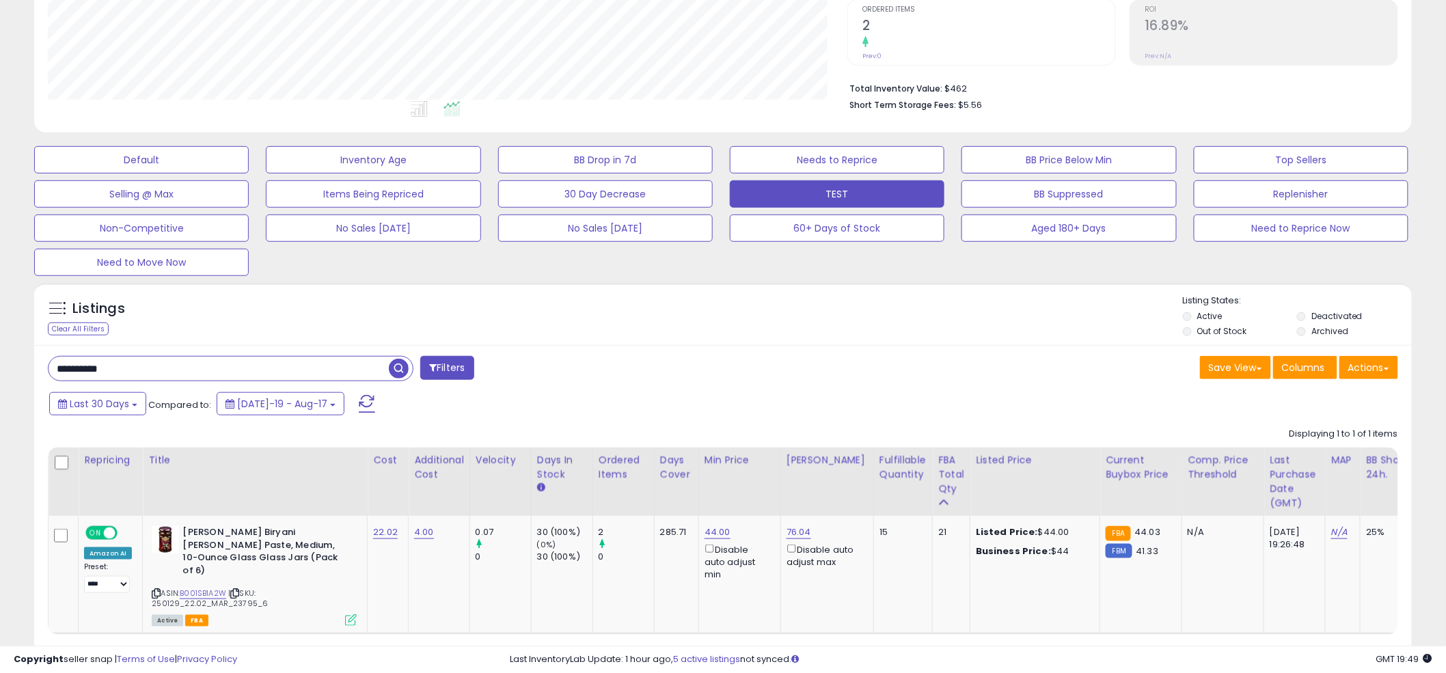
click at [395, 373] on span "button" at bounding box center [399, 369] width 20 height 20
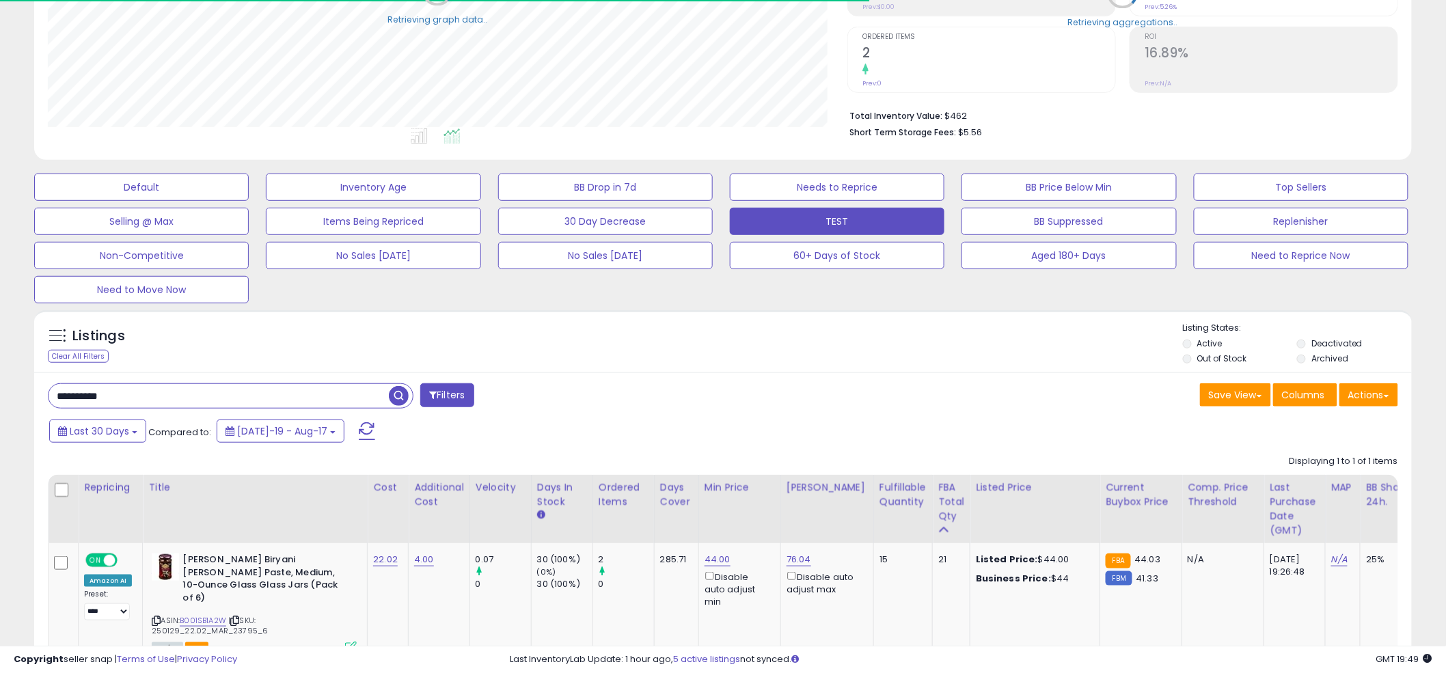
scroll to position [270, 0]
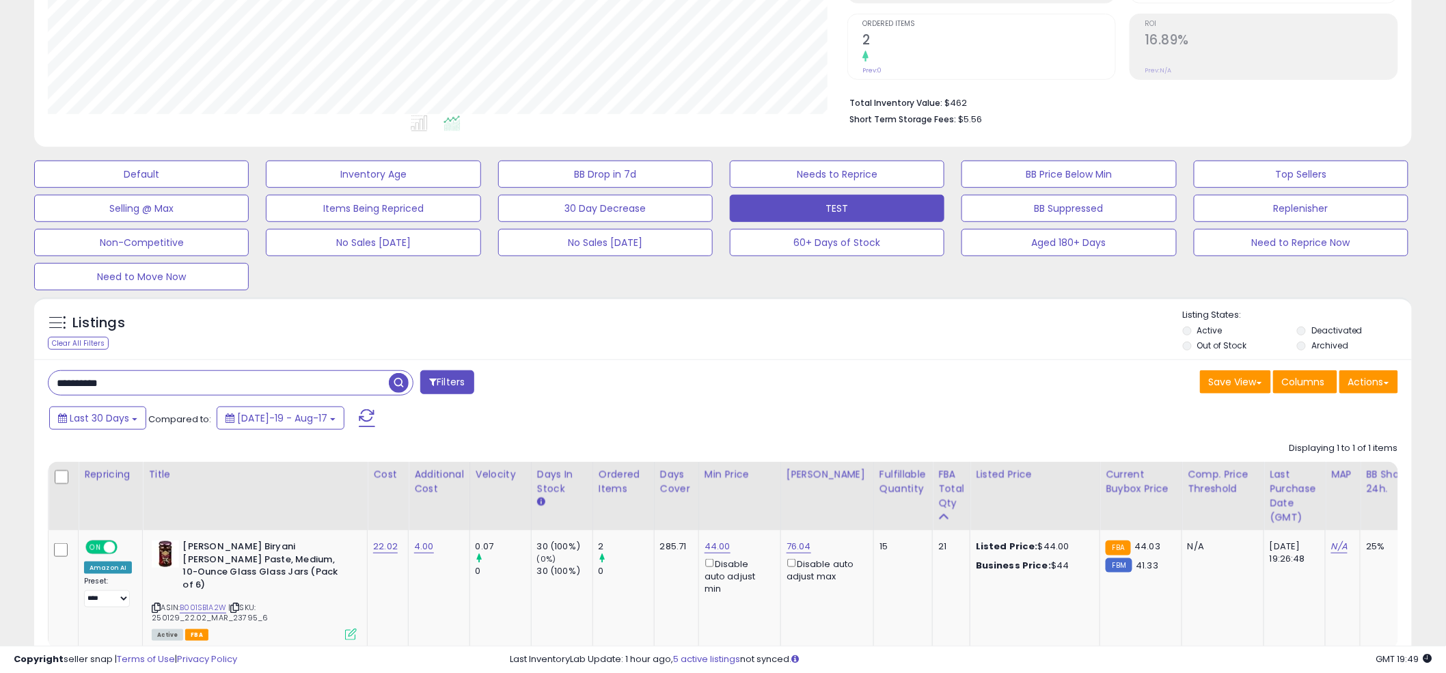
click at [724, 316] on div "Listings Clear All Filters Listing States:" at bounding box center [723, 332] width 1378 height 46
paste input "text"
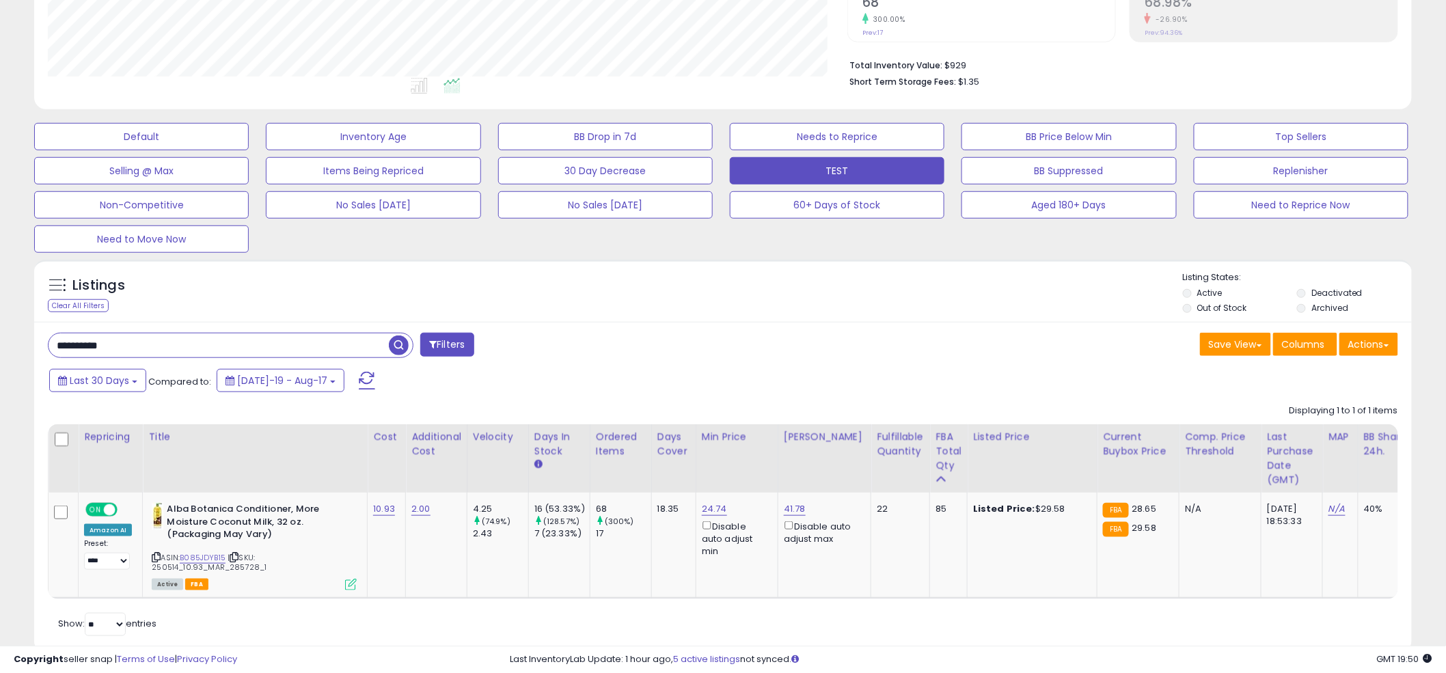
scroll to position [333, 0]
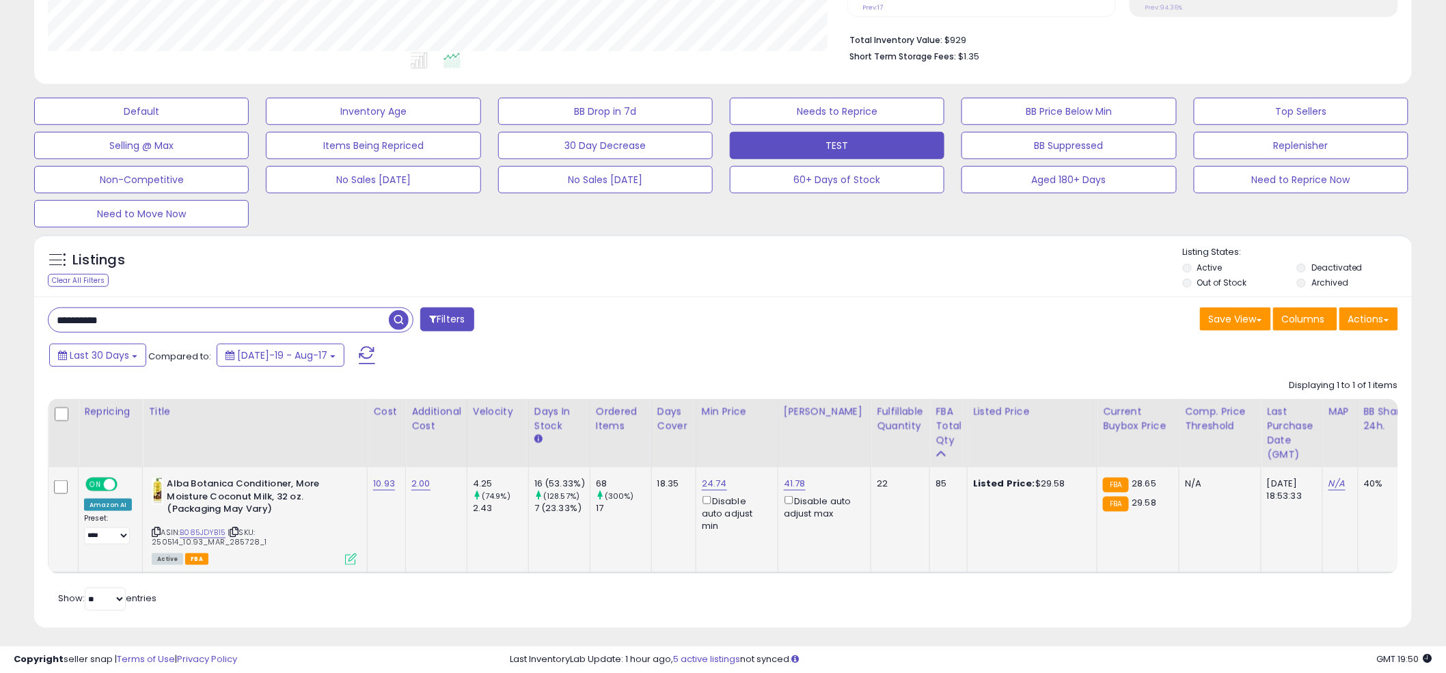
click at [240, 478] on b "Alba Botanica Conditioner, More Moisture Coconut Milk, 32 oz. (Packaging May Va…" at bounding box center [250, 499] width 166 height 42
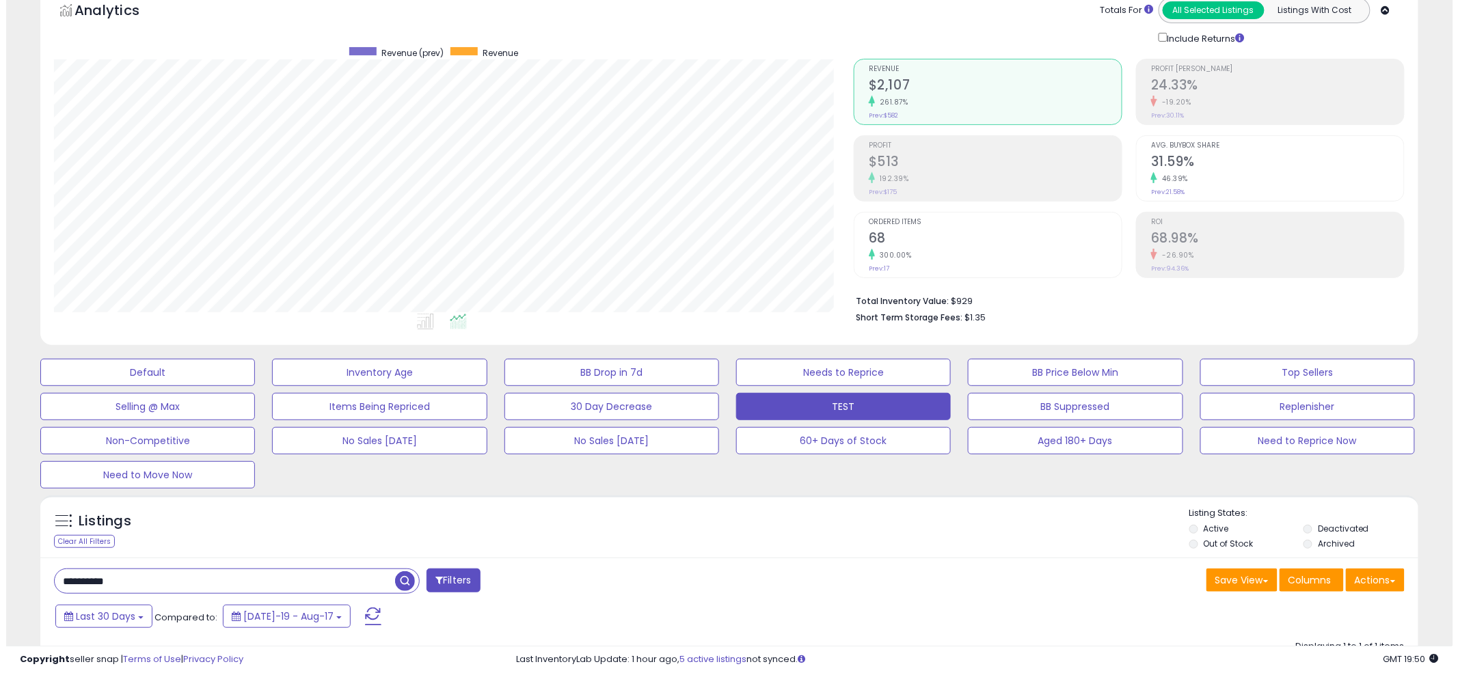
scroll to position [71, 0]
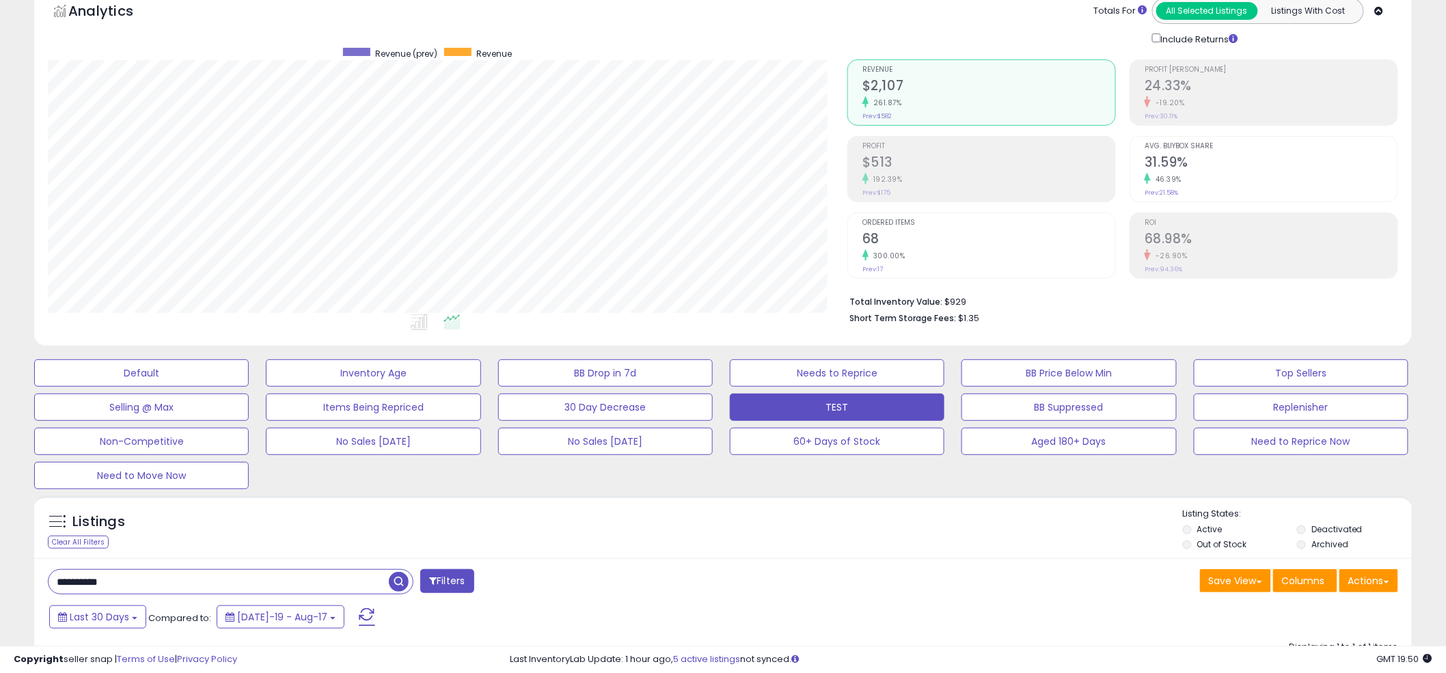
click at [863, 236] on h2 "68" at bounding box center [989, 240] width 253 height 18
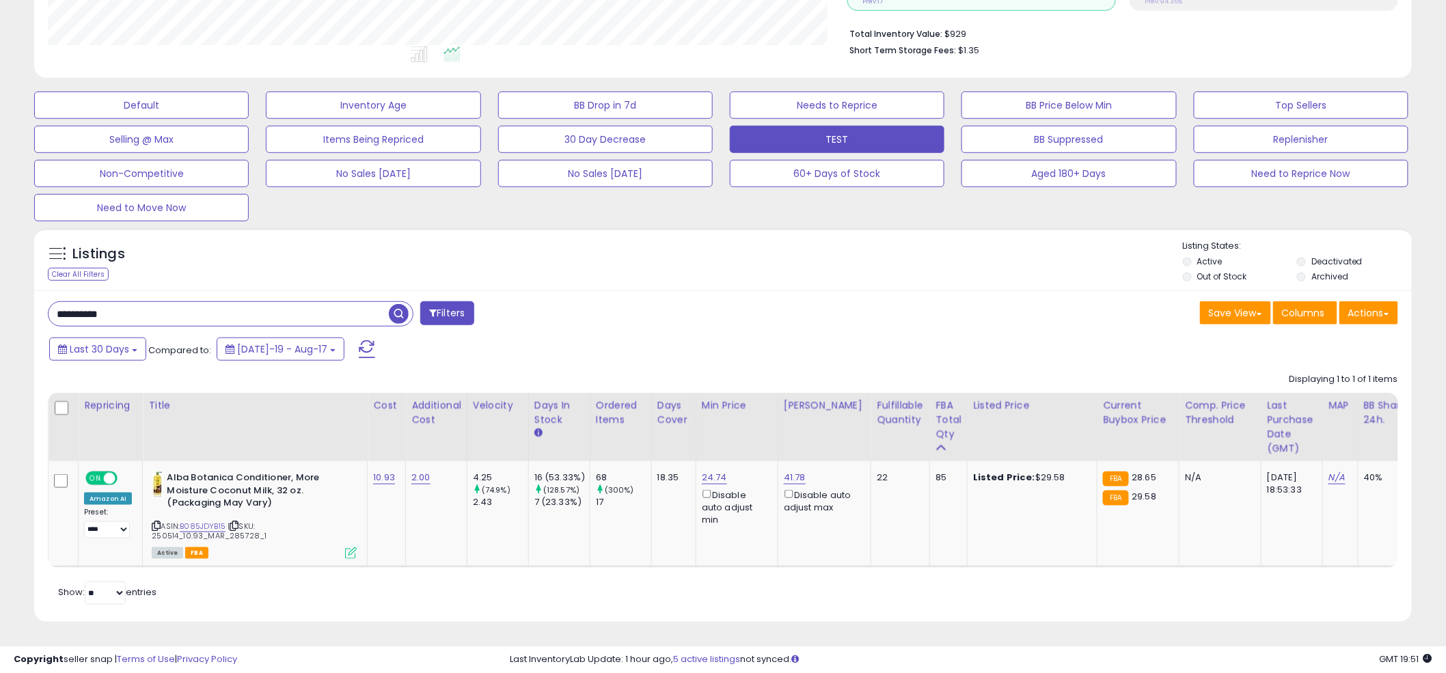
scroll to position [351, 0]
click at [725, 316] on div "Save View Save As New View Update Current View Columns Actions Import Export Vi…" at bounding box center [1066, 314] width 686 height 27
drag, startPoint x: 227, startPoint y: 526, endPoint x: 250, endPoint y: 525, distance: 22.6
click at [250, 525] on span "| SKU: 250514_10.93_MAR_285728_1" at bounding box center [209, 531] width 115 height 21
drag, startPoint x: 245, startPoint y: 525, endPoint x: 226, endPoint y: 528, distance: 19.4
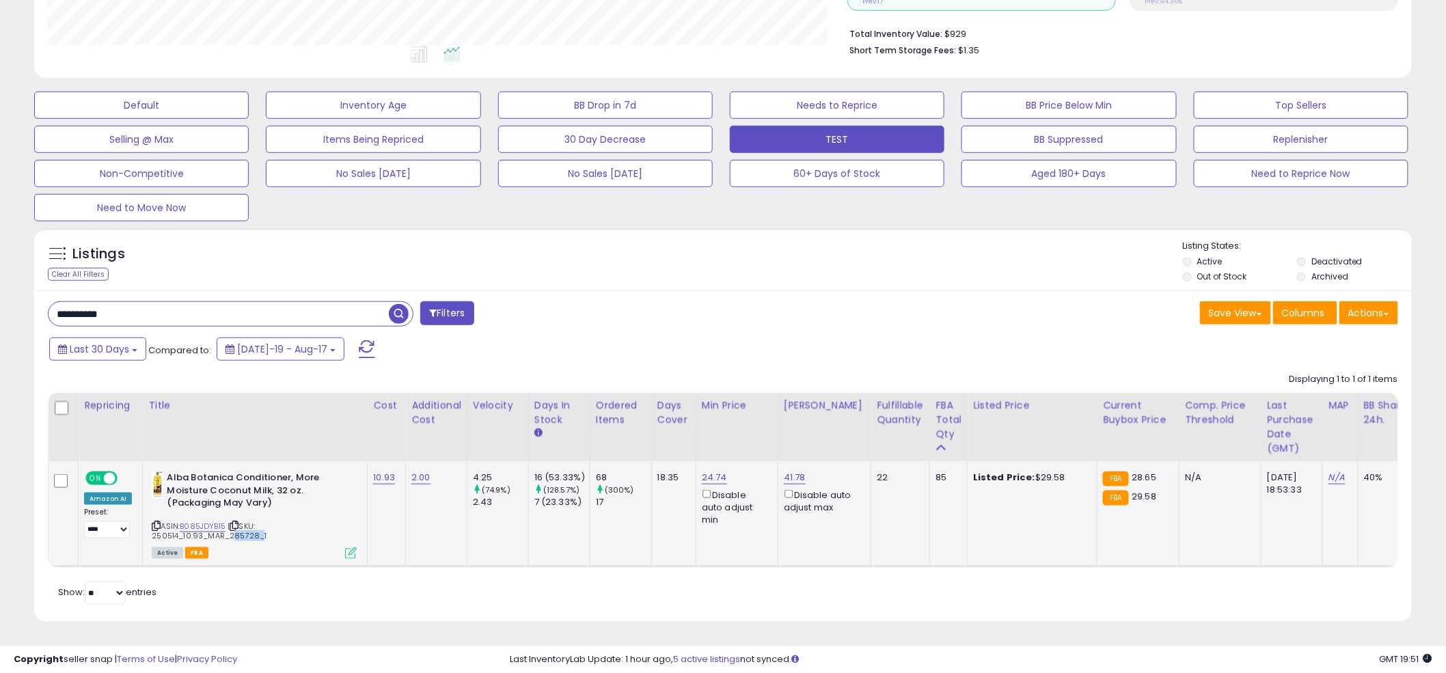
click at [226, 528] on span "| SKU: 250514_10.93_MAR_285728_1" at bounding box center [209, 531] width 115 height 21
copy span "285728"
paste input "text"
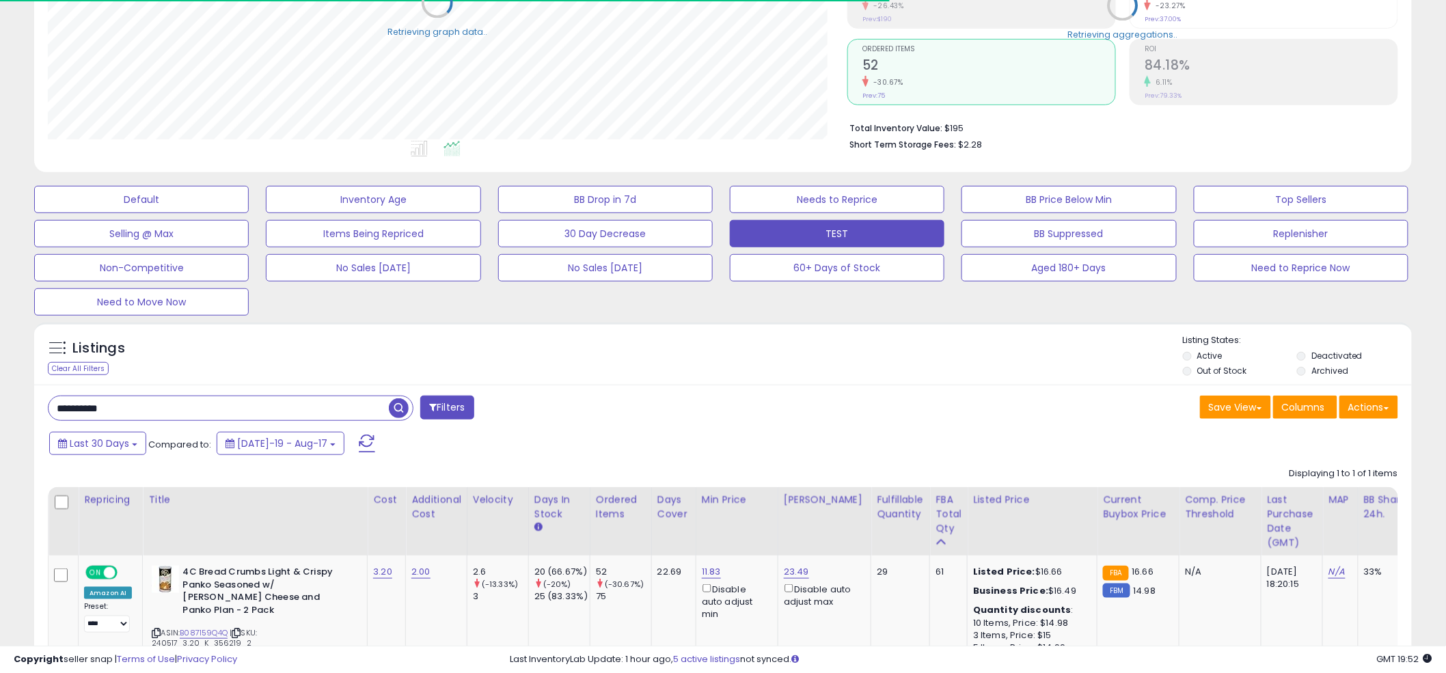
scroll to position [683286, 682765]
click at [731, 345] on div "Listings Clear All Filters Listing States:" at bounding box center [723, 357] width 1378 height 46
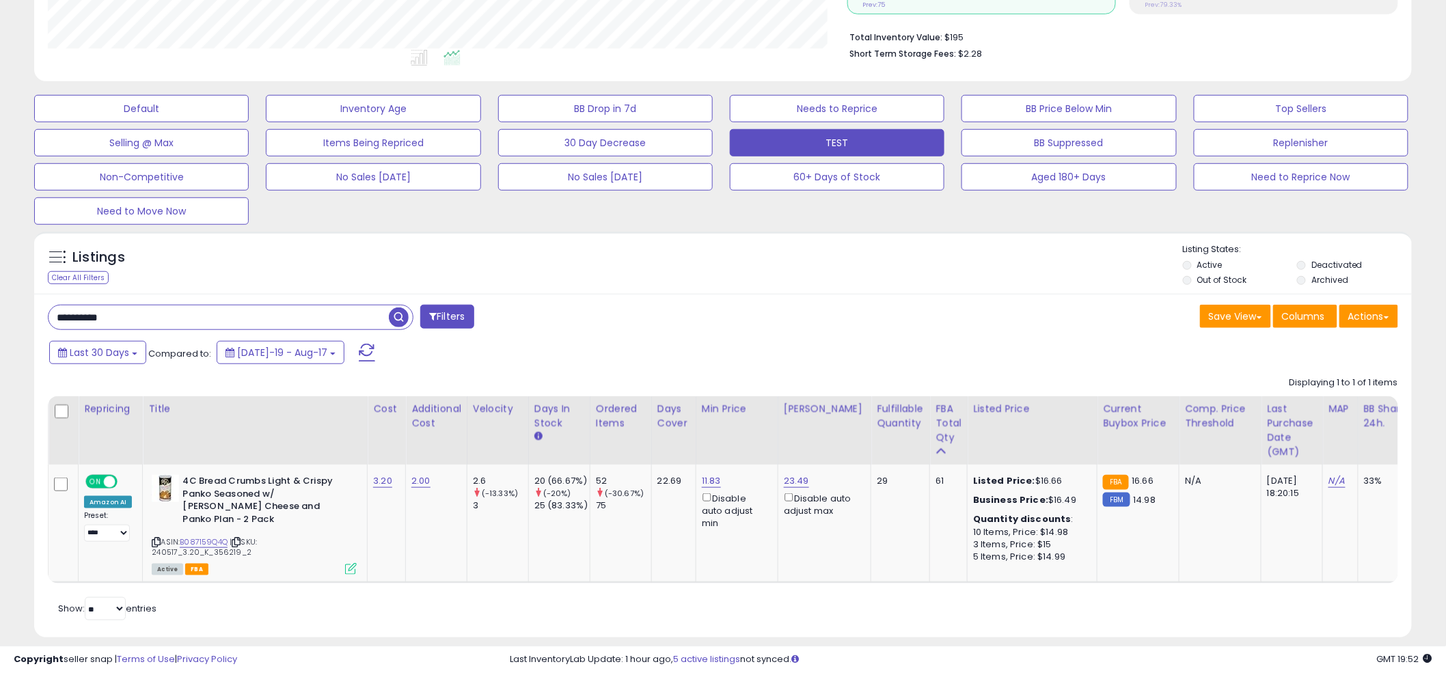
scroll to position [355, 0]
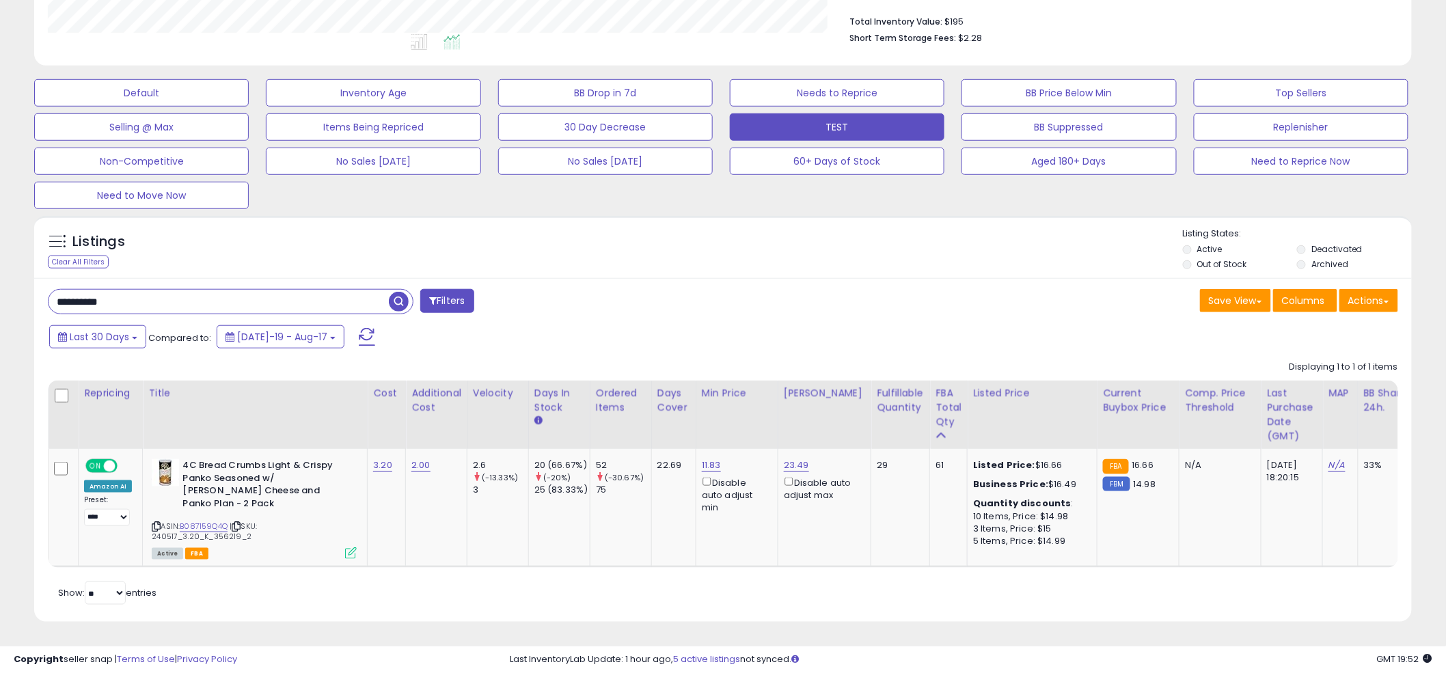
click at [728, 243] on div "Listings Clear All Filters Listing States:" at bounding box center [723, 251] width 1378 height 46
click at [154, 524] on icon at bounding box center [156, 527] width 9 height 8
click at [176, 522] on div "ASIN: B087159Q4Q | SKU: 240517_3.20_K_356219_2 Active FBA" at bounding box center [254, 508] width 205 height 98
click at [188, 521] on link "B087159Q4Q" at bounding box center [204, 527] width 48 height 12
click at [676, 279] on div "**********" at bounding box center [723, 450] width 1378 height 344
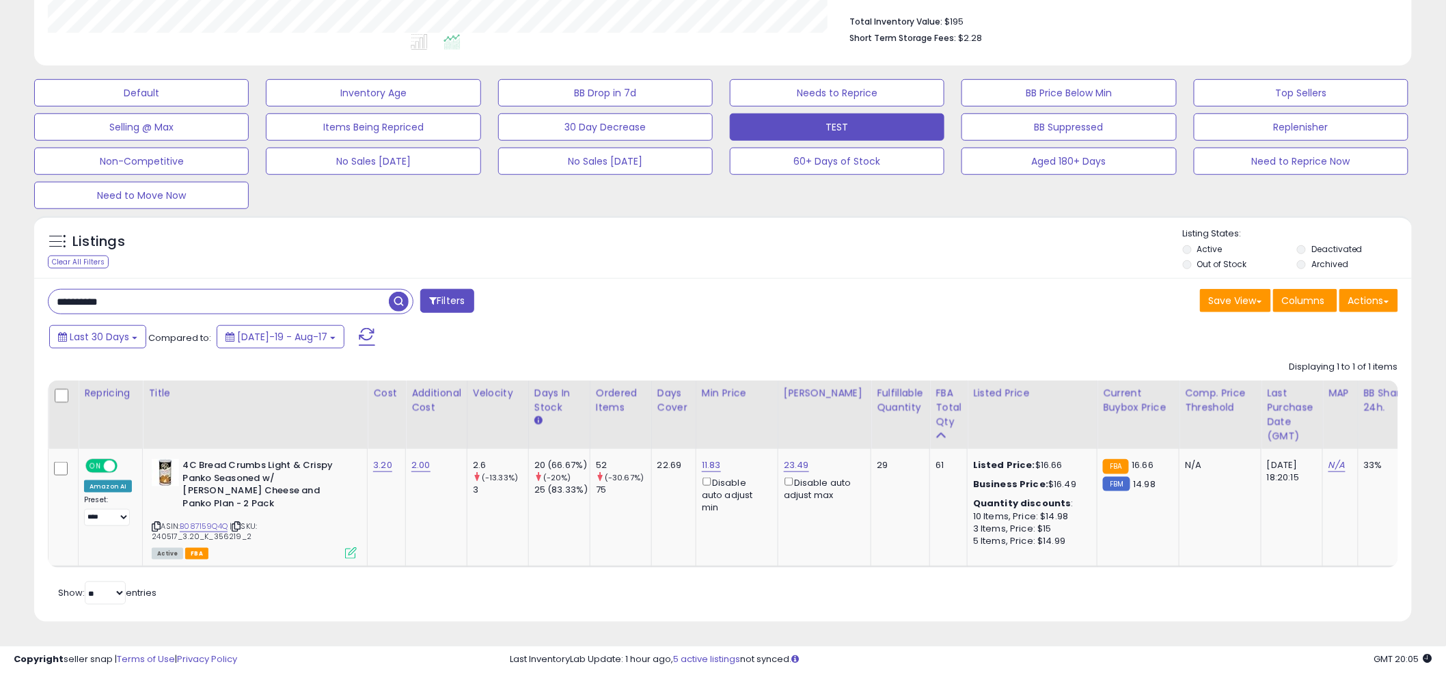
click at [336, 304] on input "**********" at bounding box center [219, 302] width 340 height 24
type input "******"
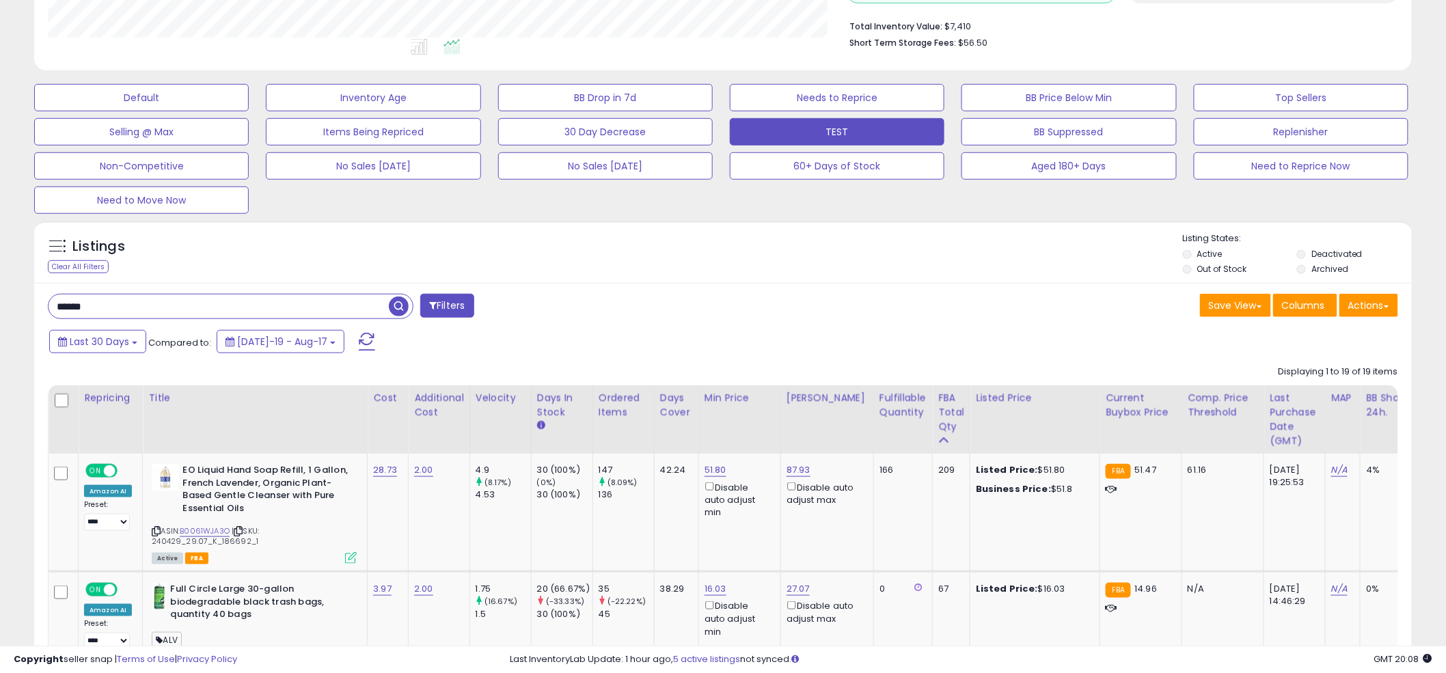
scroll to position [378, 0]
